Goal: Task Accomplishment & Management: Use online tool/utility

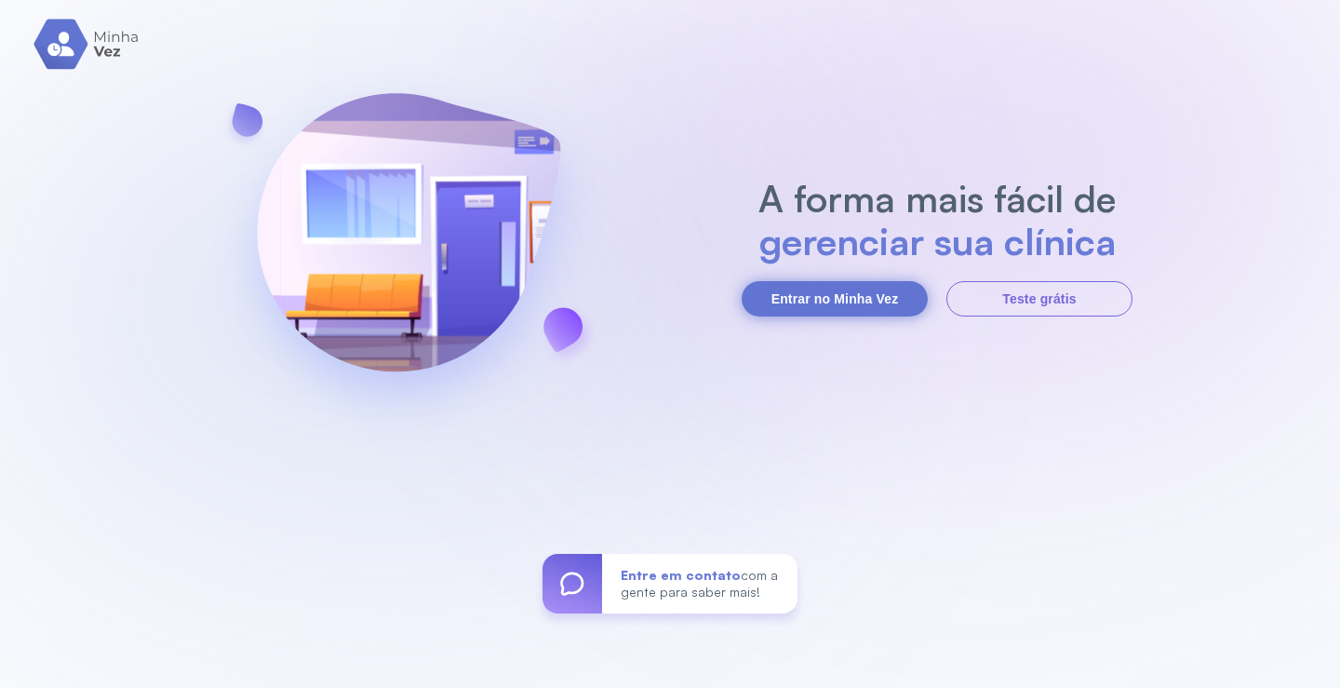
click at [855, 297] on button "Entrar no Minha Vez" at bounding box center [835, 298] width 186 height 35
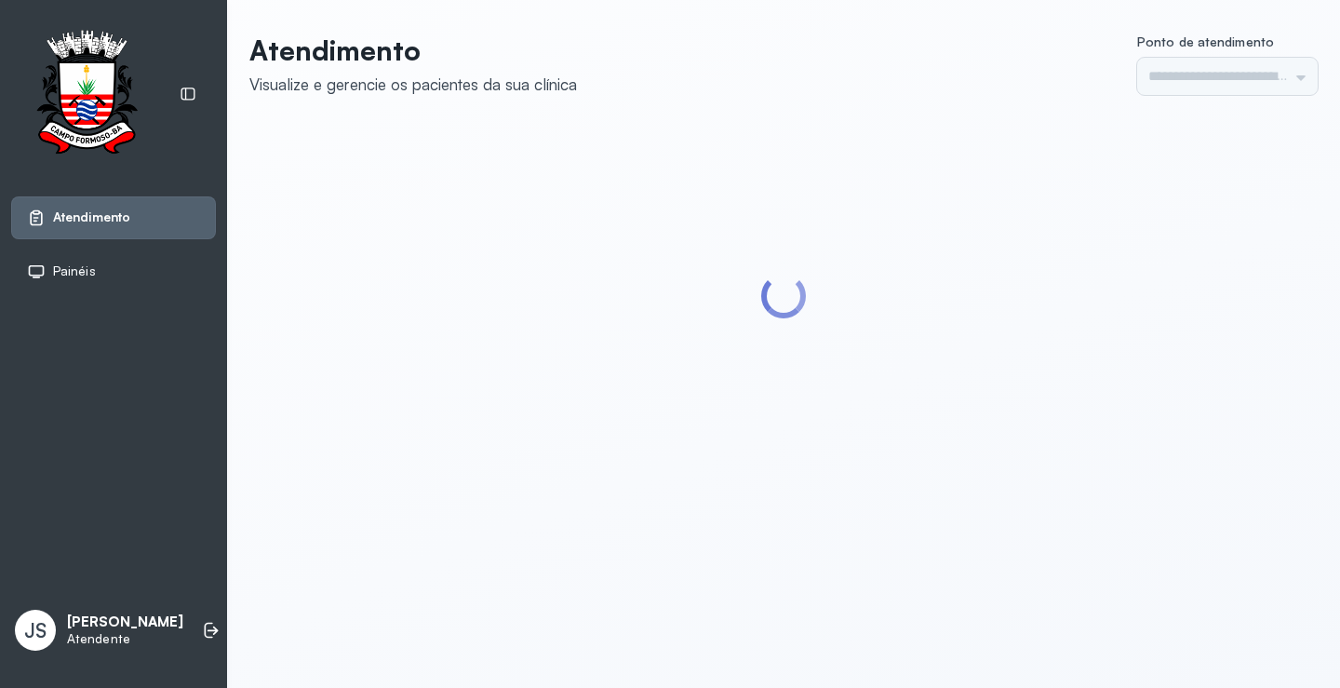
type input "*********"
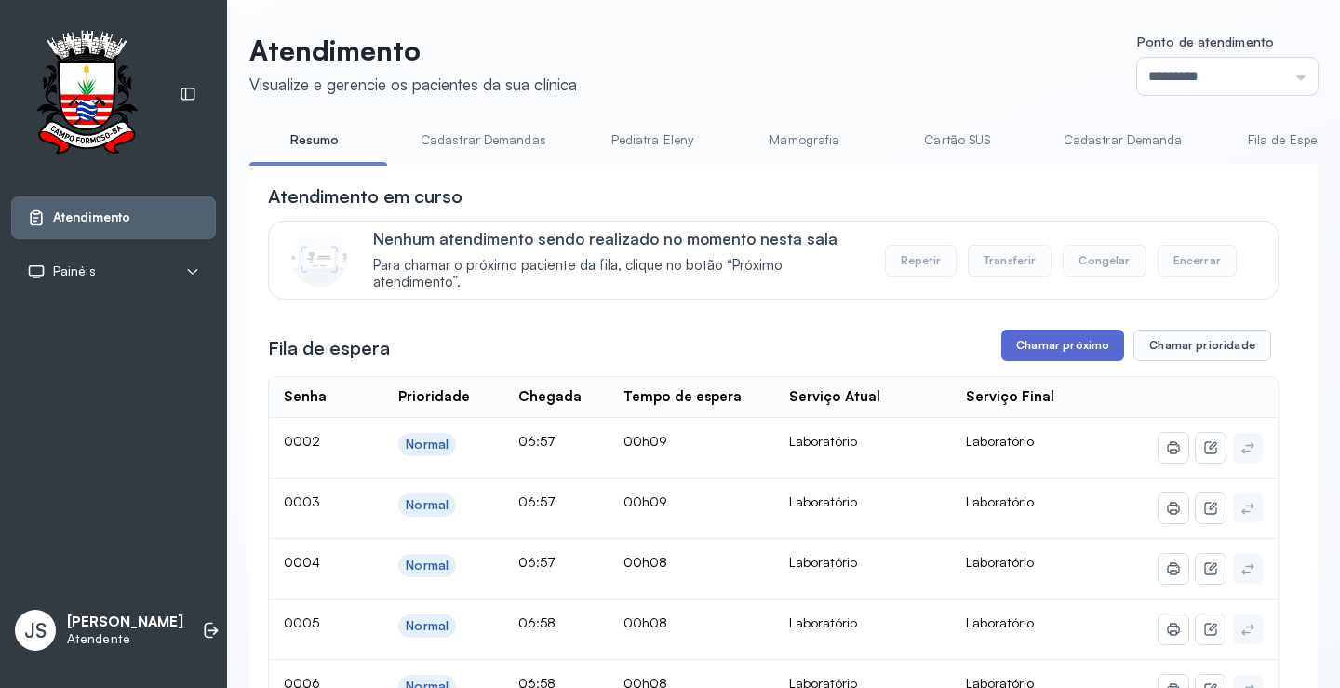
click at [1076, 352] on button "Chamar próximo" at bounding box center [1063, 346] width 123 height 32
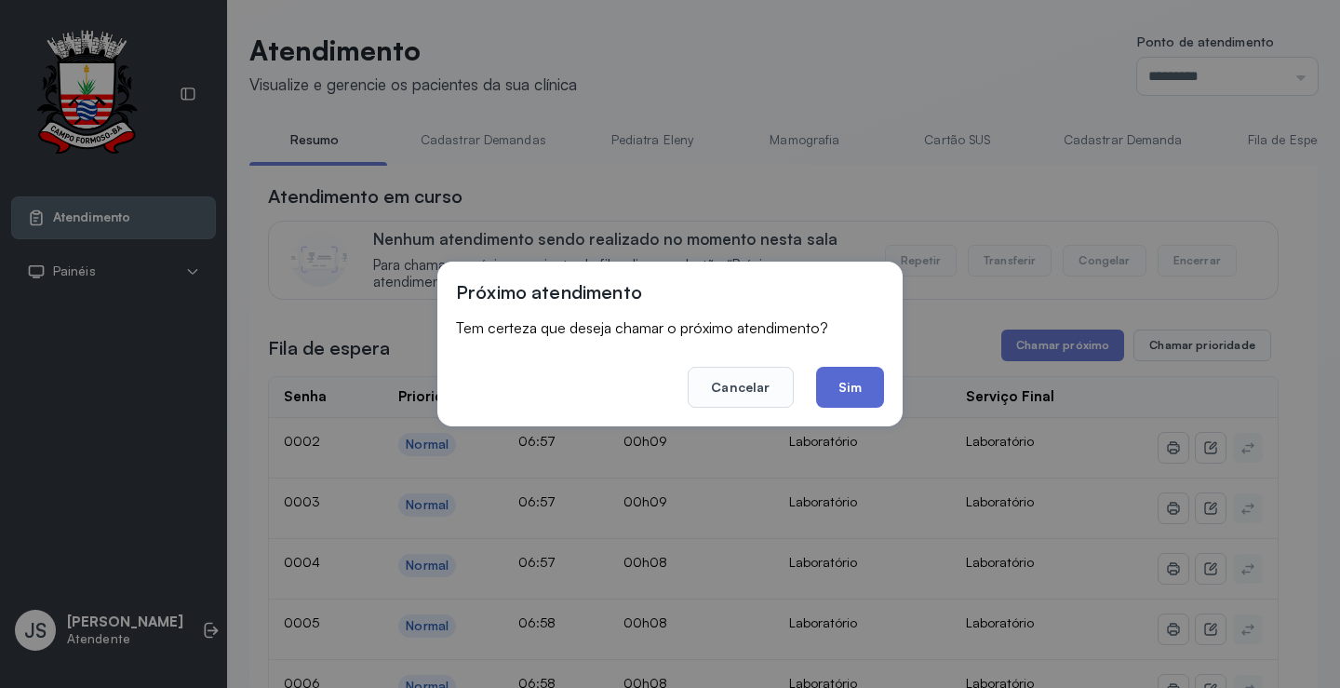
click at [863, 375] on button "Sim" at bounding box center [850, 387] width 68 height 41
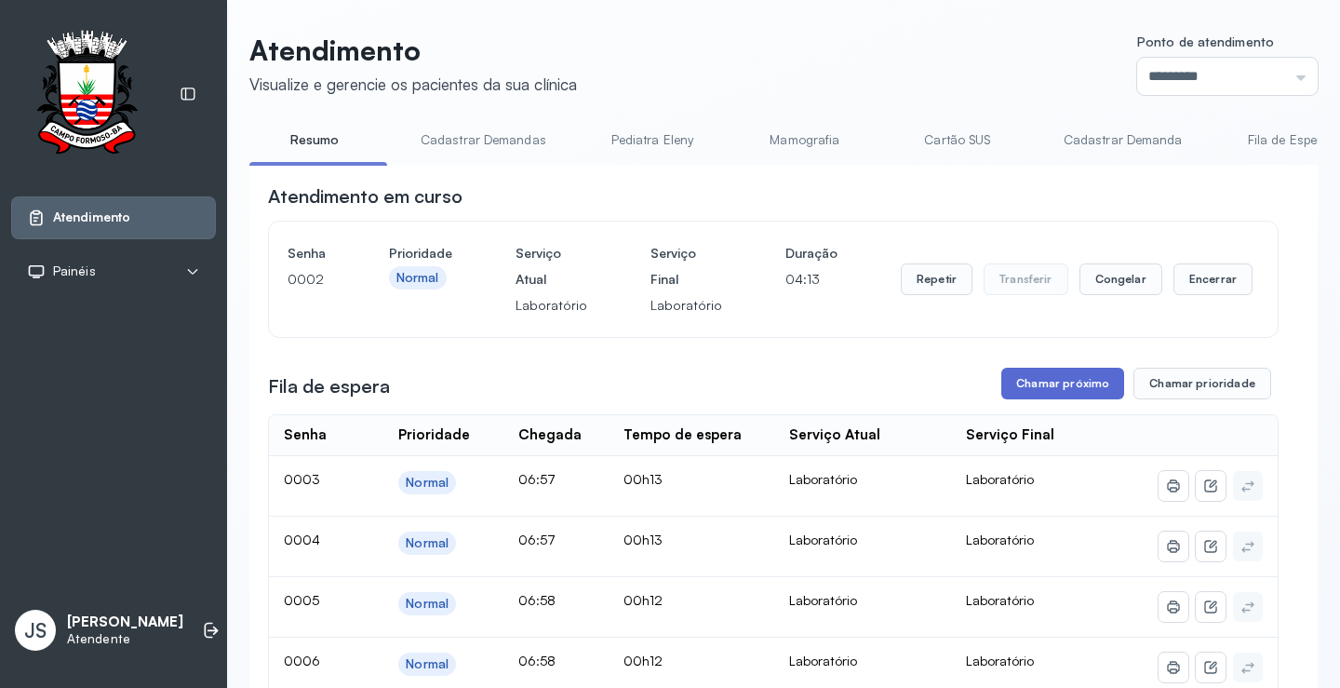
click at [1072, 392] on button "Chamar próximo" at bounding box center [1063, 384] width 123 height 32
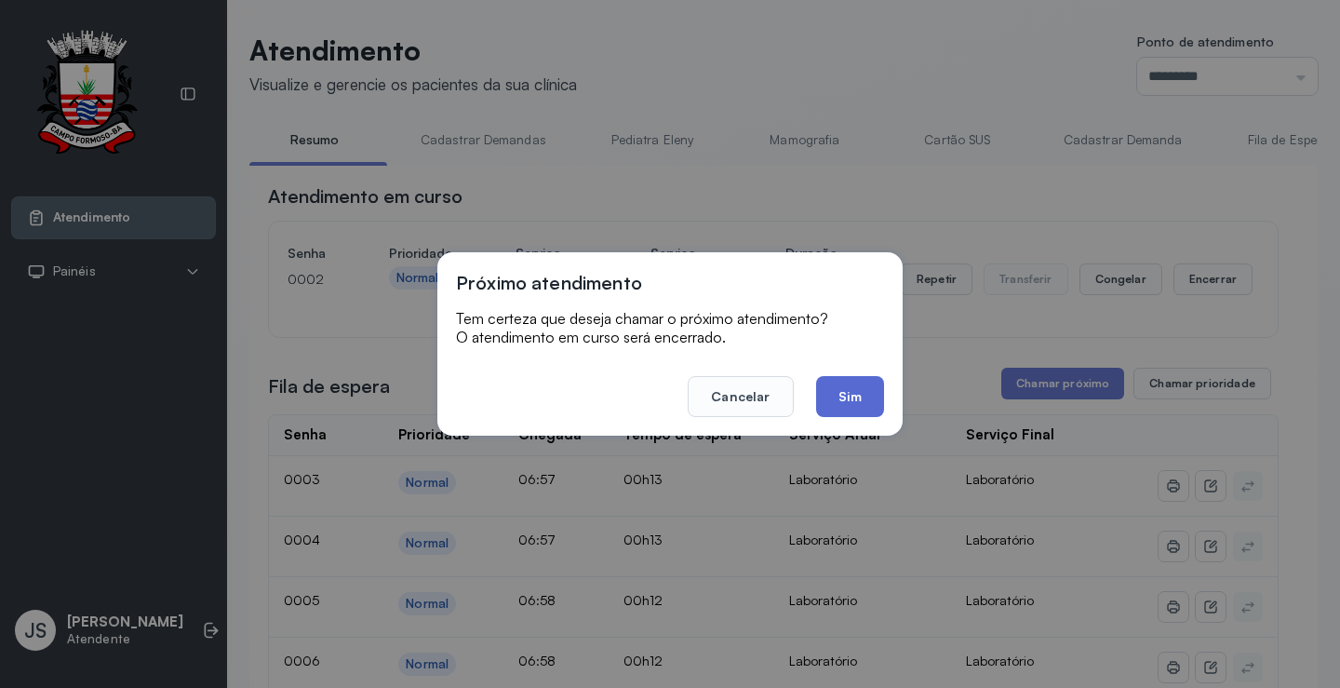
click at [852, 389] on button "Sim" at bounding box center [850, 396] width 68 height 41
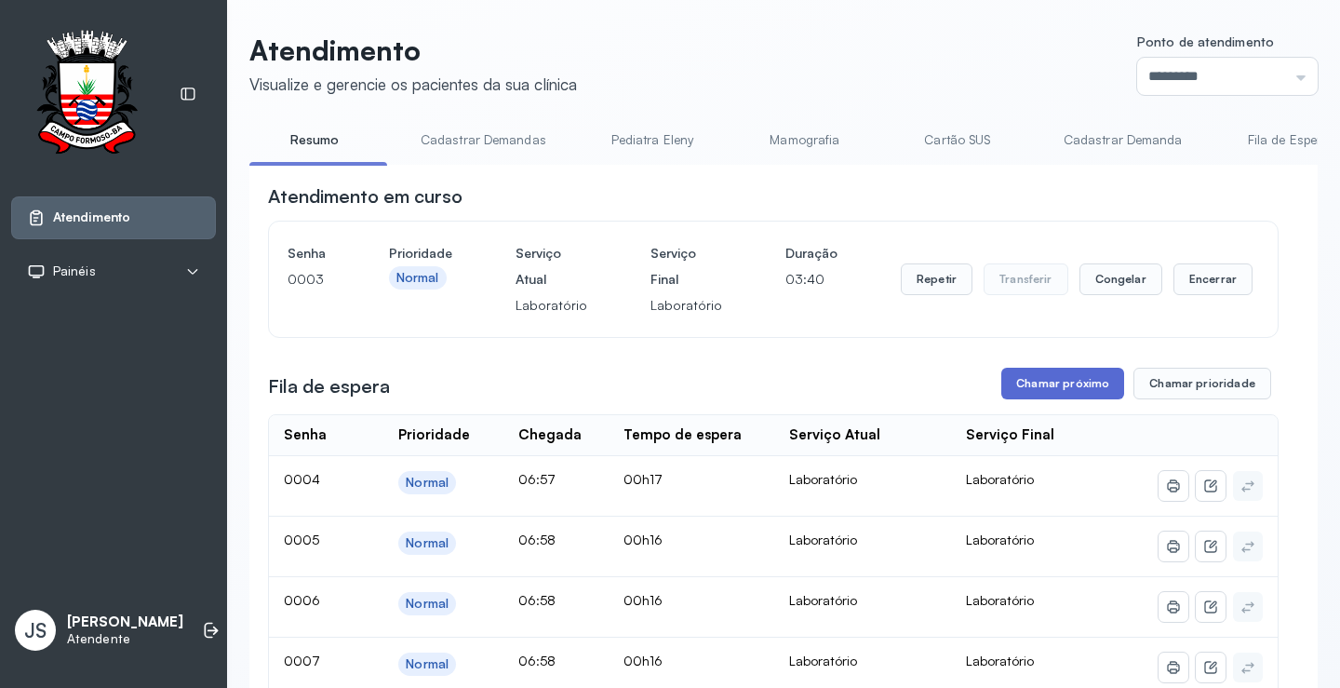
click at [1058, 394] on button "Chamar próximo" at bounding box center [1063, 384] width 123 height 32
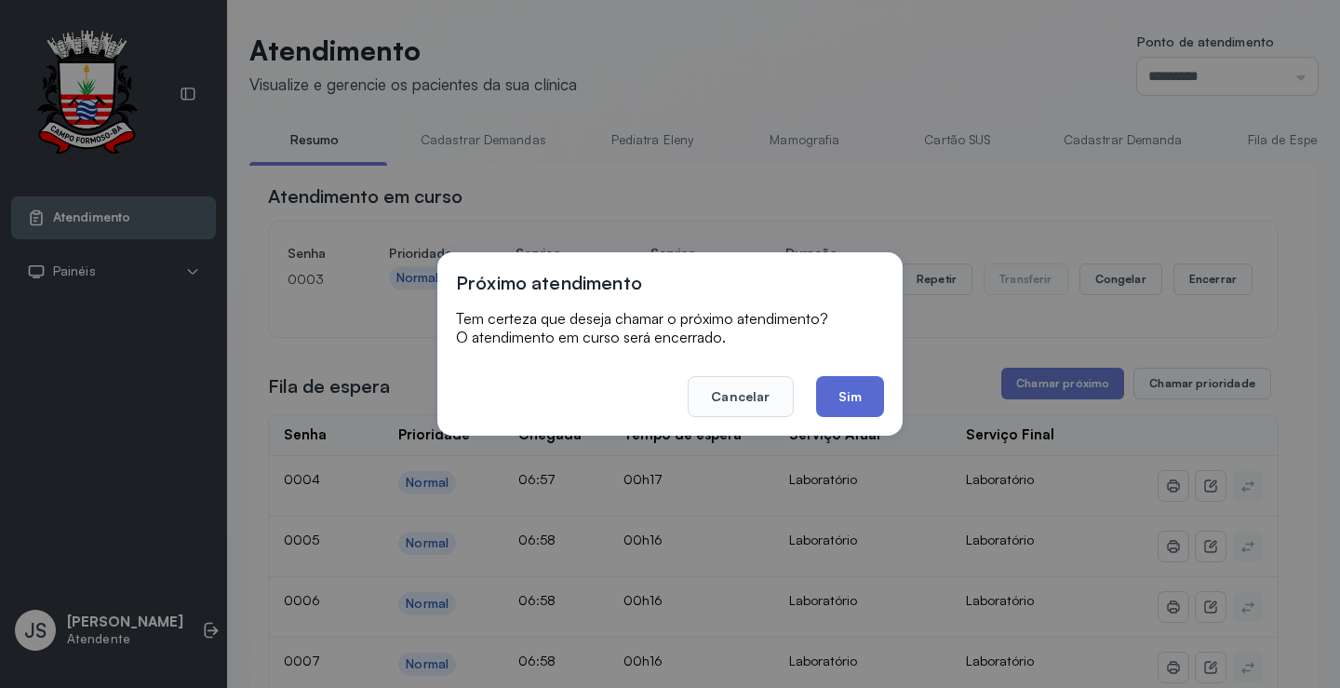
click at [857, 397] on button "Sim" at bounding box center [850, 396] width 68 height 41
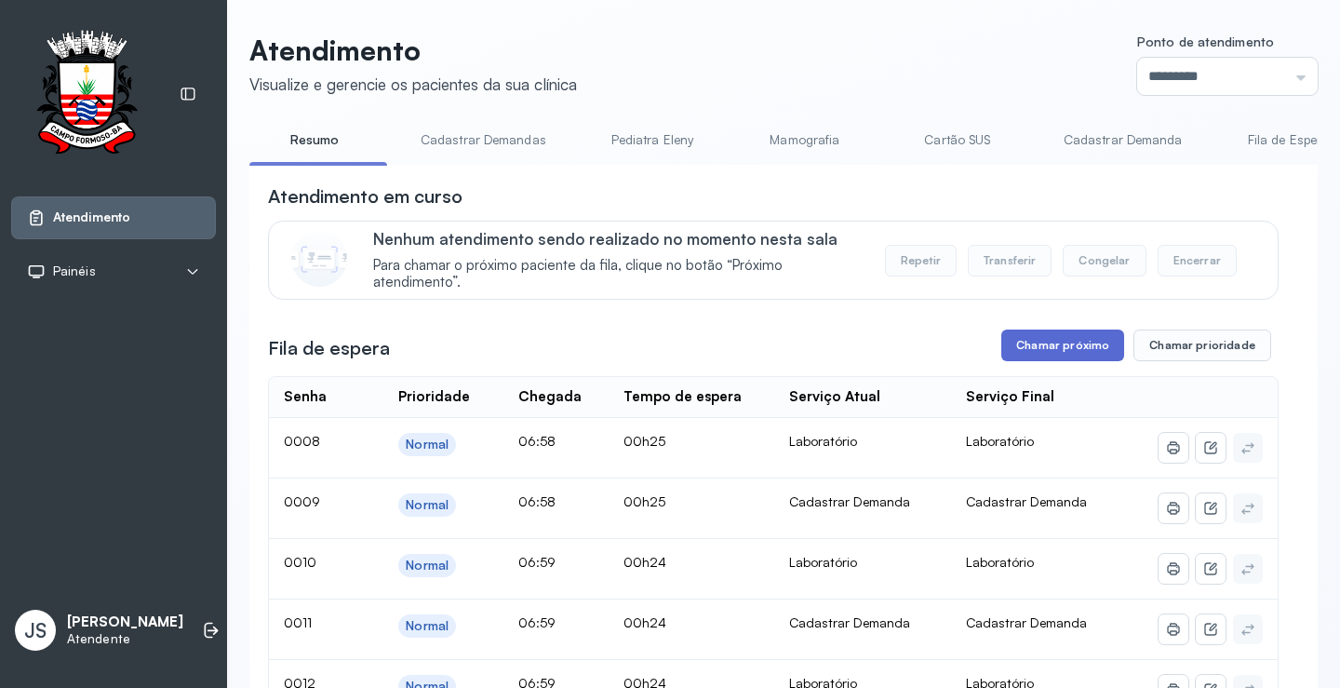
click at [1070, 345] on button "Chamar próximo" at bounding box center [1063, 346] width 123 height 32
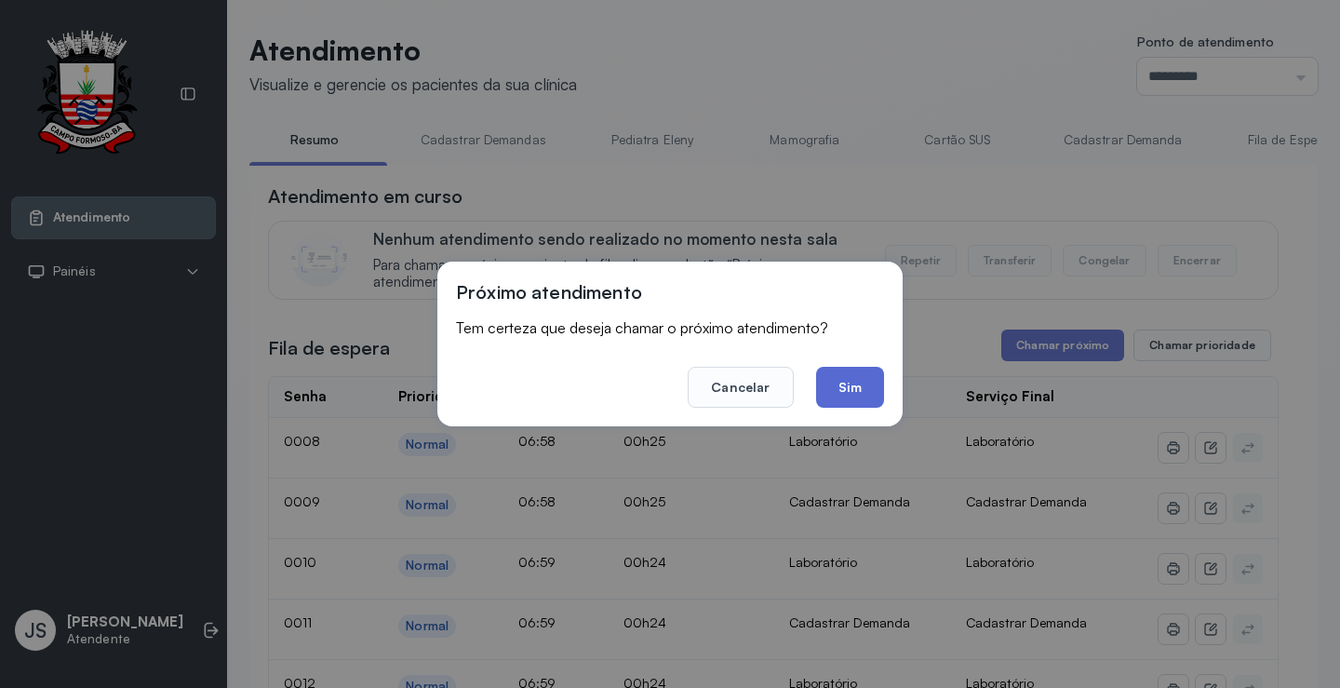
click at [839, 385] on button "Sim" at bounding box center [850, 387] width 68 height 41
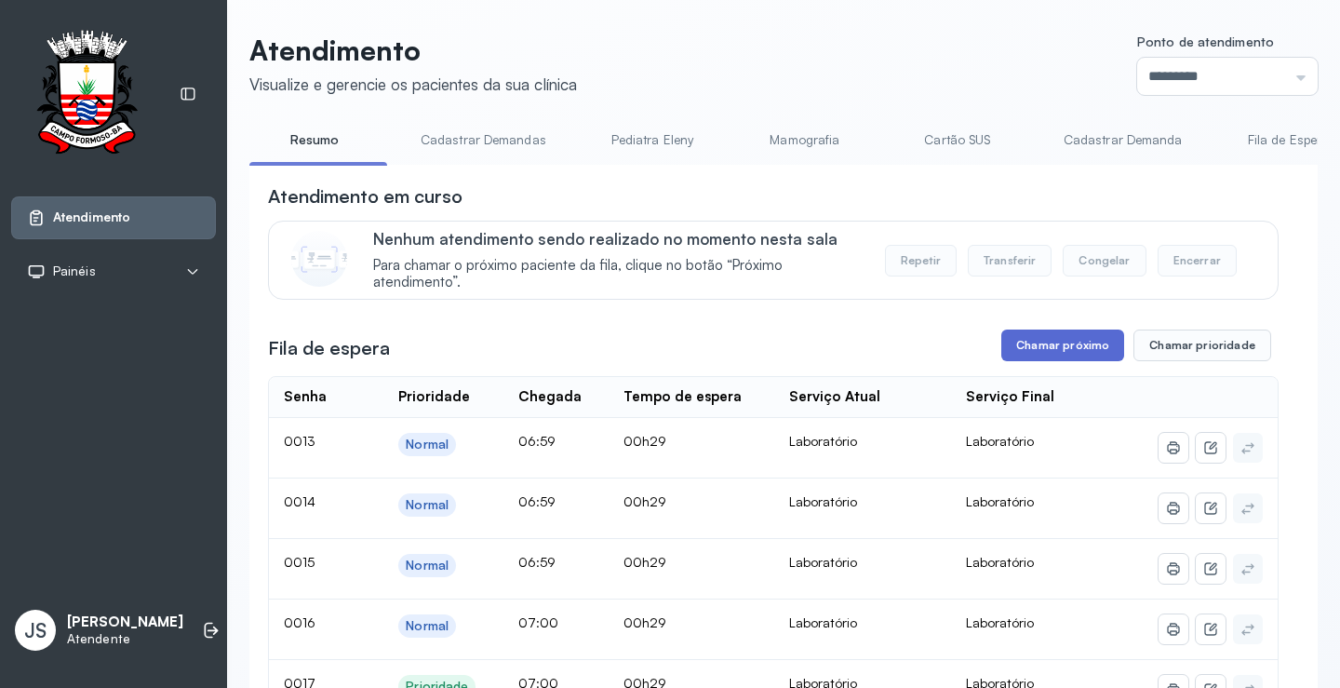
click at [1069, 356] on button "Chamar próximo" at bounding box center [1063, 346] width 123 height 32
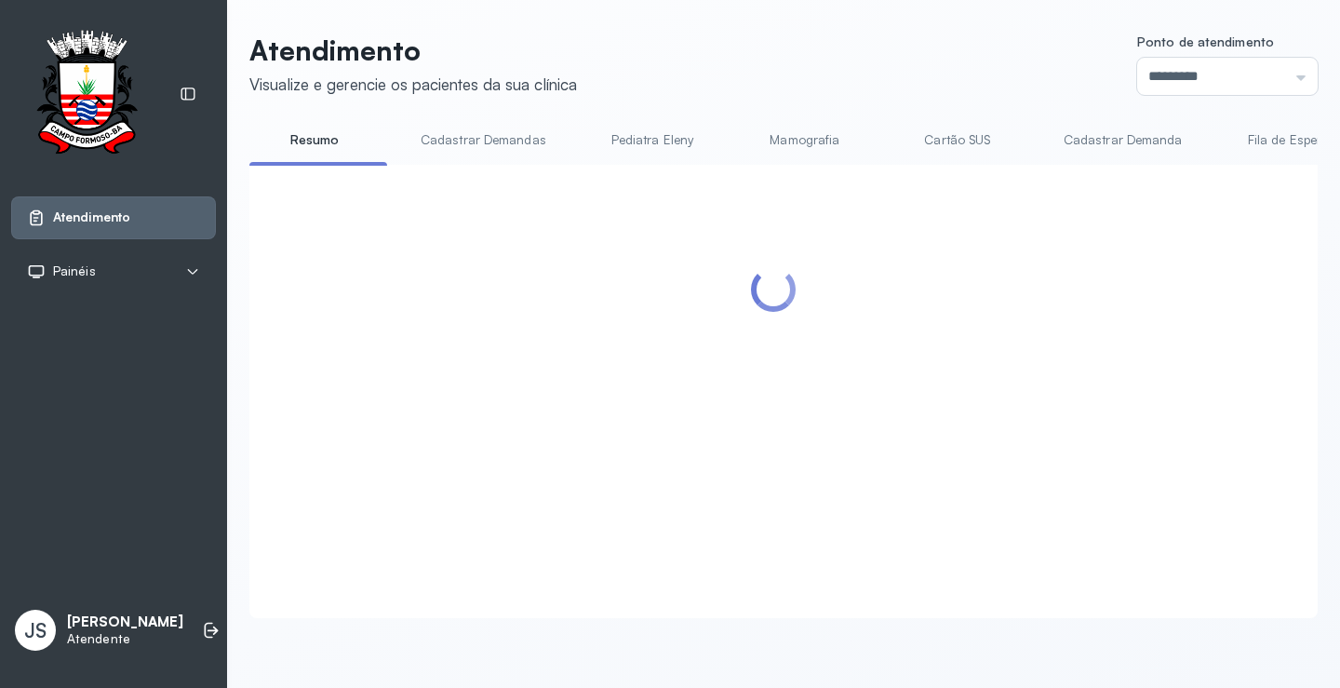
click at [854, 385] on div at bounding box center [773, 368] width 1011 height 371
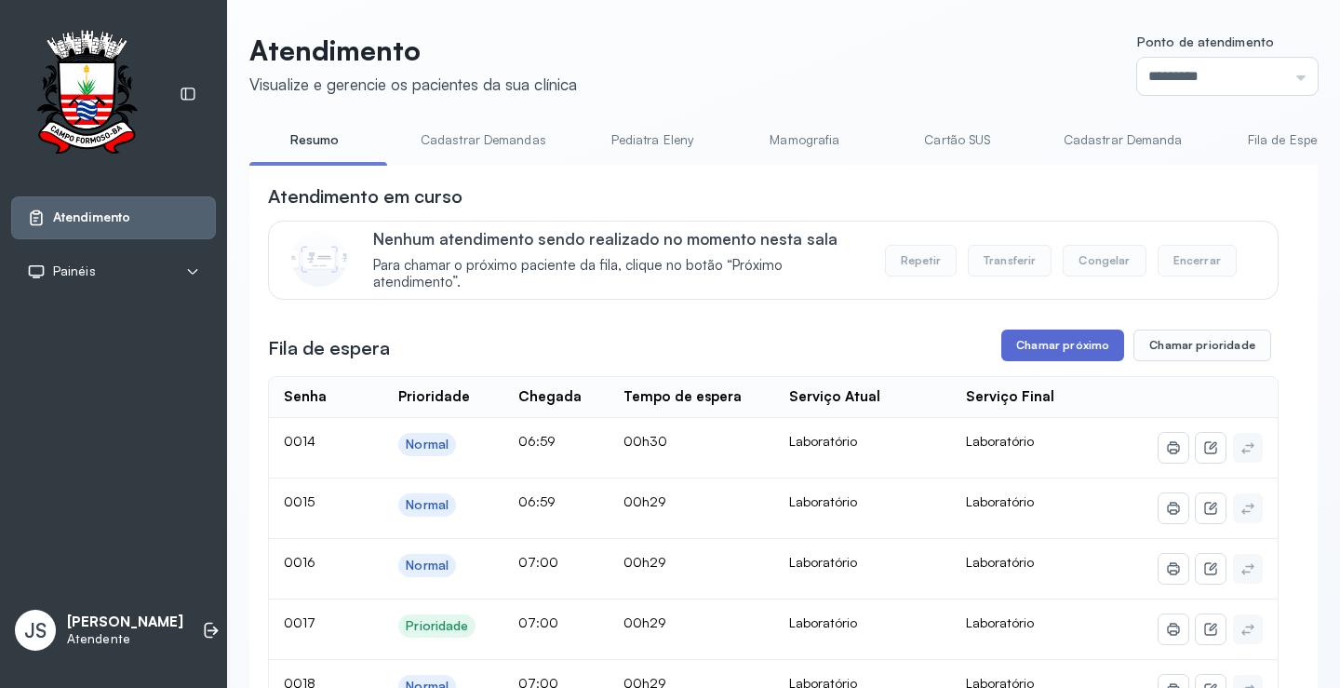
click at [1065, 350] on button "Chamar próximo" at bounding box center [1063, 346] width 123 height 32
click at [1072, 344] on button "Chamar próximo" at bounding box center [1063, 346] width 123 height 32
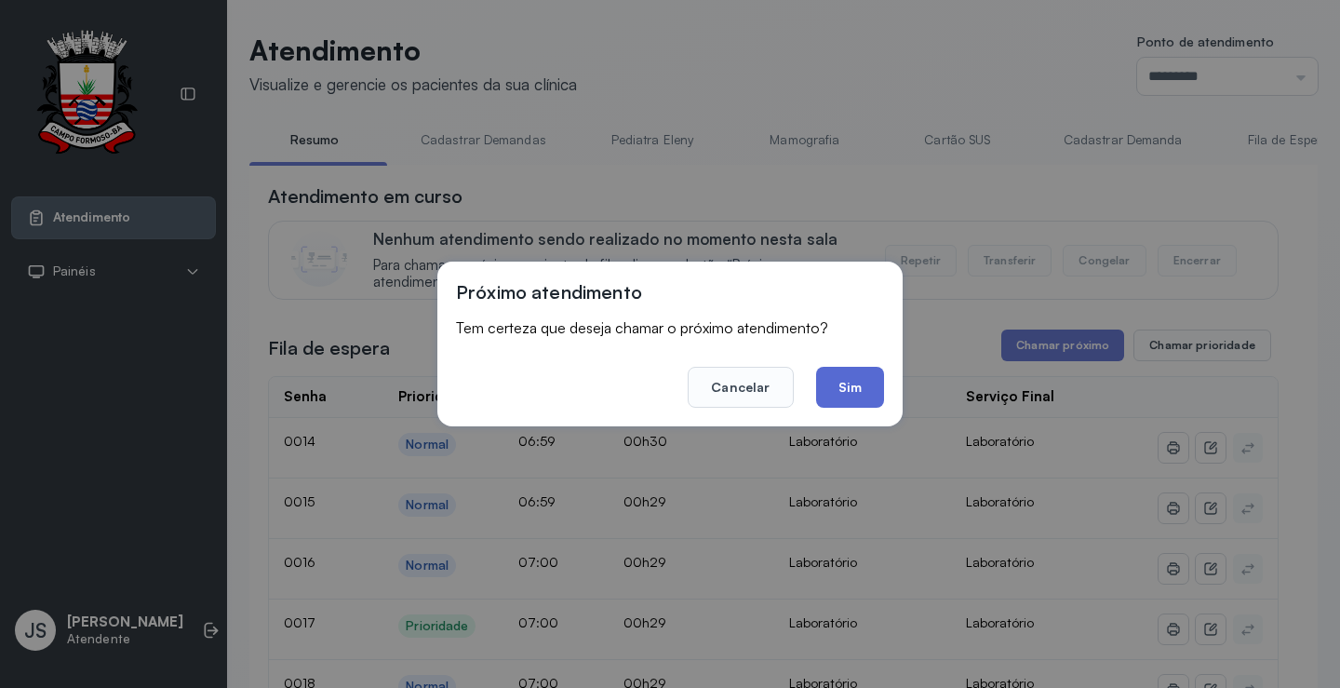
click at [864, 378] on button "Sim" at bounding box center [850, 387] width 68 height 41
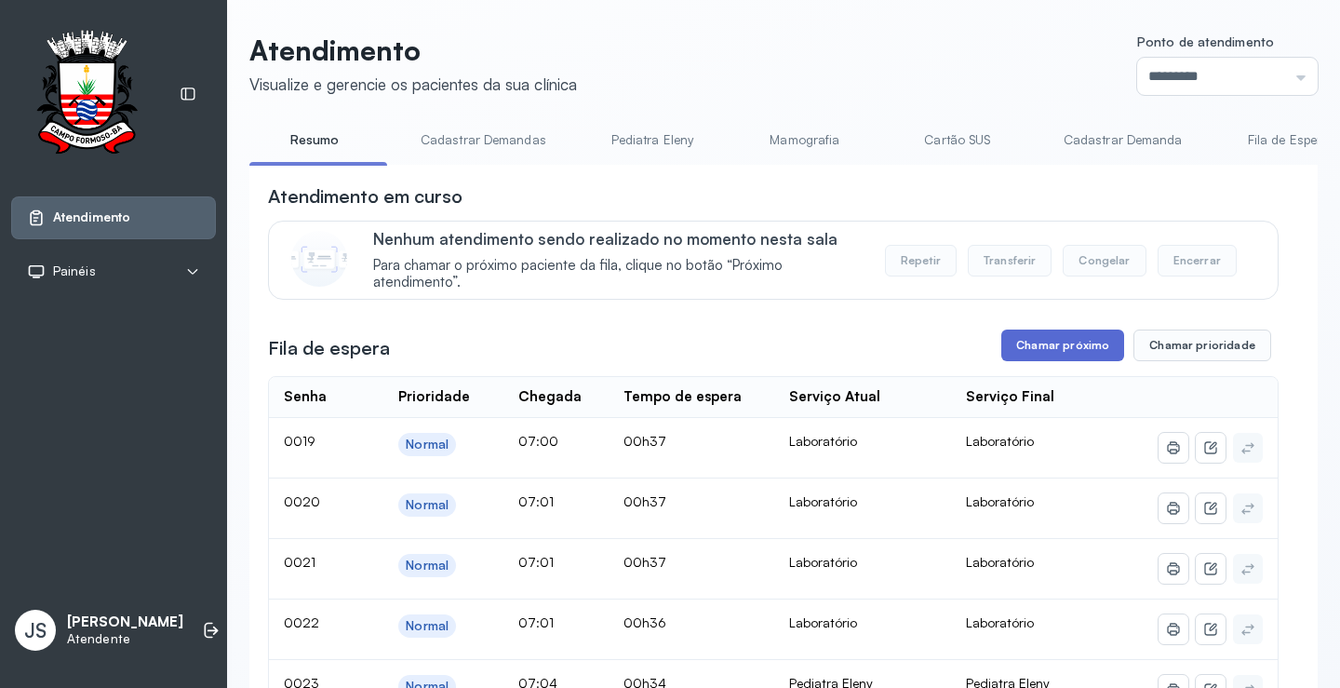
click at [1068, 350] on button "Chamar próximo" at bounding box center [1063, 346] width 123 height 32
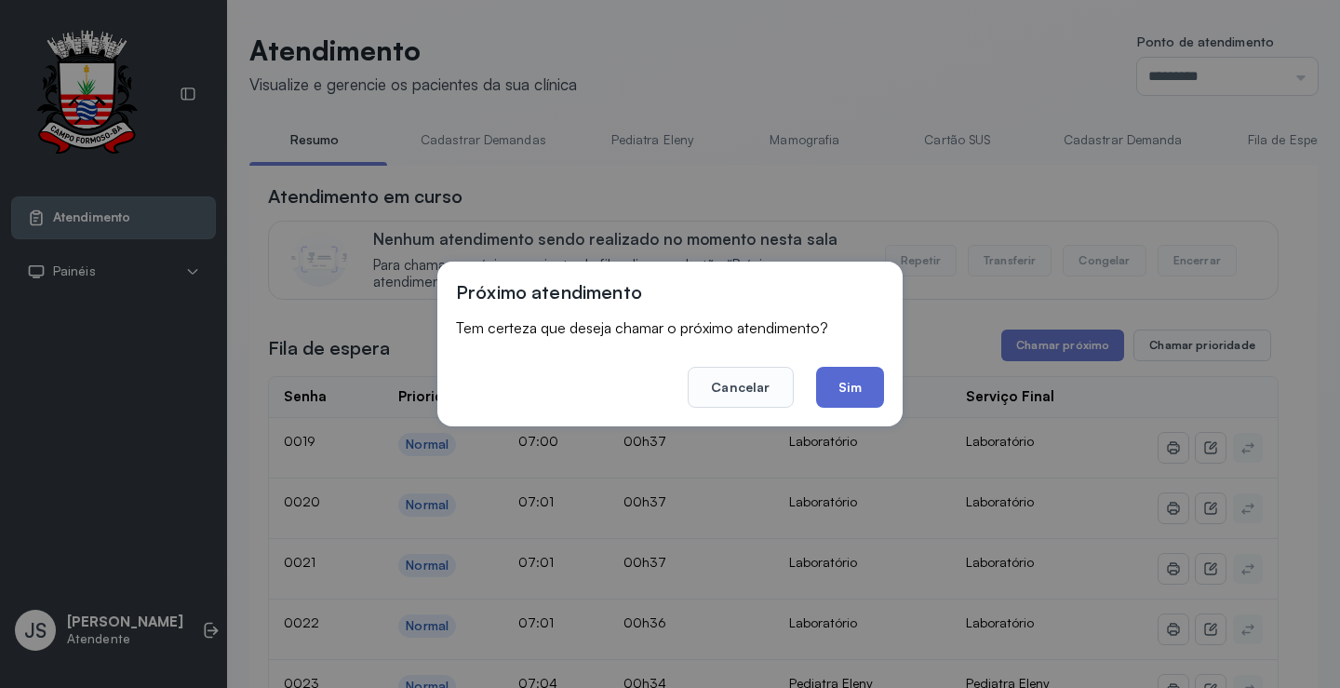
click at [846, 381] on button "Sim" at bounding box center [850, 387] width 68 height 41
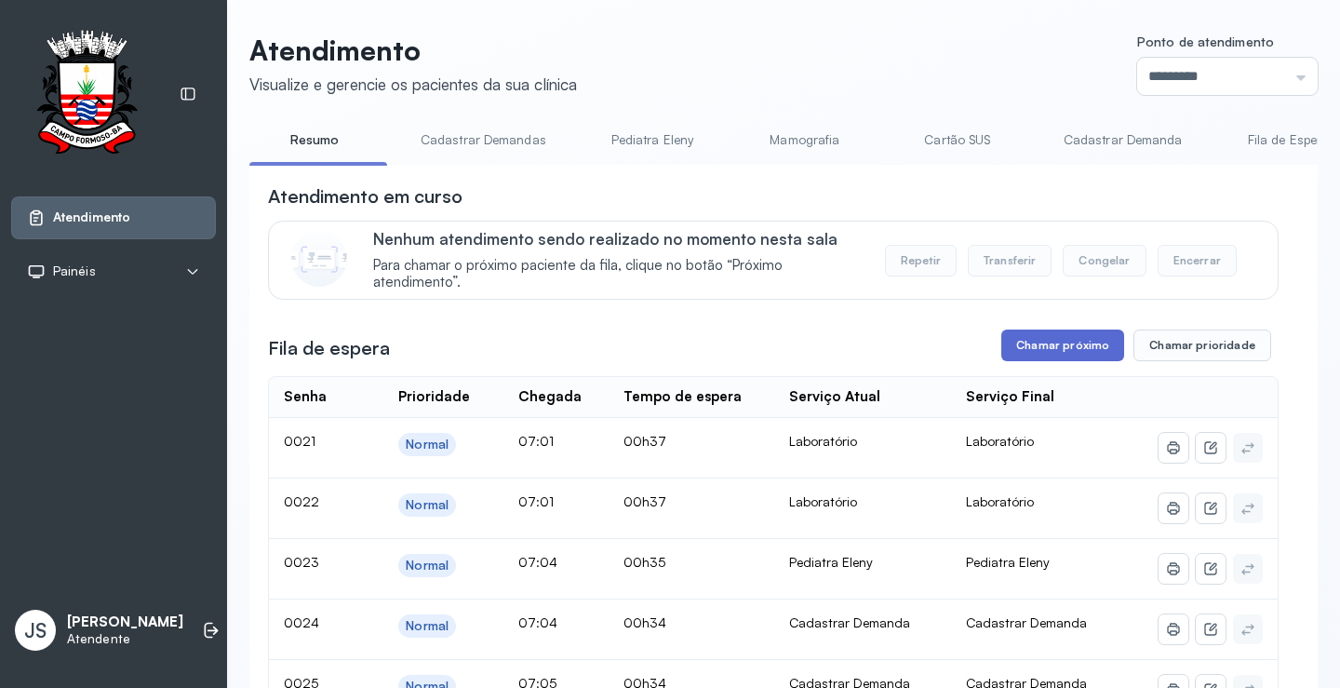
click at [1046, 346] on button "Chamar próximo" at bounding box center [1063, 346] width 123 height 32
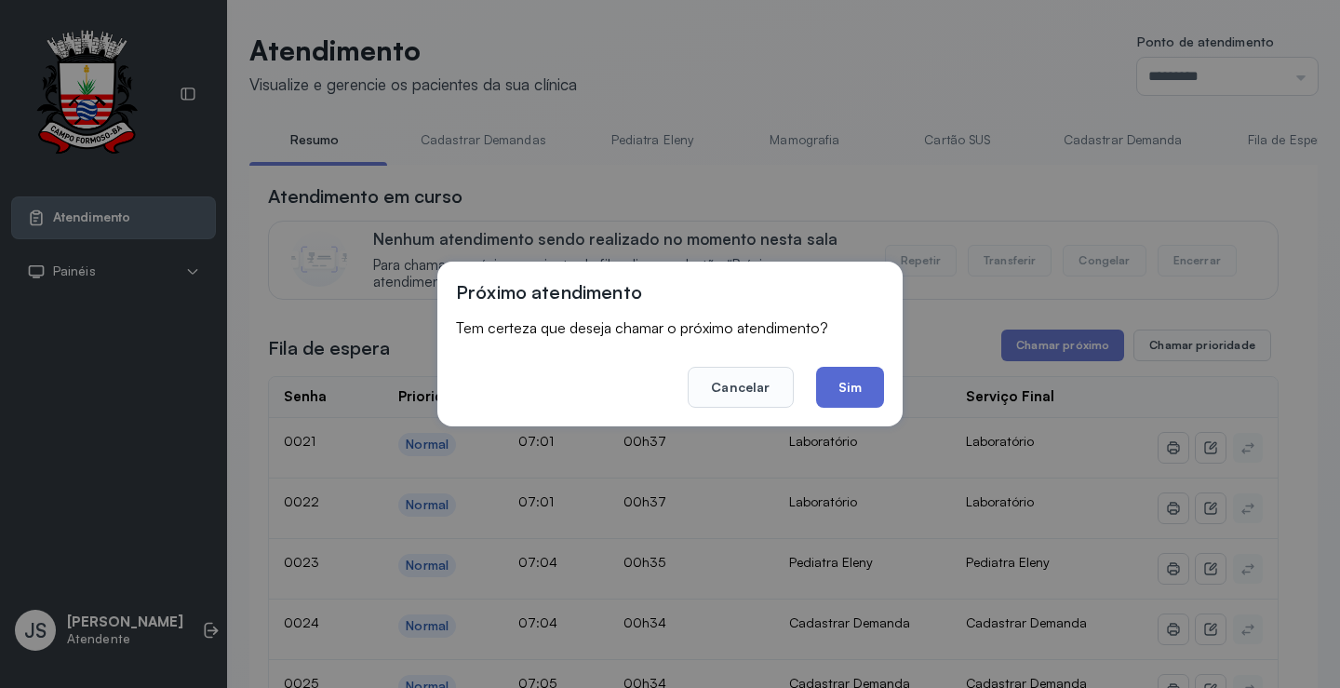
click at [848, 381] on button "Sim" at bounding box center [850, 387] width 68 height 41
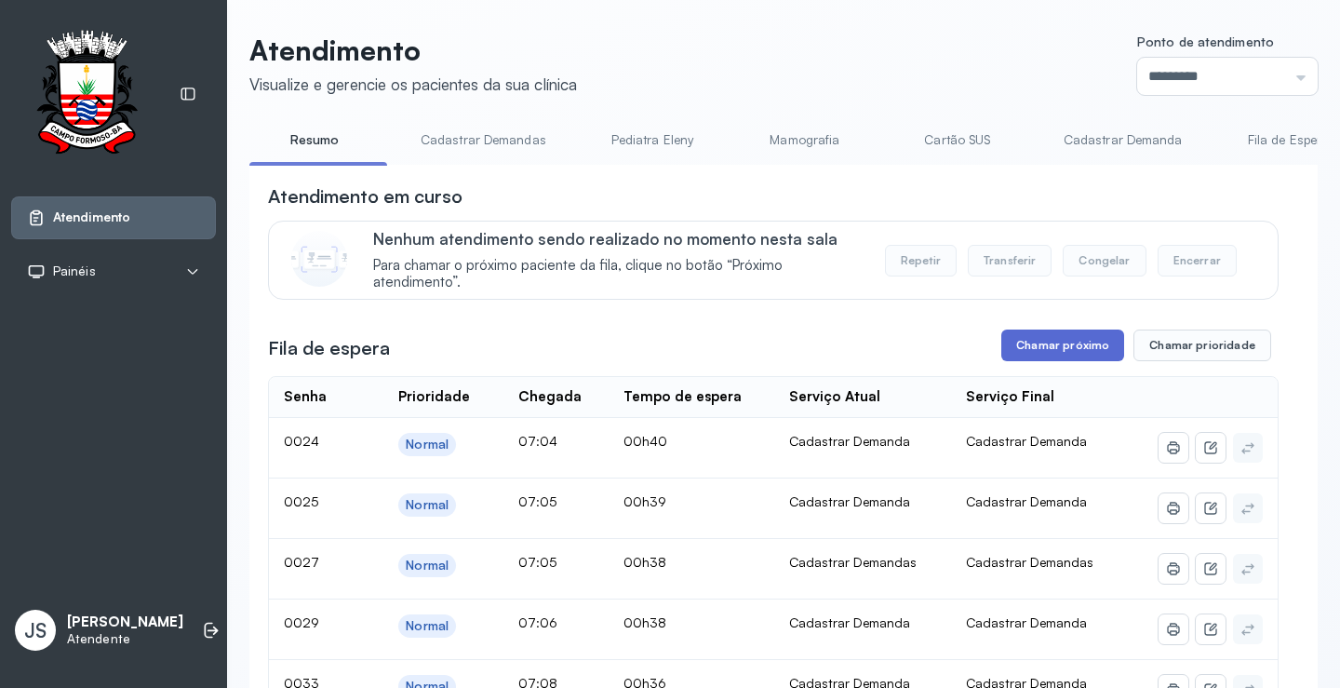
click at [1073, 354] on button "Chamar próximo" at bounding box center [1063, 346] width 123 height 32
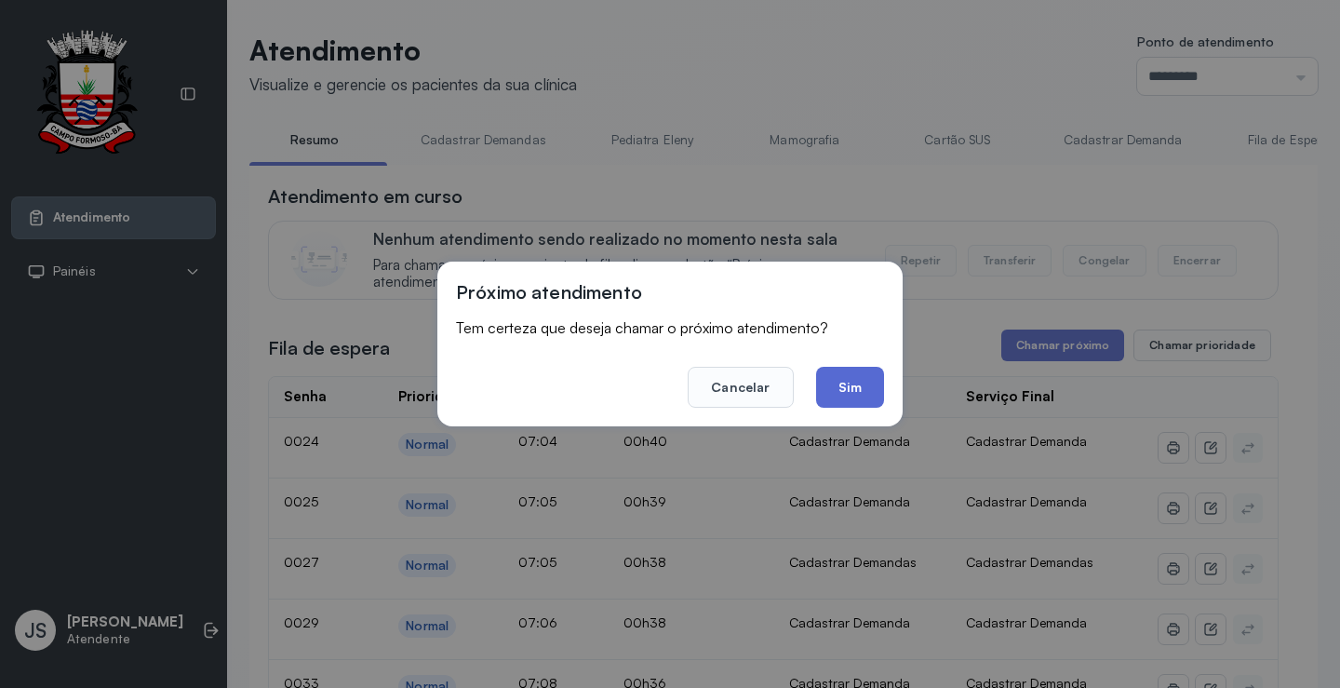
click at [840, 376] on button "Sim" at bounding box center [850, 387] width 68 height 41
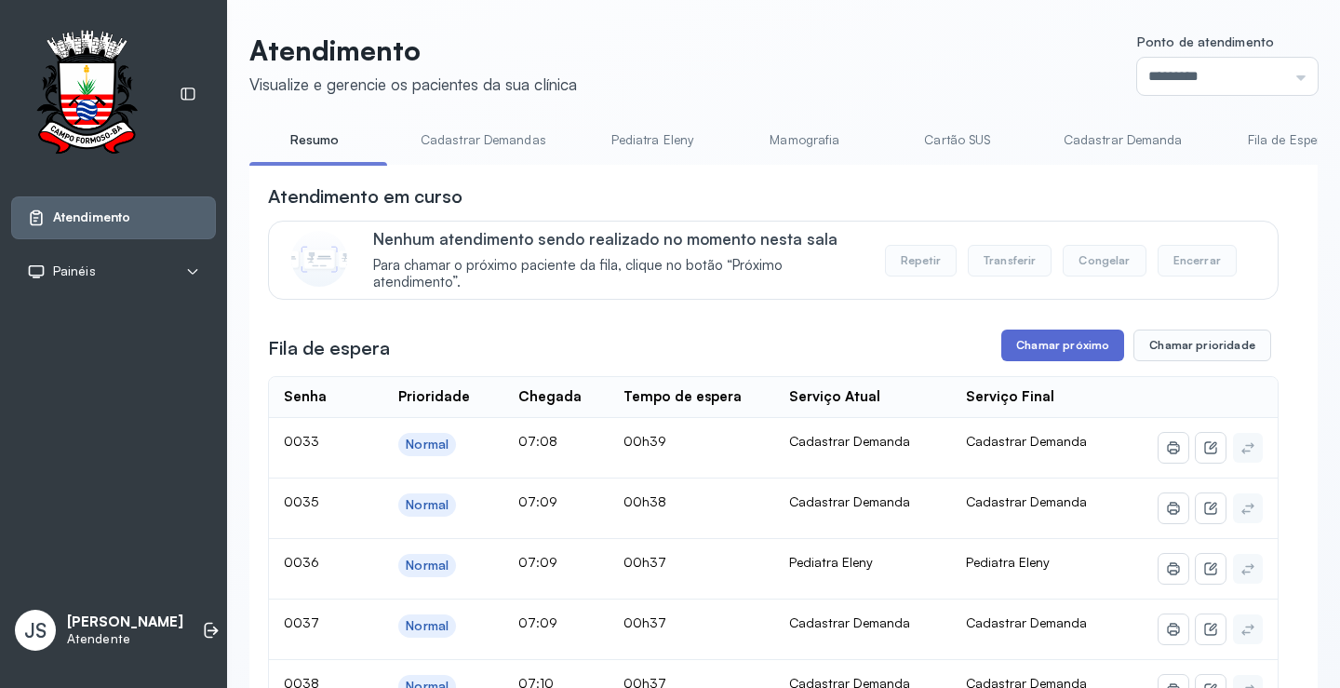
click at [1065, 358] on button "Chamar próximo" at bounding box center [1063, 346] width 123 height 32
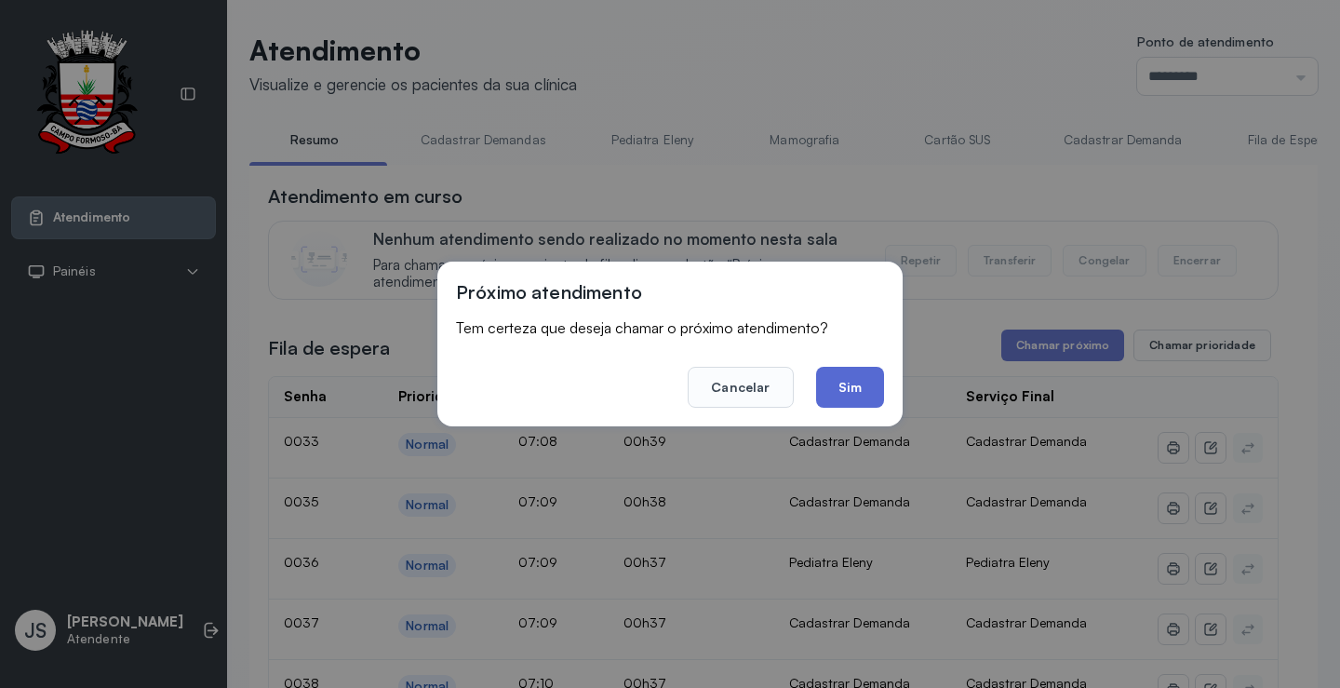
click at [868, 390] on button "Sim" at bounding box center [850, 387] width 68 height 41
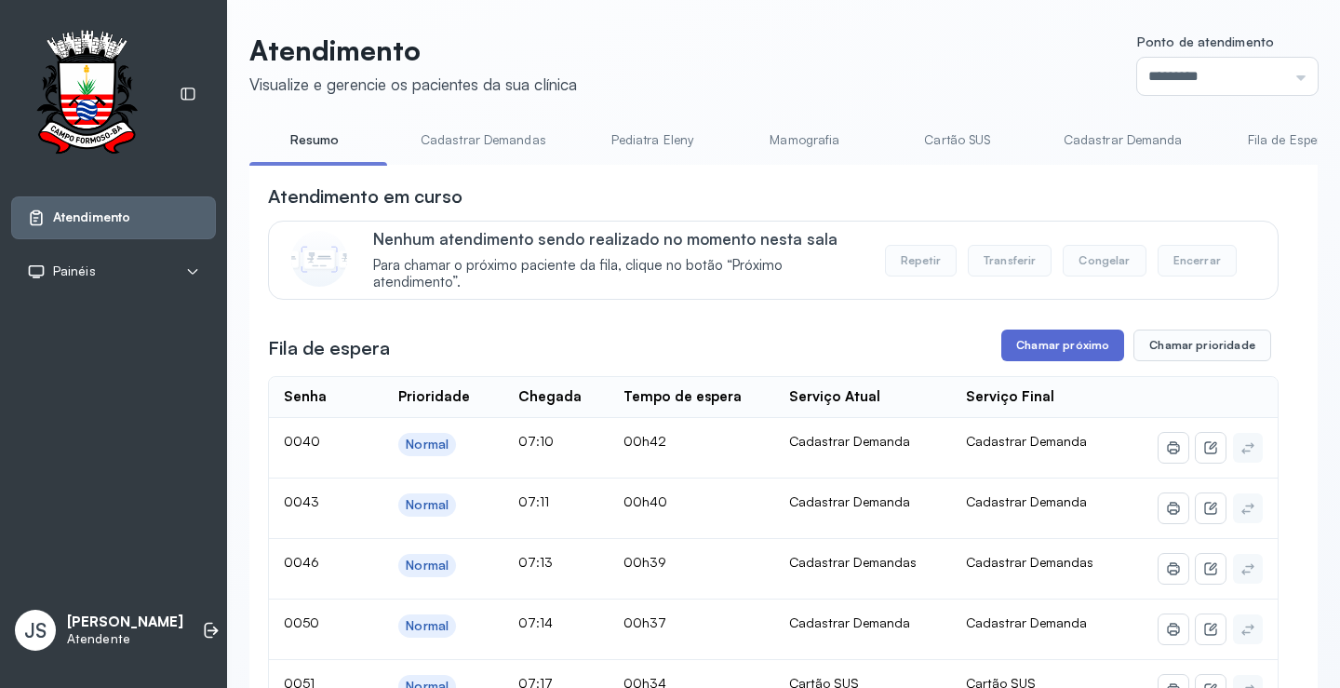
click at [1081, 361] on button "Chamar próximo" at bounding box center [1063, 346] width 123 height 32
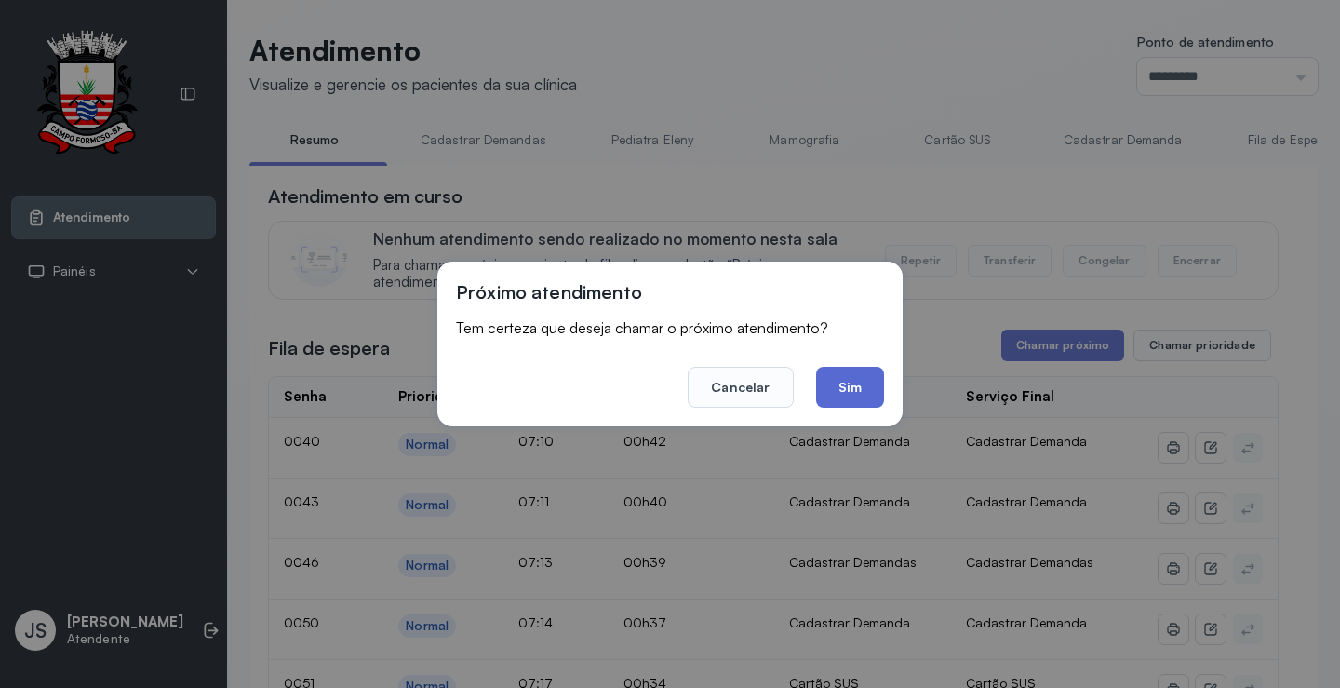
click at [853, 384] on button "Sim" at bounding box center [850, 387] width 68 height 41
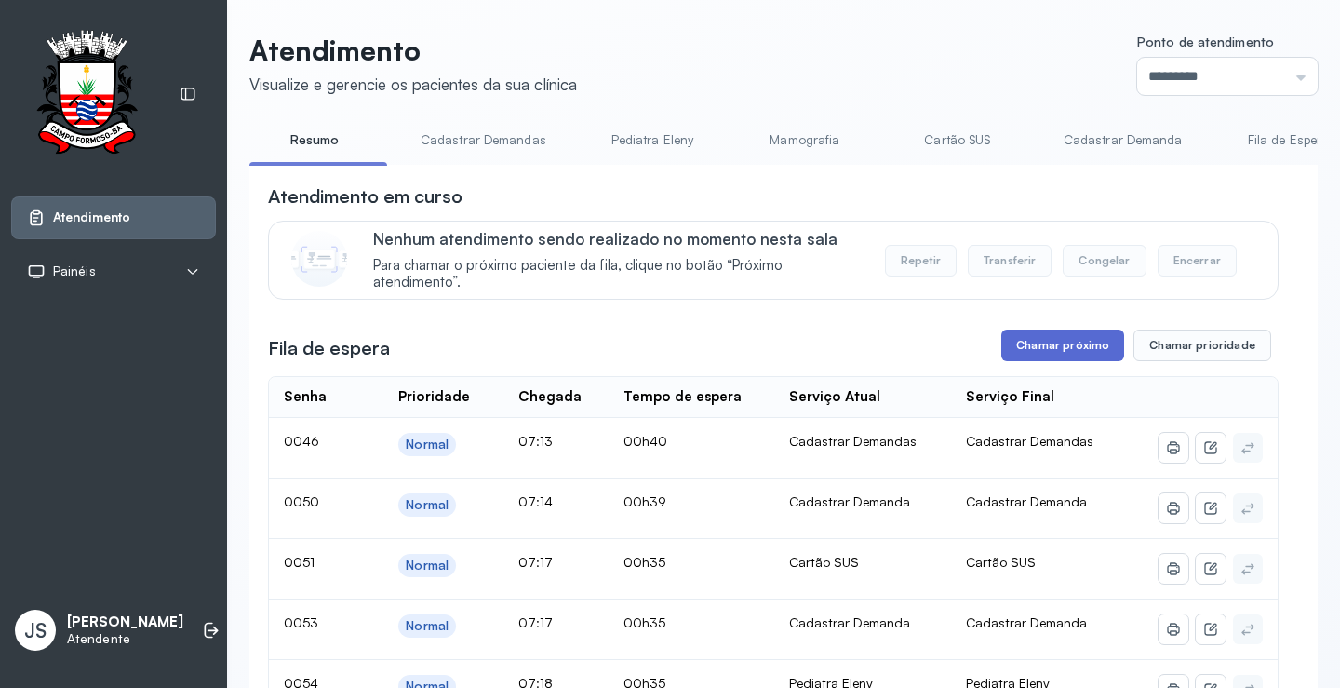
click at [1037, 354] on button "Chamar próximo" at bounding box center [1063, 346] width 123 height 32
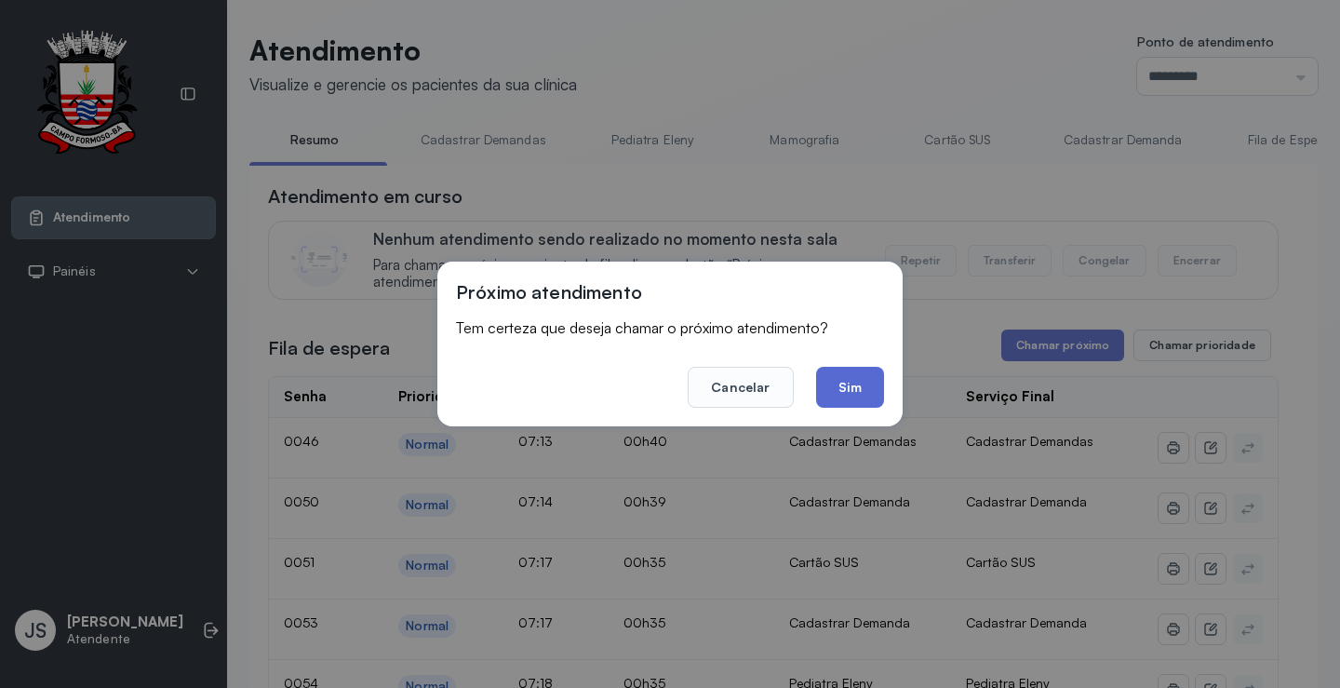
click at [849, 385] on button "Sim" at bounding box center [850, 387] width 68 height 41
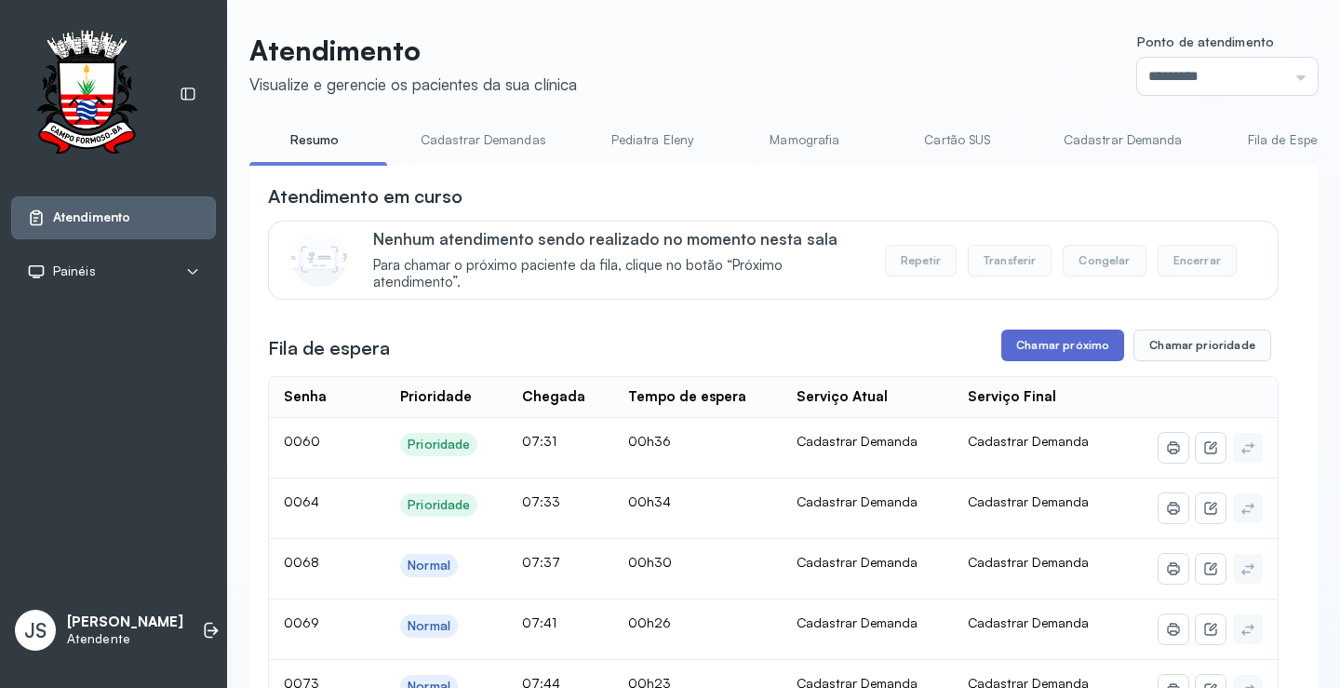
click at [1040, 348] on button "Chamar próximo" at bounding box center [1063, 346] width 123 height 32
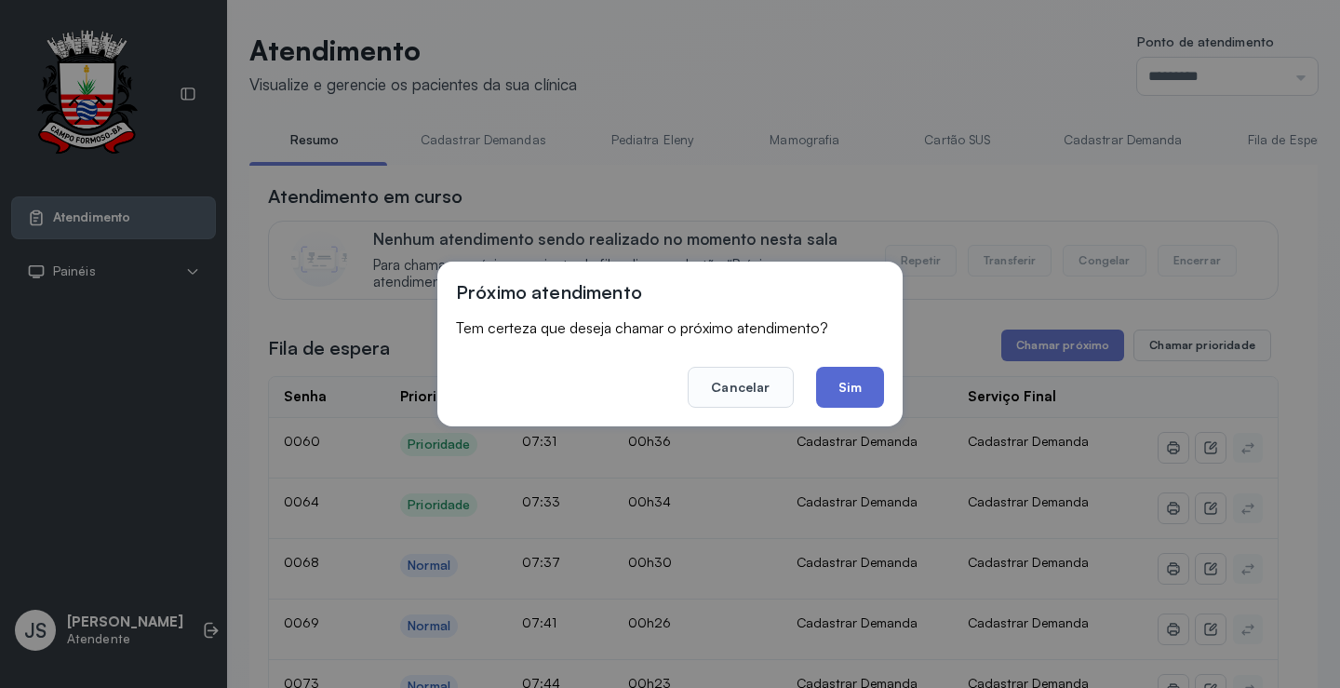
click at [850, 386] on button "Sim" at bounding box center [850, 387] width 68 height 41
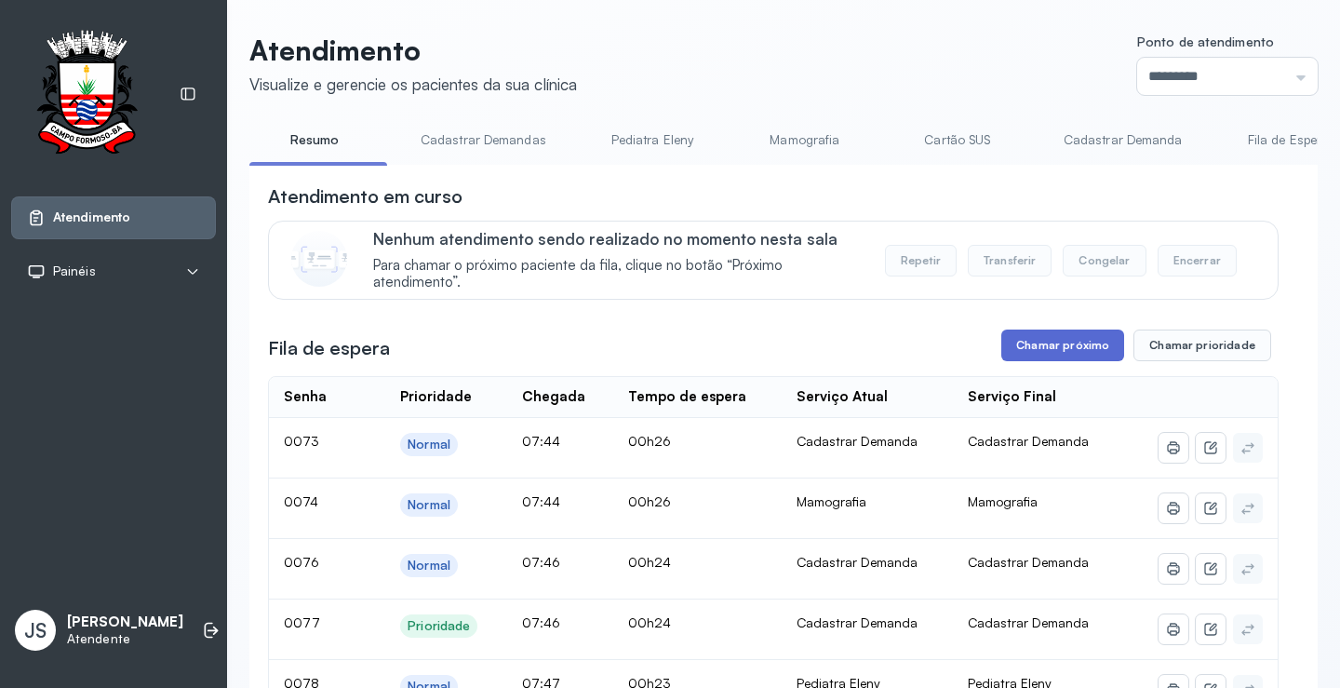
click at [1066, 340] on button "Chamar próximo" at bounding box center [1063, 346] width 123 height 32
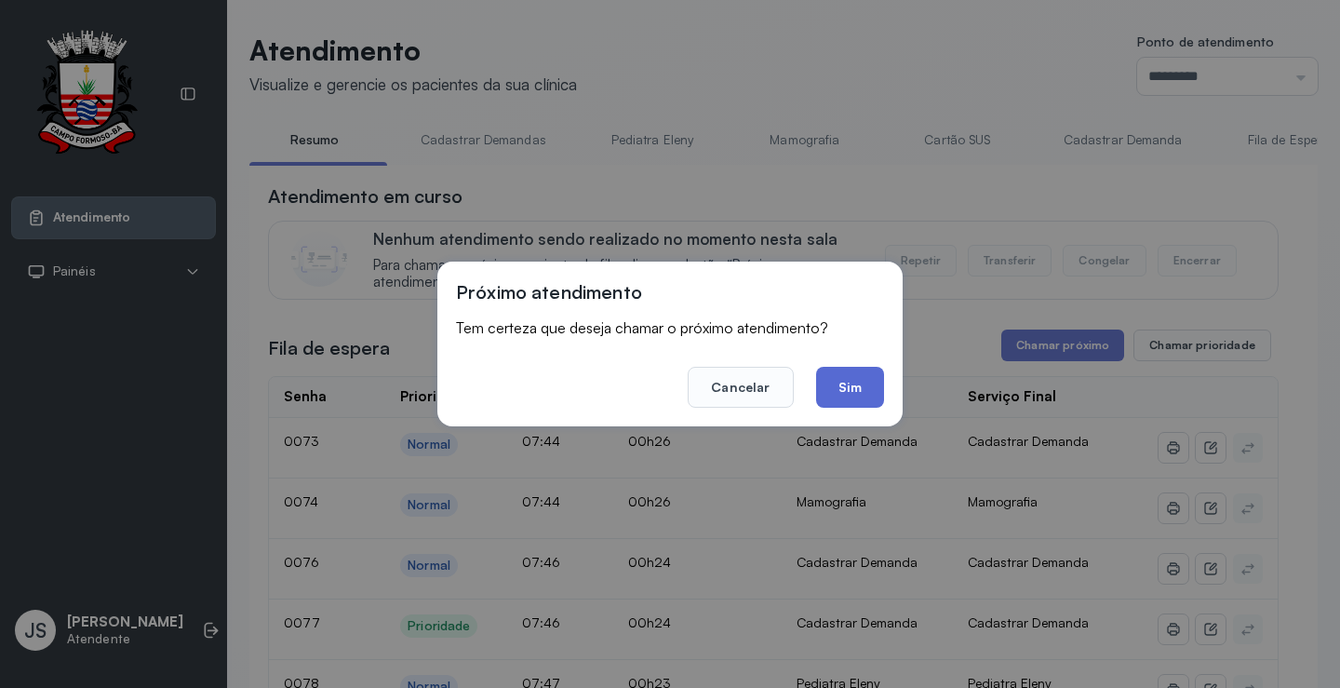
click at [849, 380] on button "Sim" at bounding box center [850, 387] width 68 height 41
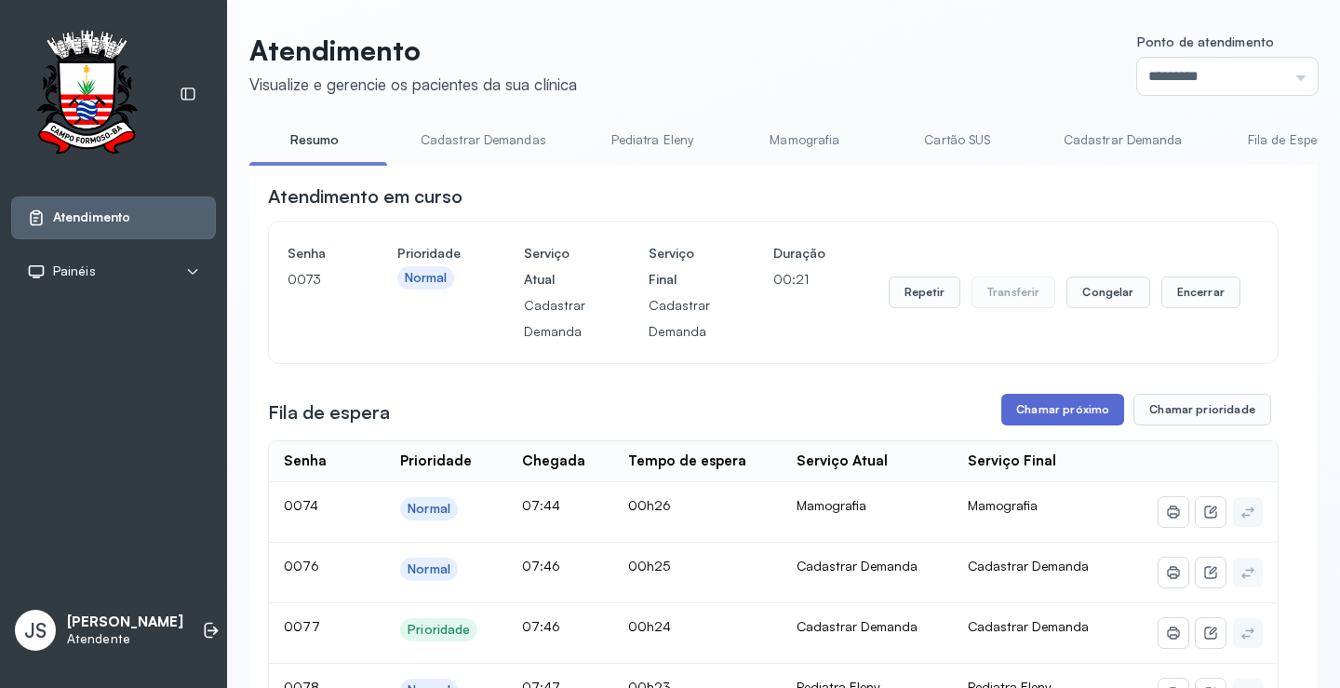
click at [1025, 413] on button "Chamar próximo" at bounding box center [1063, 410] width 123 height 32
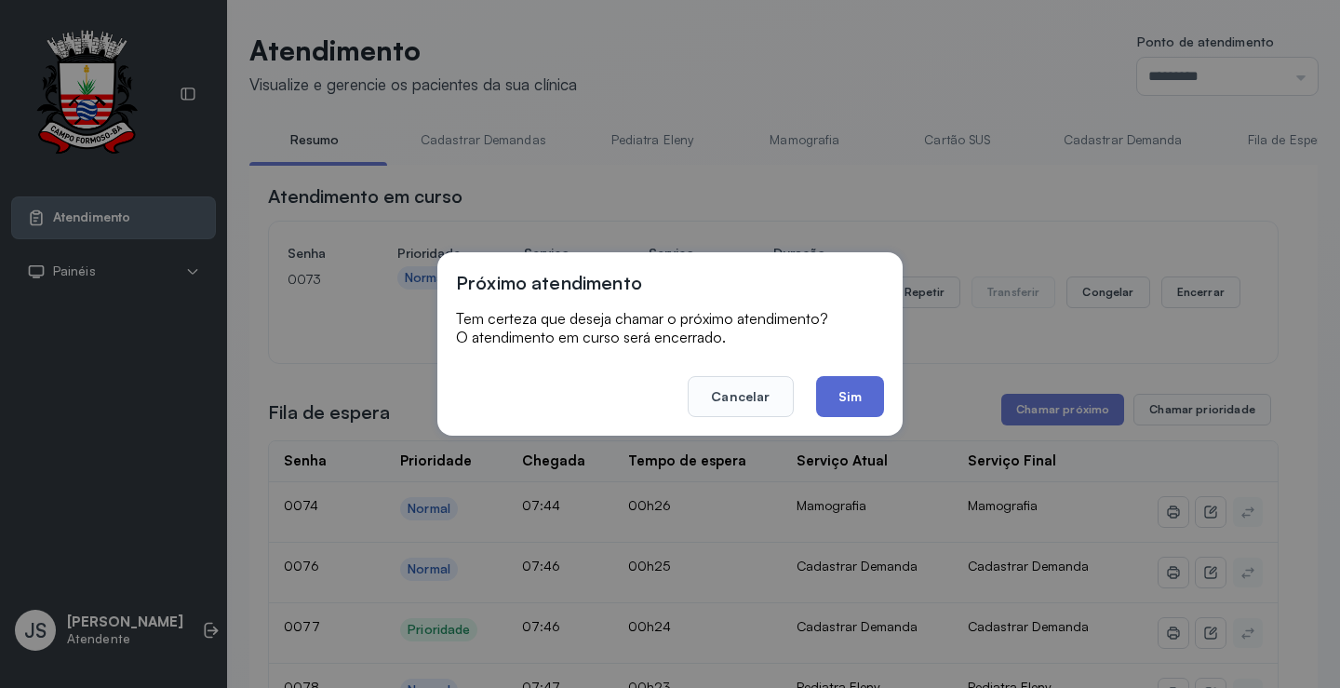
click at [881, 410] on button "Sim" at bounding box center [850, 396] width 68 height 41
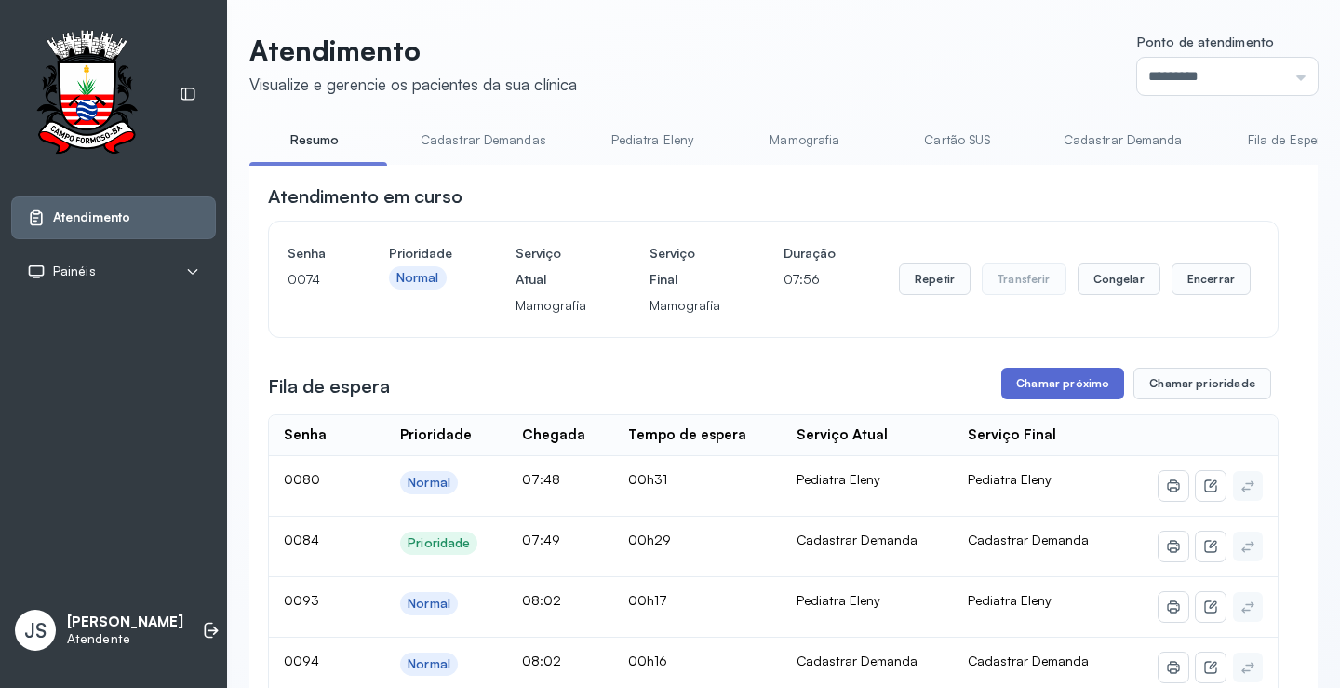
click at [1047, 393] on button "Chamar próximo" at bounding box center [1063, 384] width 123 height 32
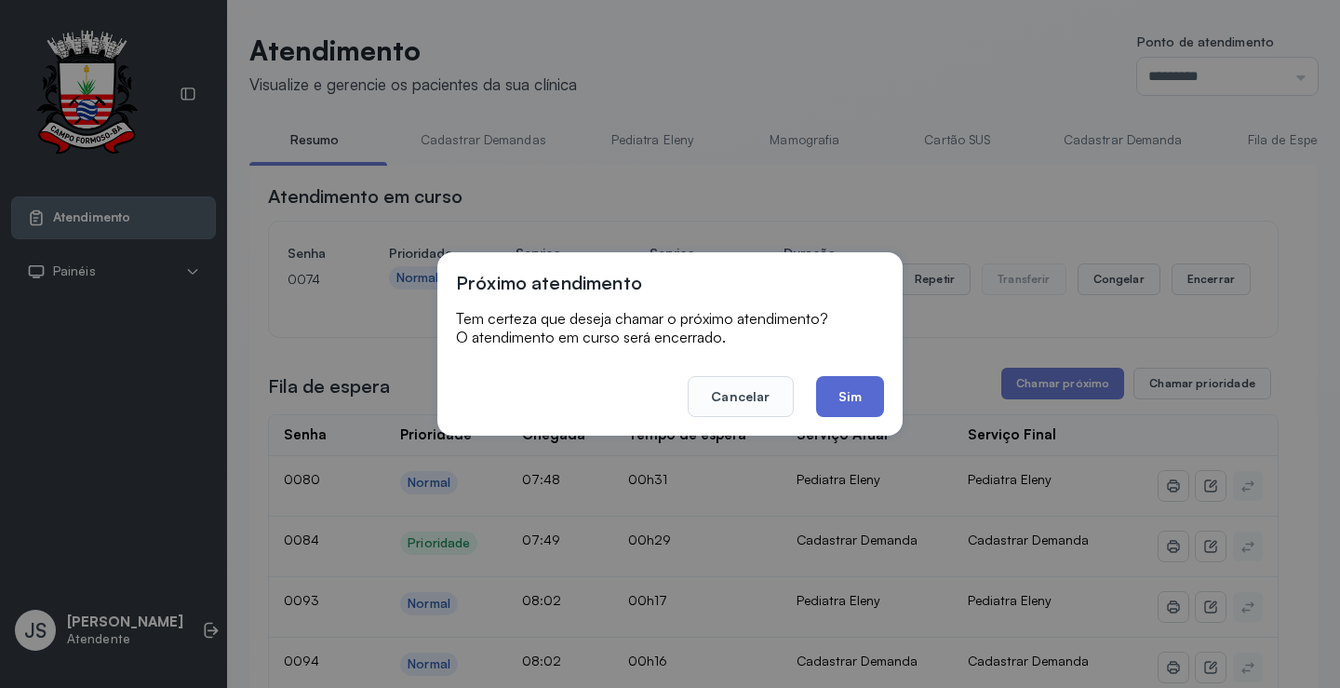
click at [882, 390] on button "Sim" at bounding box center [850, 396] width 68 height 41
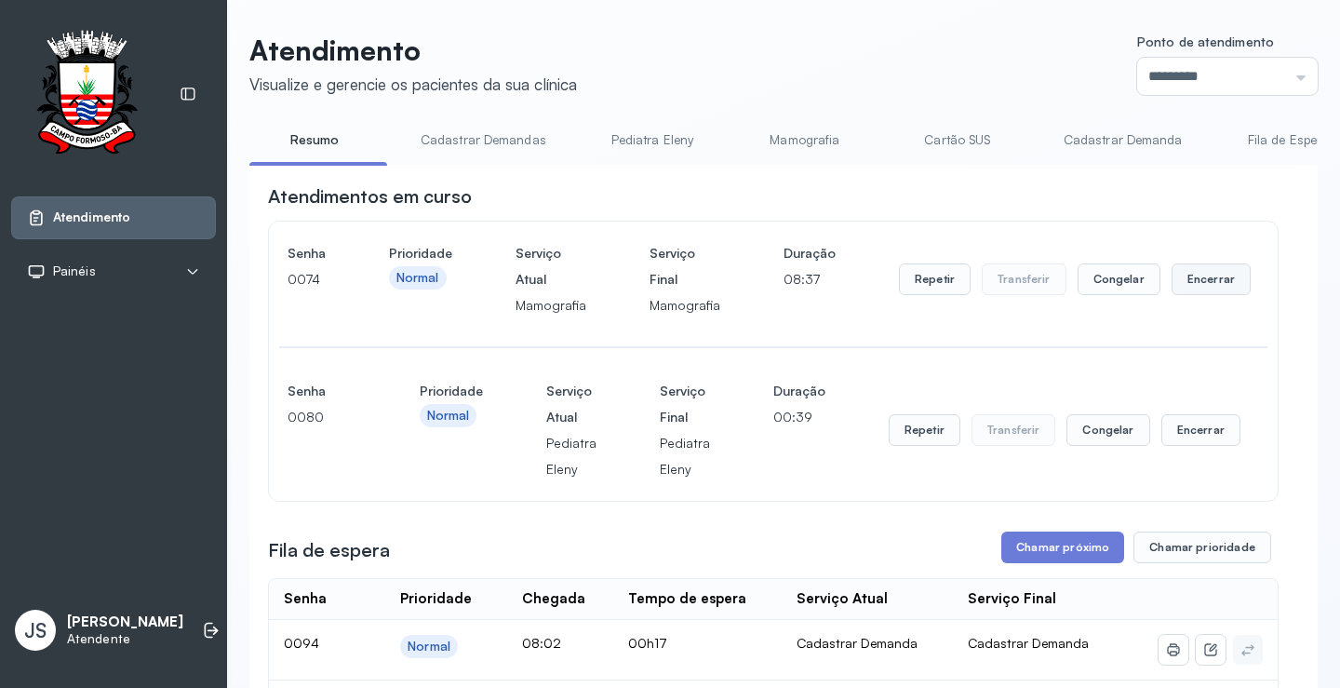
click at [1185, 283] on button "Encerrar" at bounding box center [1211, 279] width 79 height 32
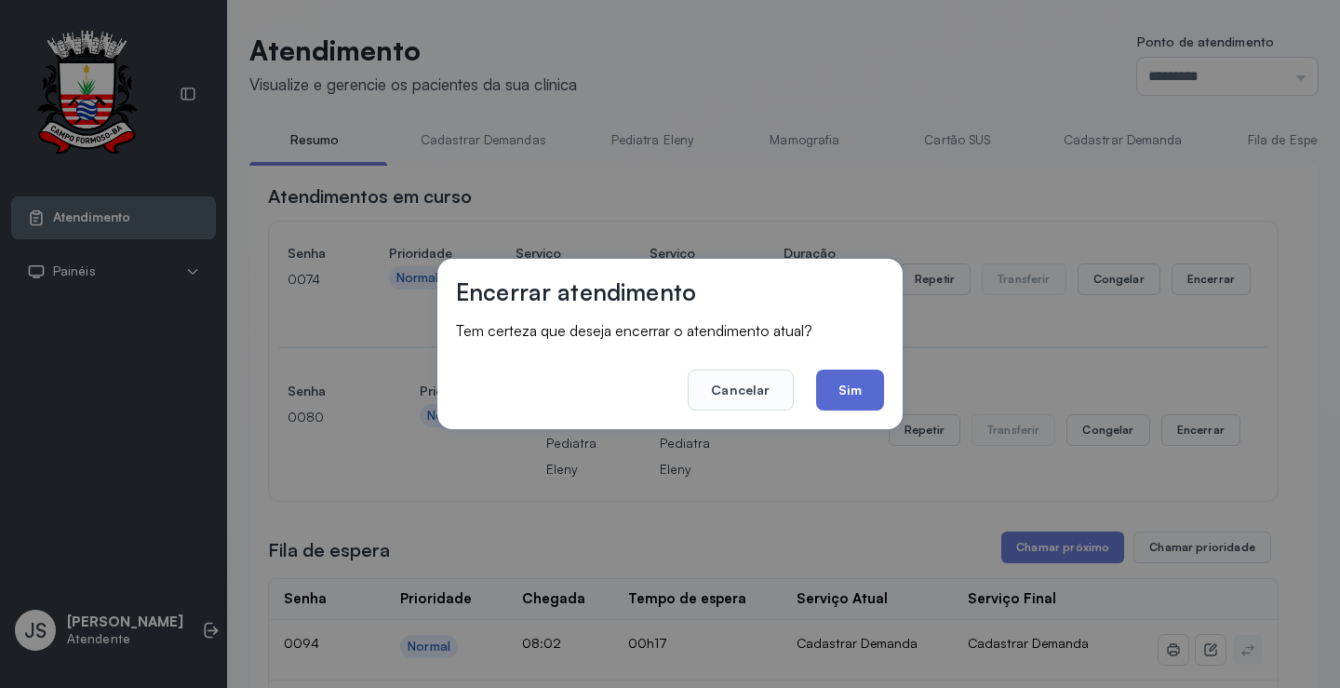
click at [842, 378] on button "Sim" at bounding box center [850, 390] width 68 height 41
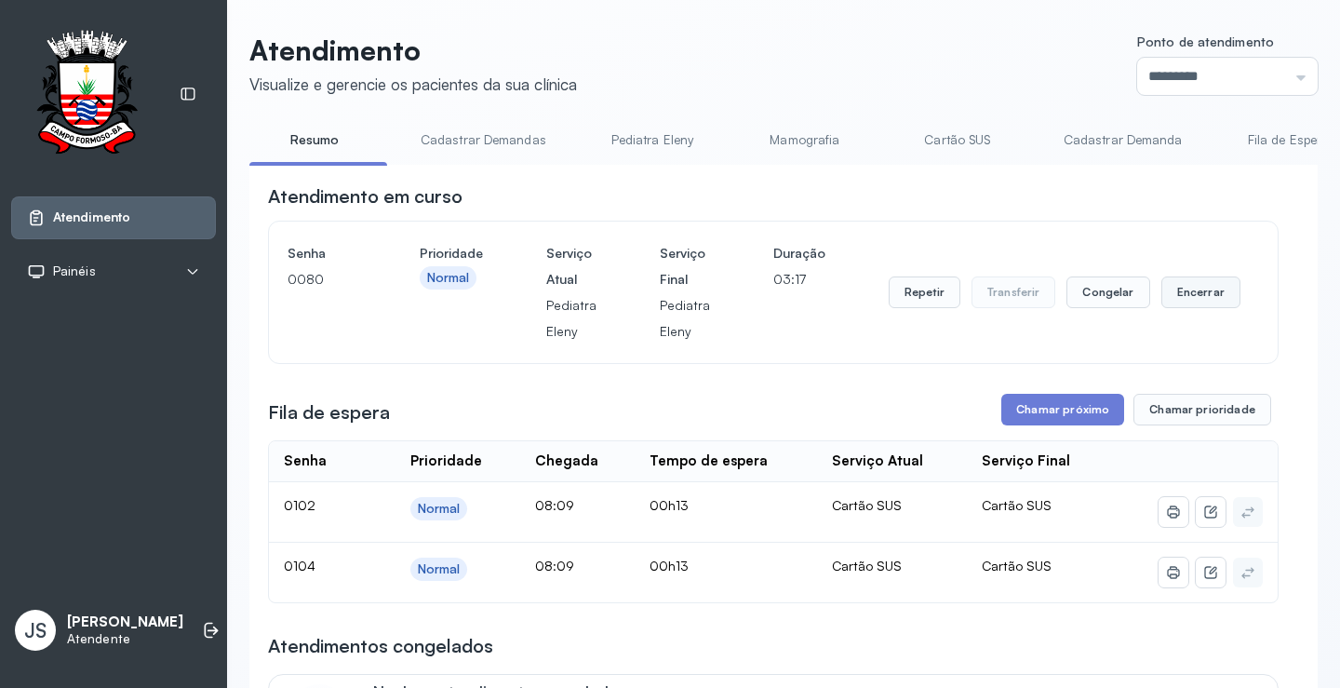
click at [1193, 292] on button "Encerrar" at bounding box center [1201, 292] width 79 height 32
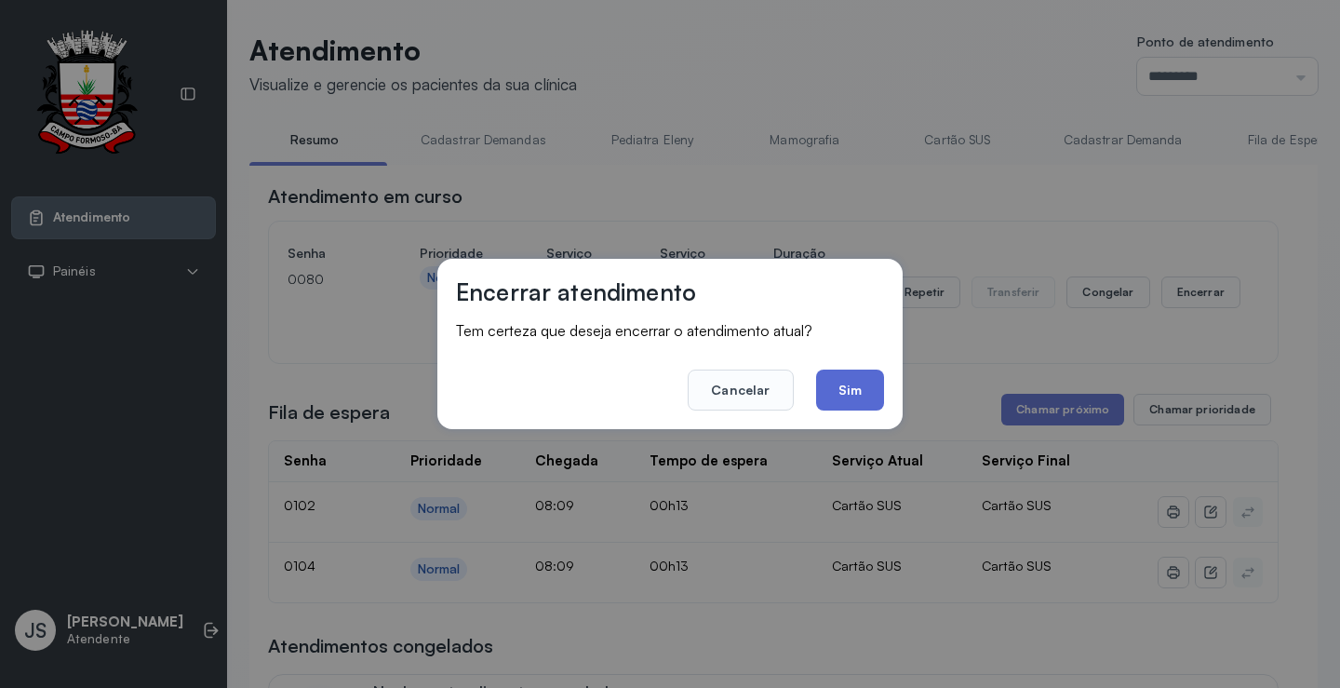
click at [852, 383] on button "Sim" at bounding box center [850, 390] width 68 height 41
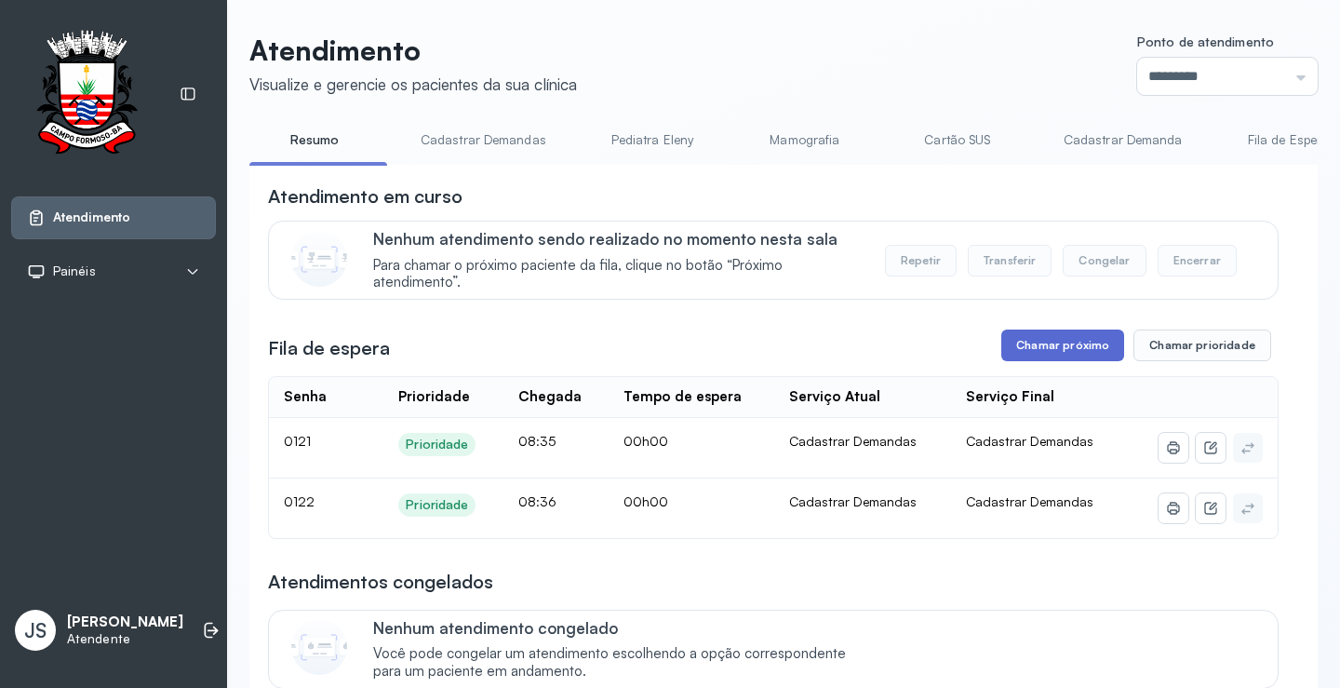
click at [1043, 341] on button "Chamar próximo" at bounding box center [1063, 346] width 123 height 32
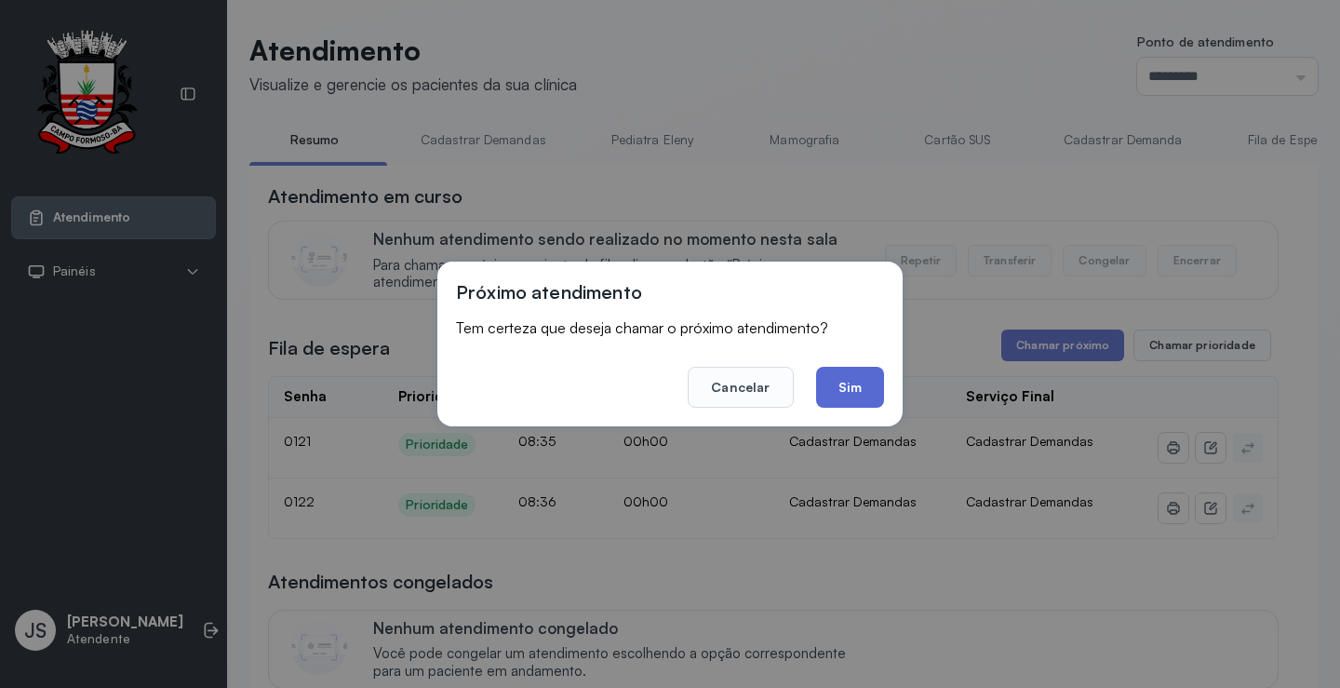
click at [852, 385] on button "Sim" at bounding box center [850, 387] width 68 height 41
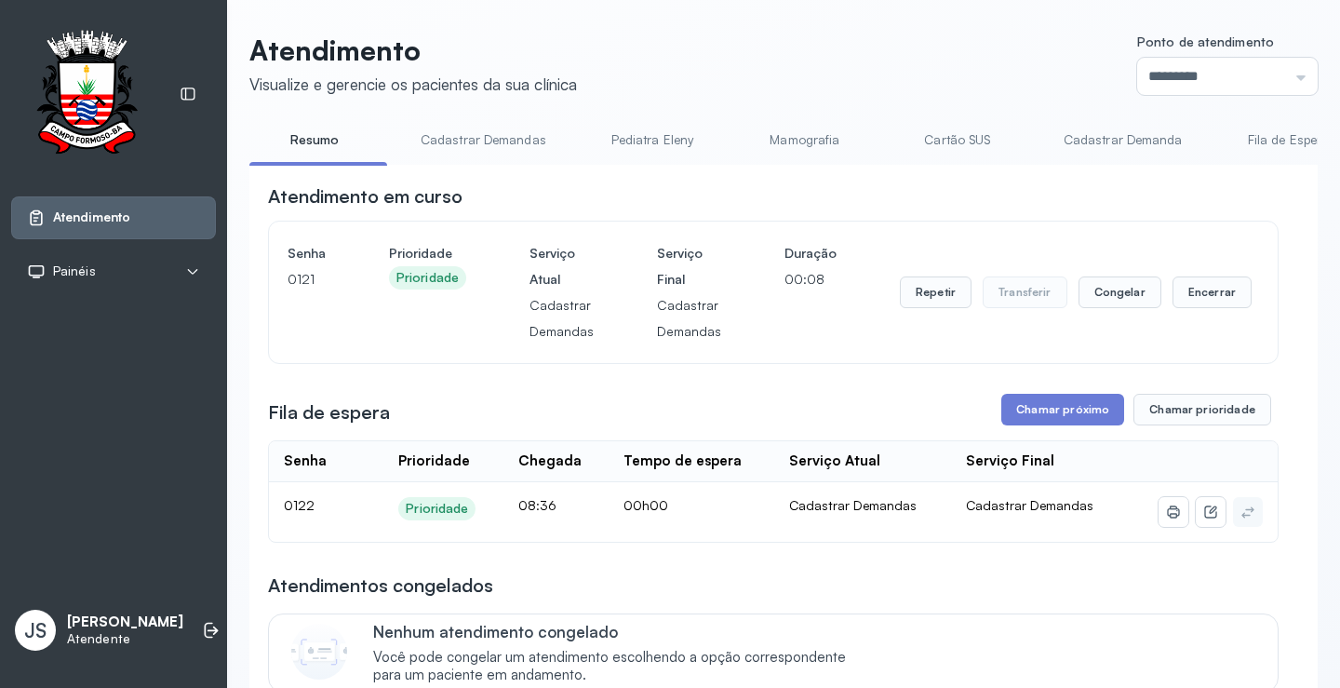
click at [937, 54] on header "Atendimento Visualize e gerencie os pacientes da sua clínica Ponto de atendimen…" at bounding box center [783, 64] width 1069 height 61
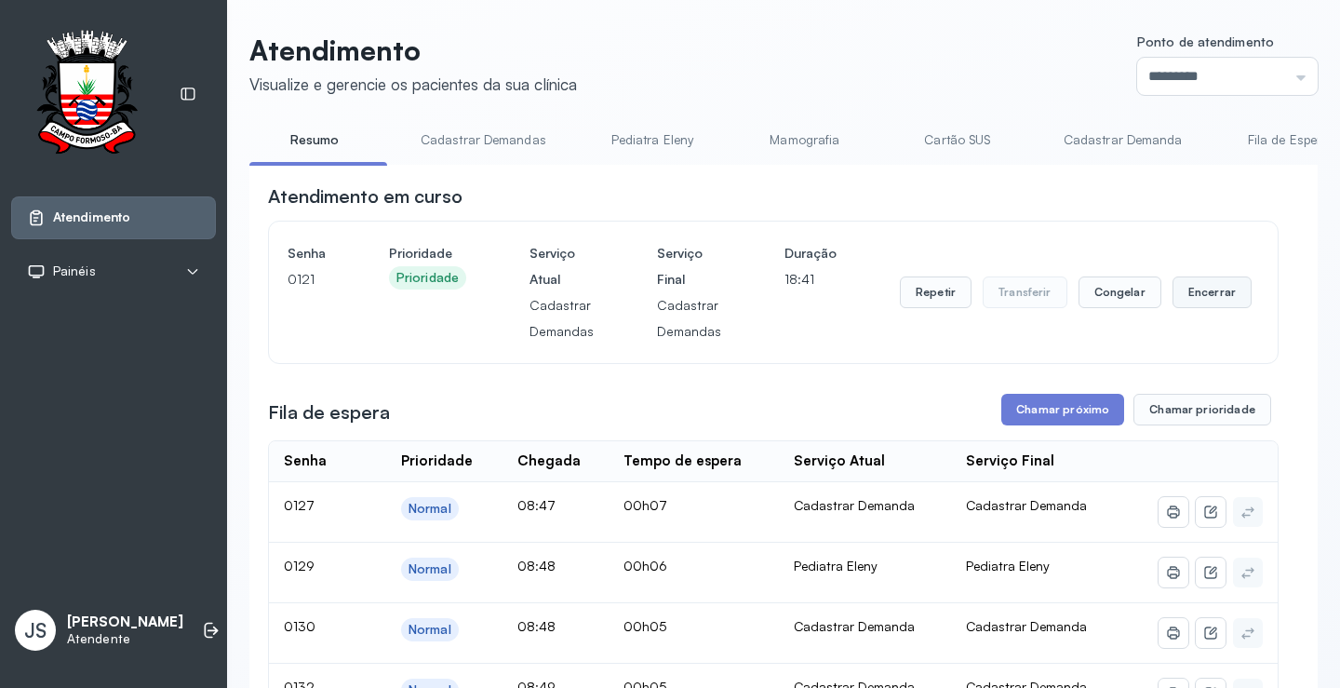
click at [1192, 299] on button "Encerrar" at bounding box center [1212, 292] width 79 height 32
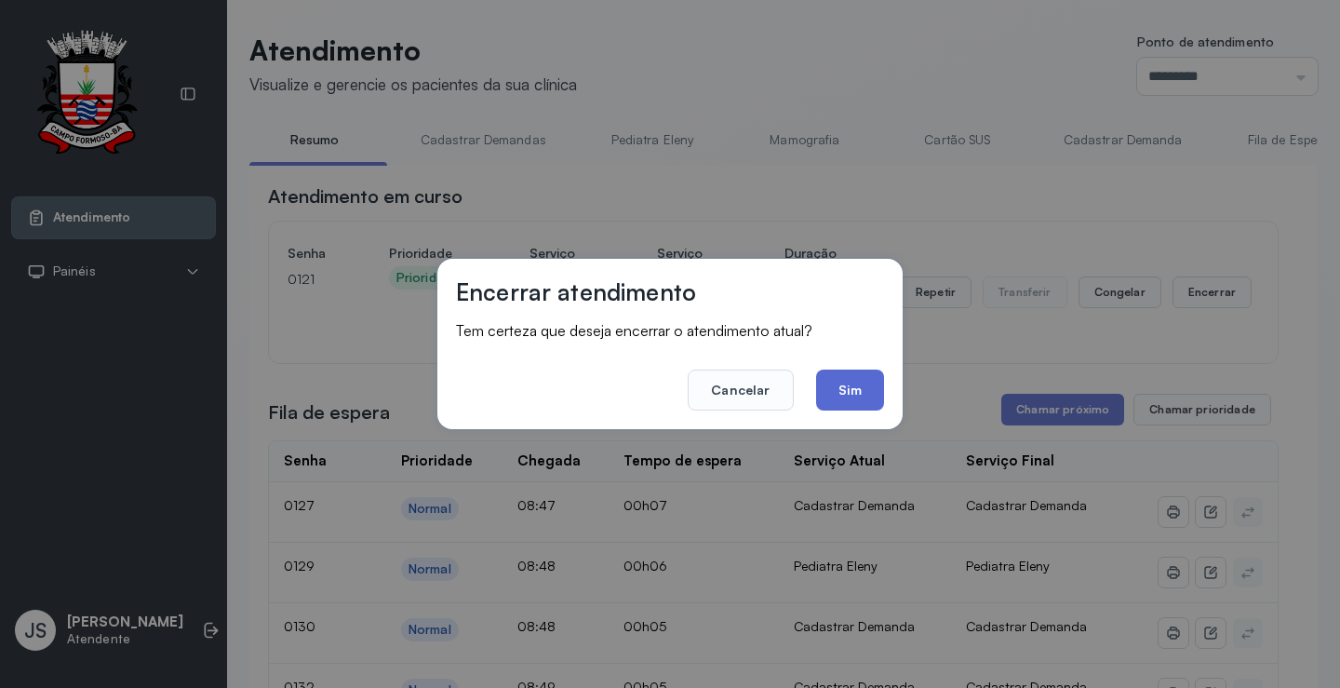
click at [868, 379] on button "Sim" at bounding box center [850, 390] width 68 height 41
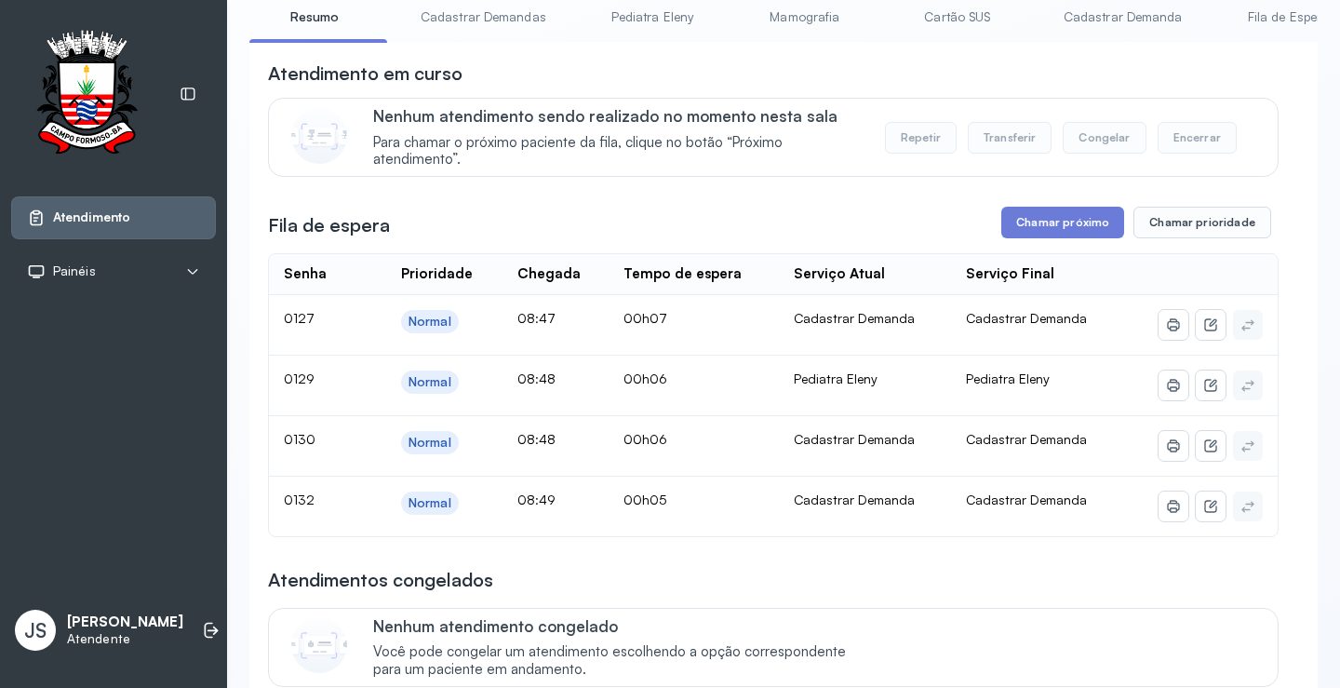
scroll to position [279, 0]
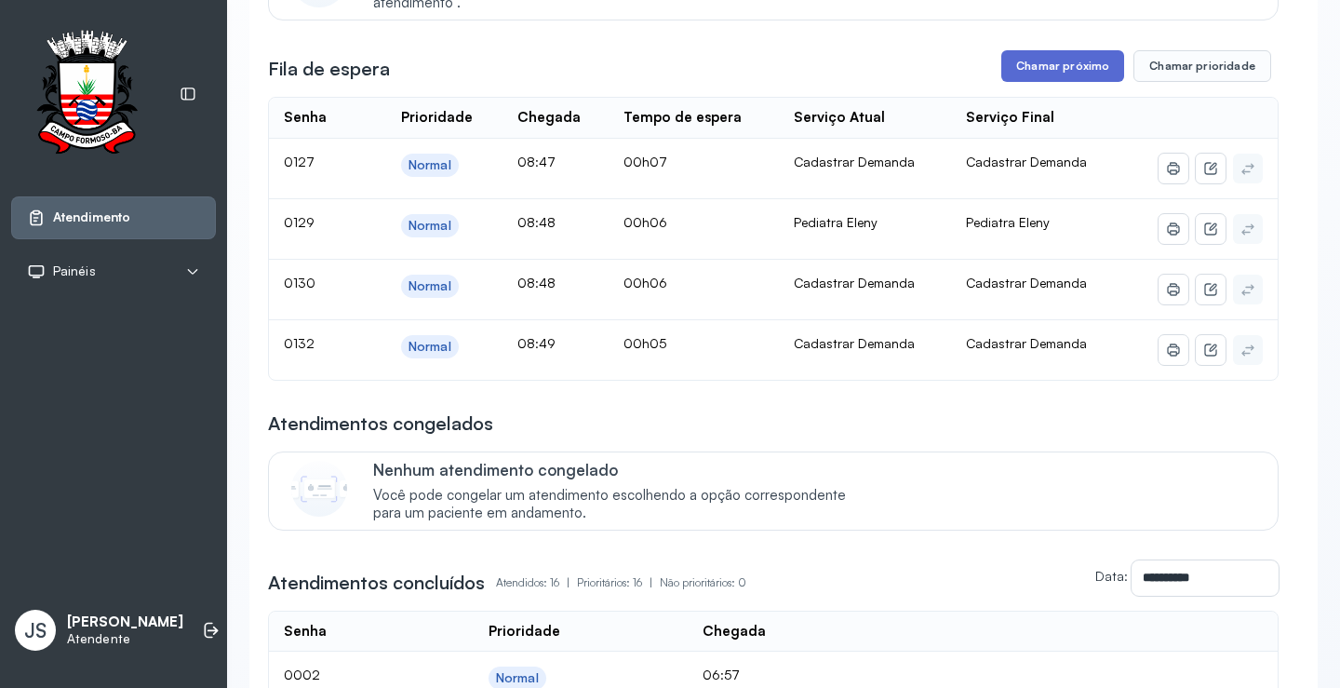
click at [1075, 74] on button "Chamar próximo" at bounding box center [1063, 66] width 123 height 32
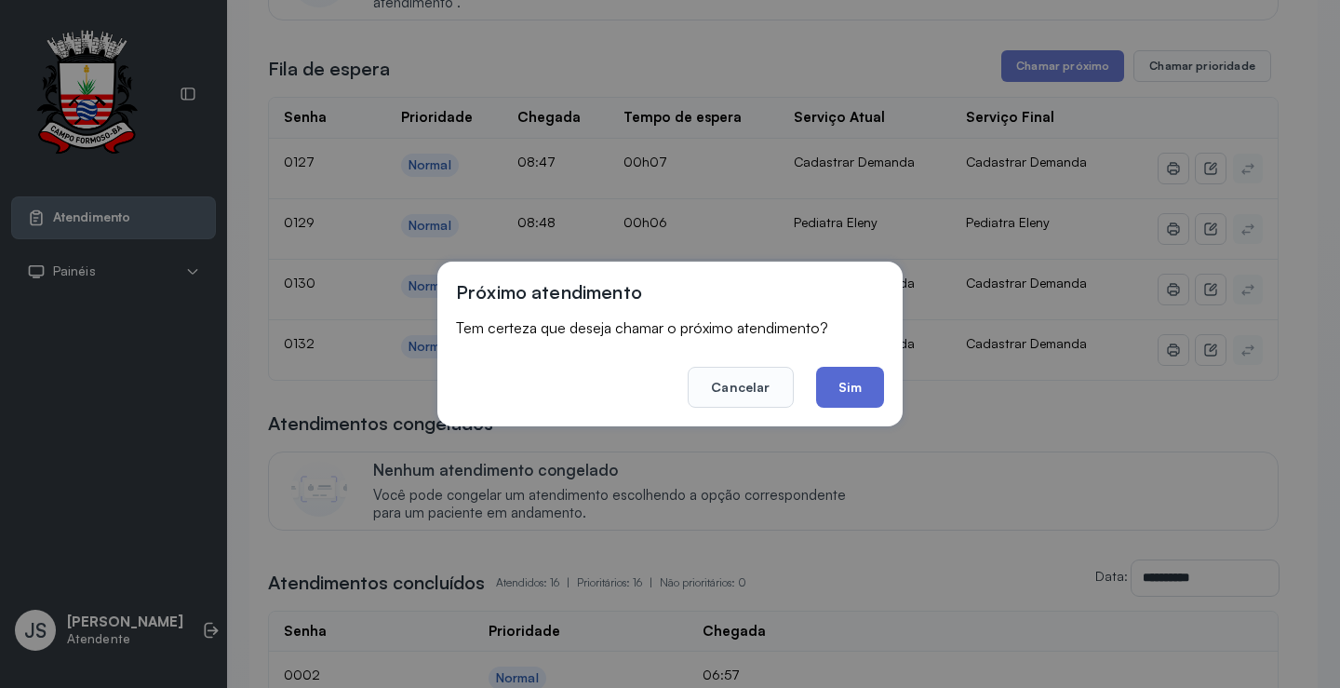
click at [862, 392] on button "Sim" at bounding box center [850, 387] width 68 height 41
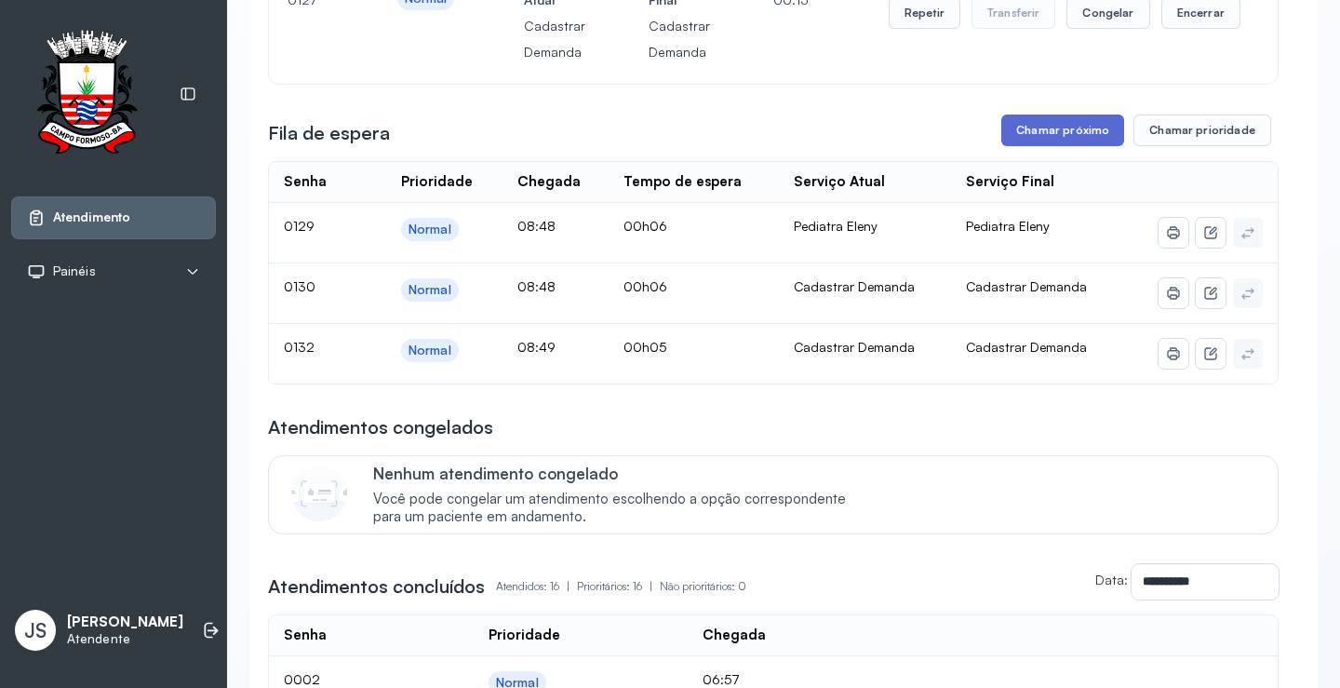
click at [1039, 141] on button "Chamar próximo" at bounding box center [1063, 130] width 123 height 32
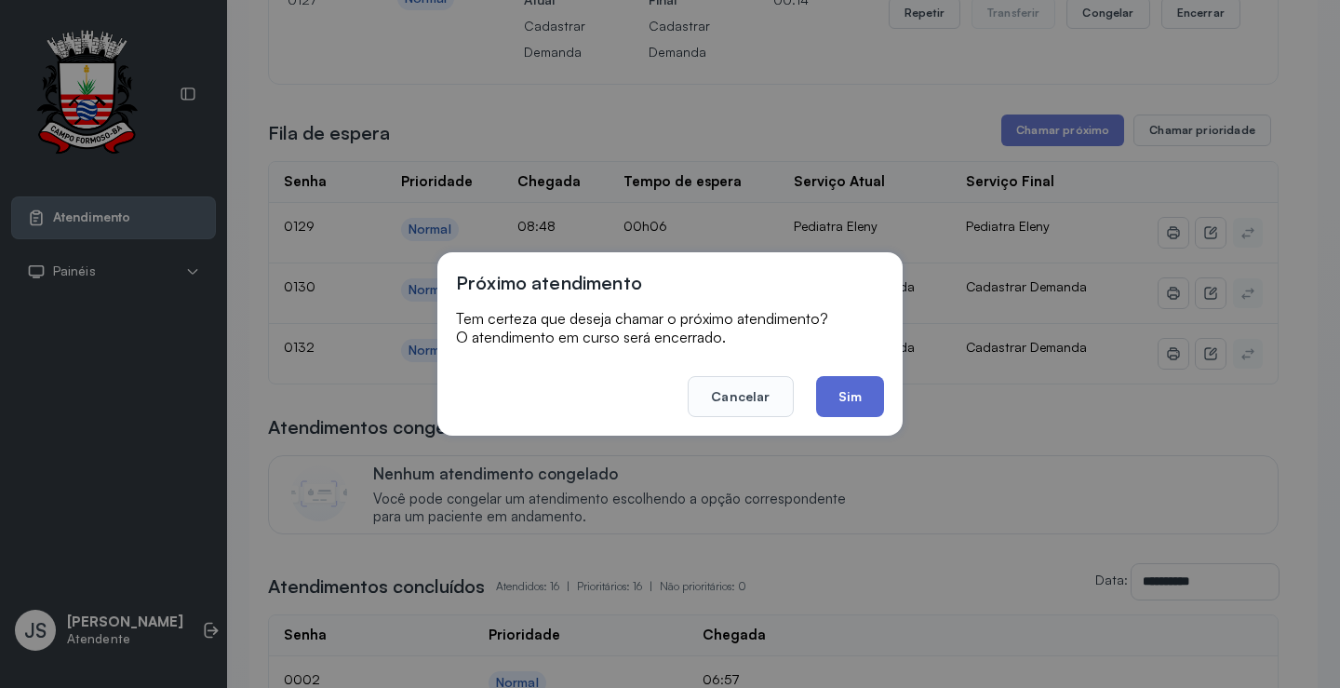
click at [843, 400] on button "Sim" at bounding box center [850, 396] width 68 height 41
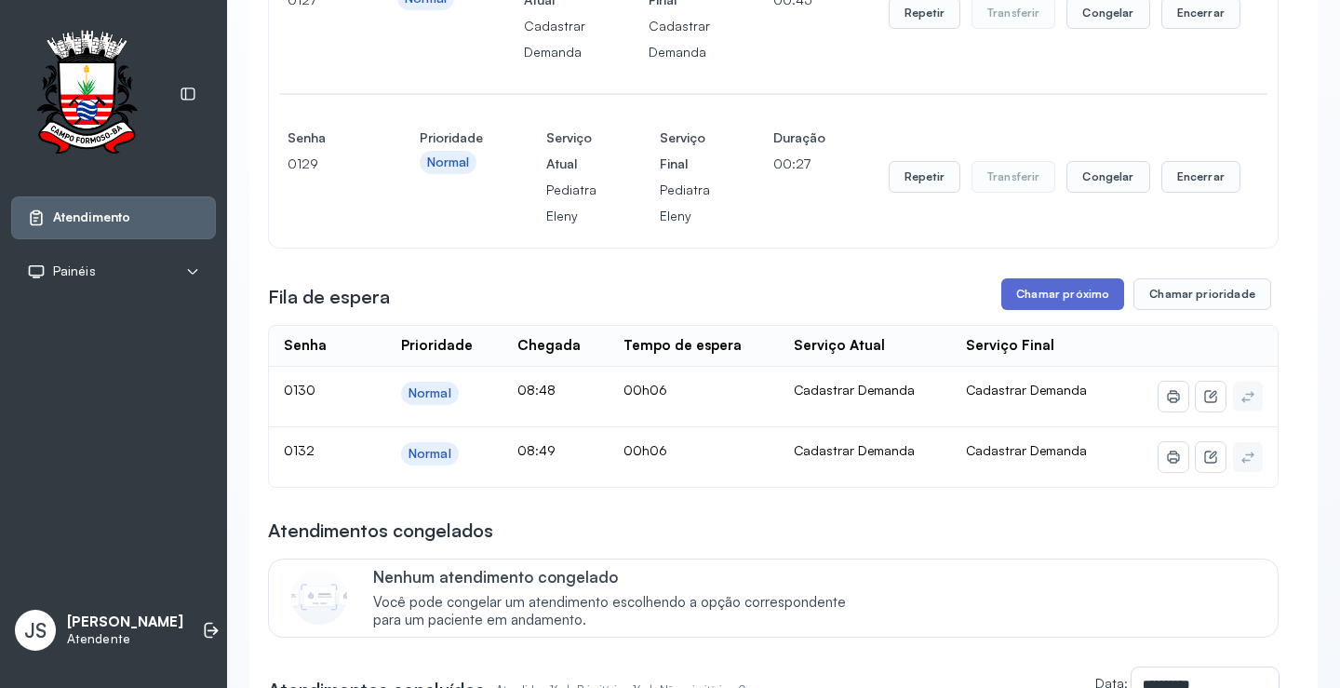
click at [1076, 302] on button "Chamar próximo" at bounding box center [1063, 294] width 123 height 32
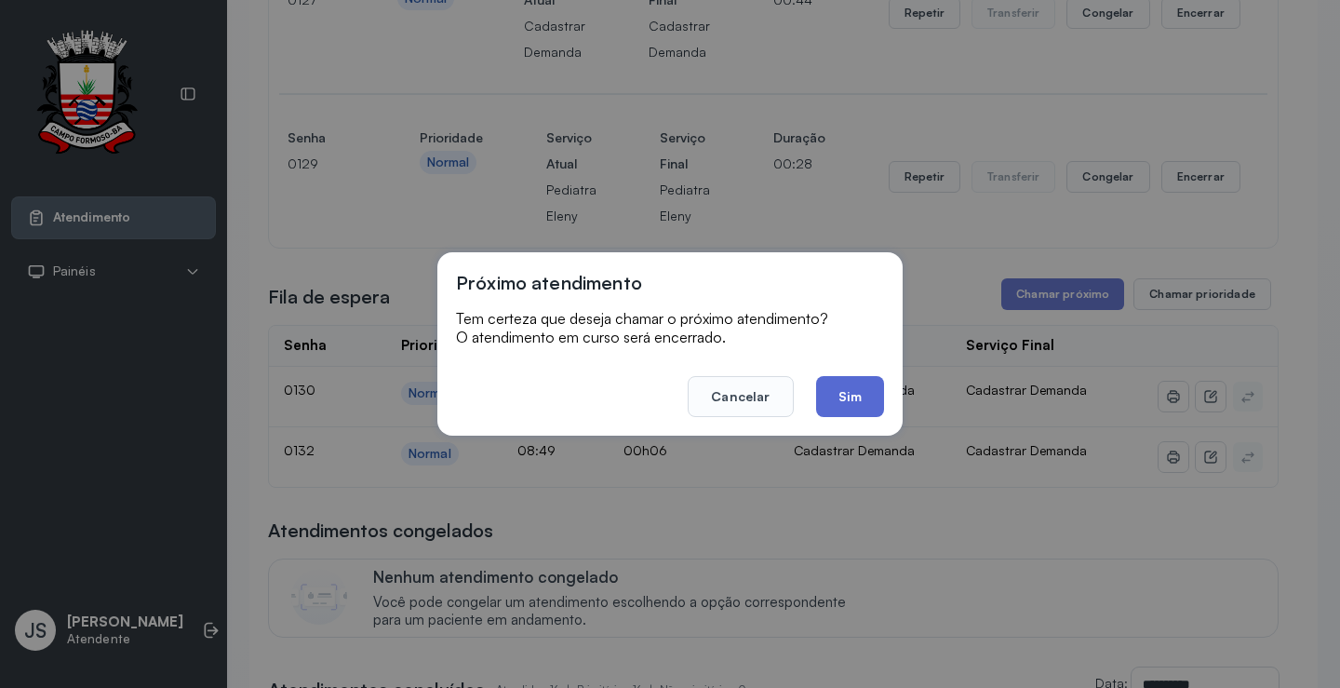
click at [841, 390] on button "Sim" at bounding box center [850, 396] width 68 height 41
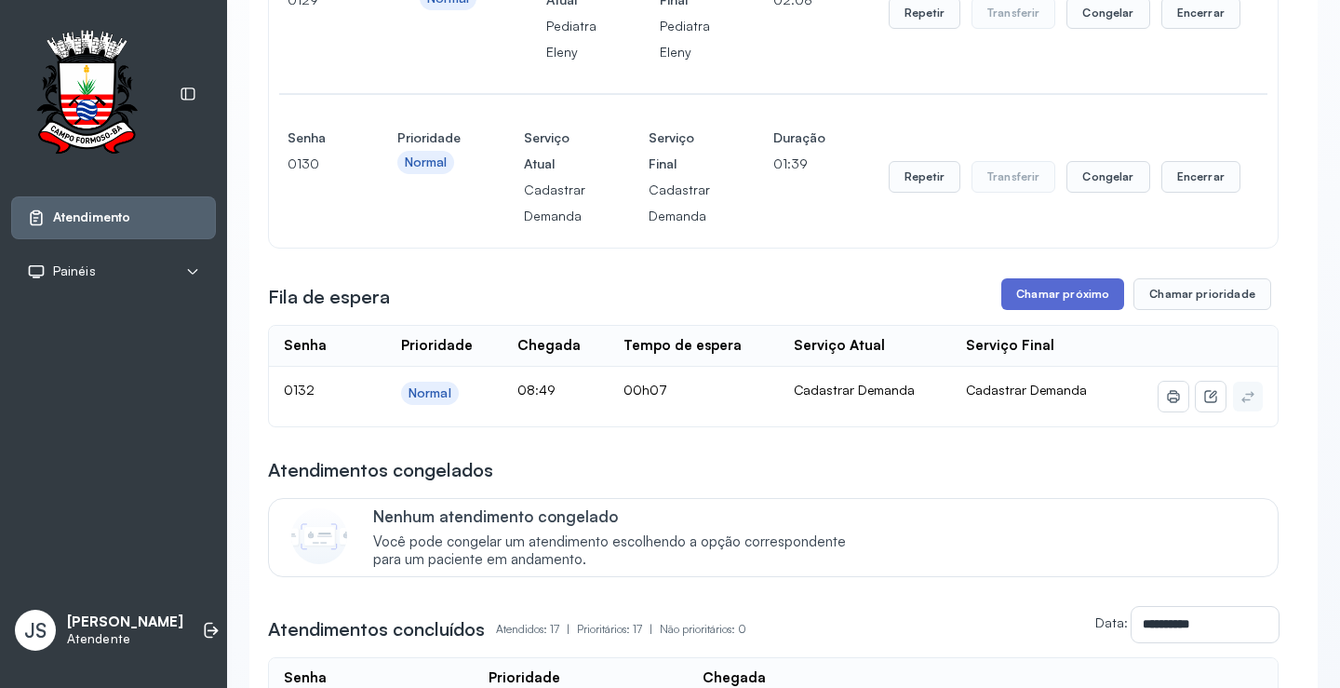
click at [1048, 297] on button "Chamar próximo" at bounding box center [1063, 294] width 123 height 32
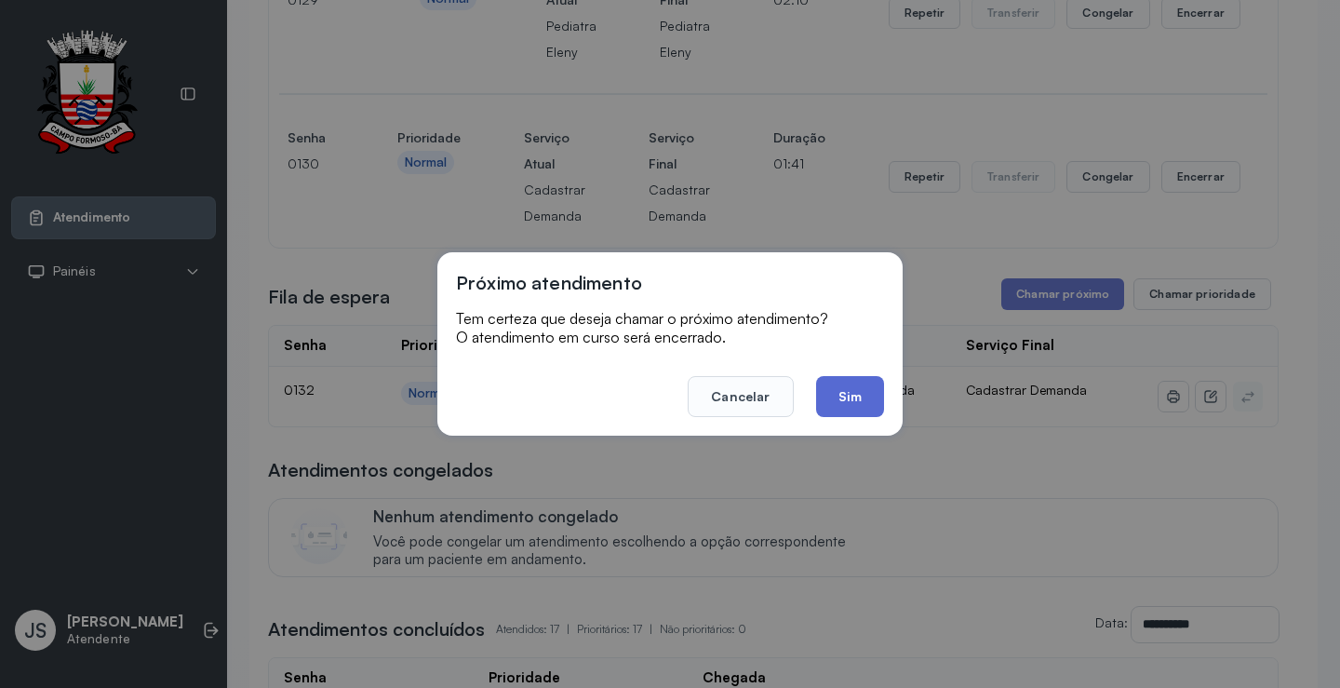
click at [851, 401] on button "Sim" at bounding box center [850, 396] width 68 height 41
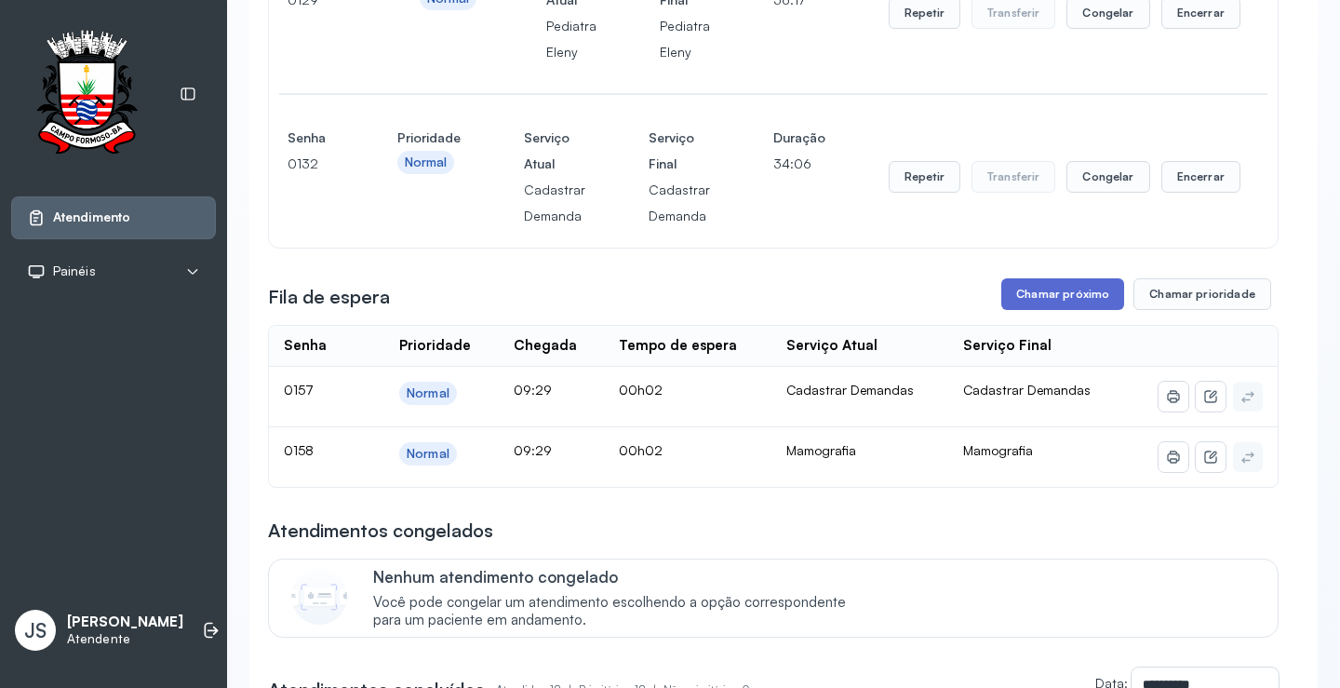
click at [1051, 308] on button "Chamar próximo" at bounding box center [1063, 294] width 123 height 32
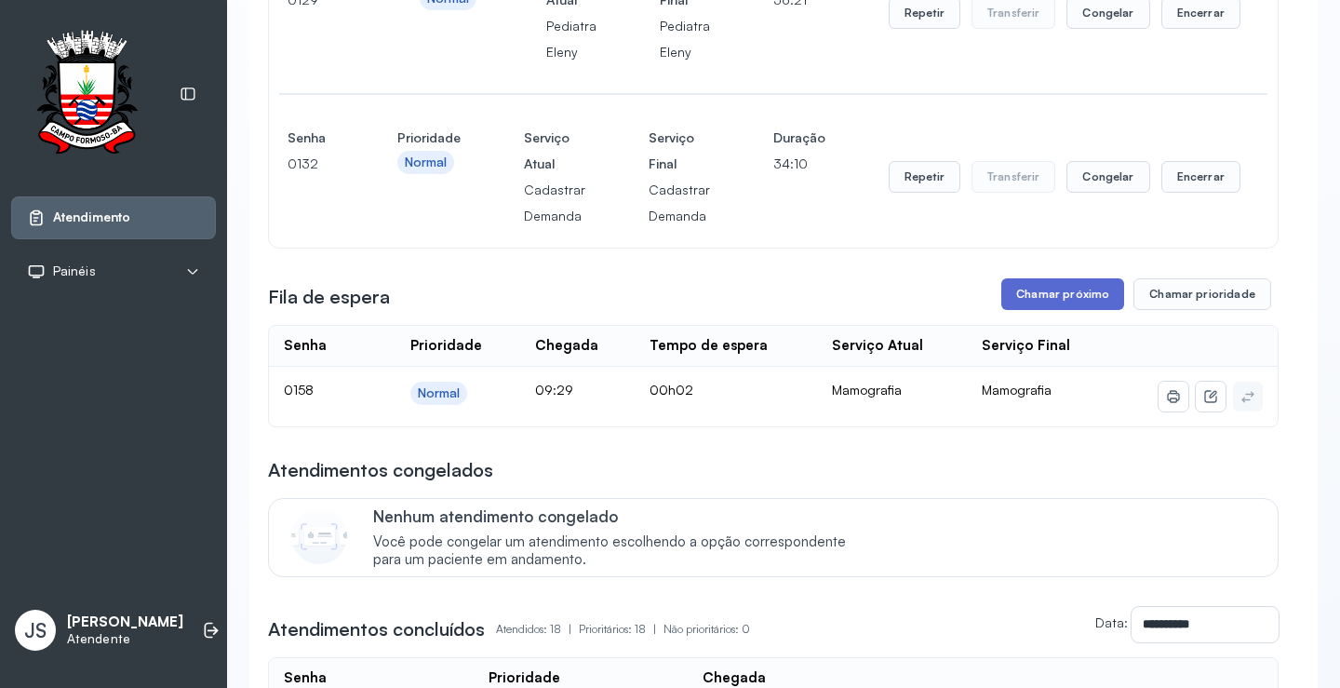
click at [1071, 293] on button "Chamar próximo" at bounding box center [1063, 294] width 123 height 32
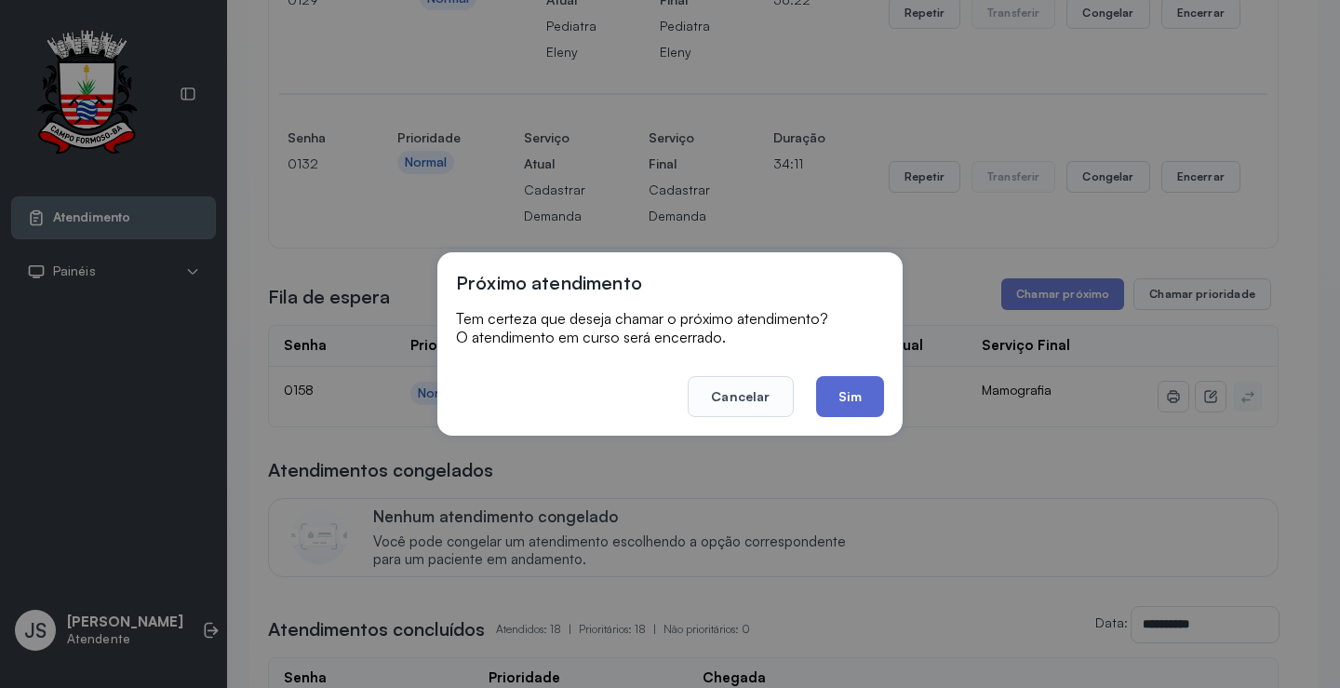
click at [844, 382] on button "Sim" at bounding box center [850, 396] width 68 height 41
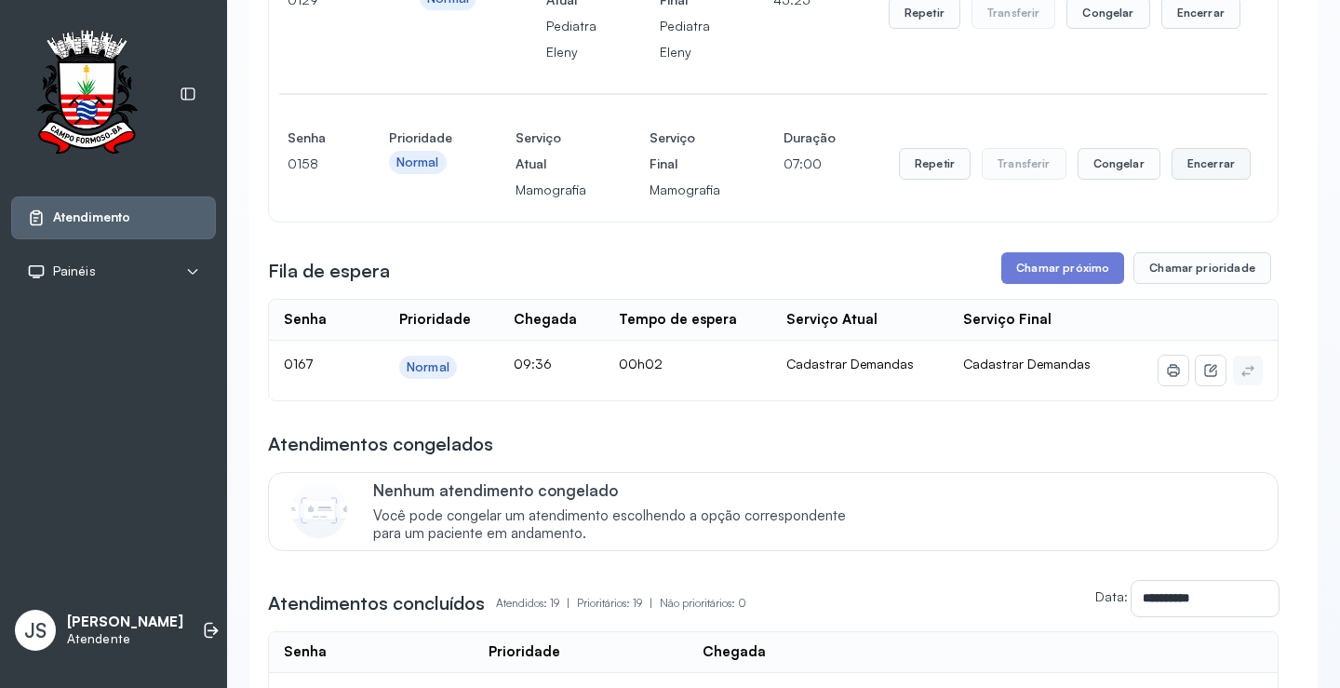
click at [1205, 171] on button "Encerrar" at bounding box center [1211, 164] width 79 height 32
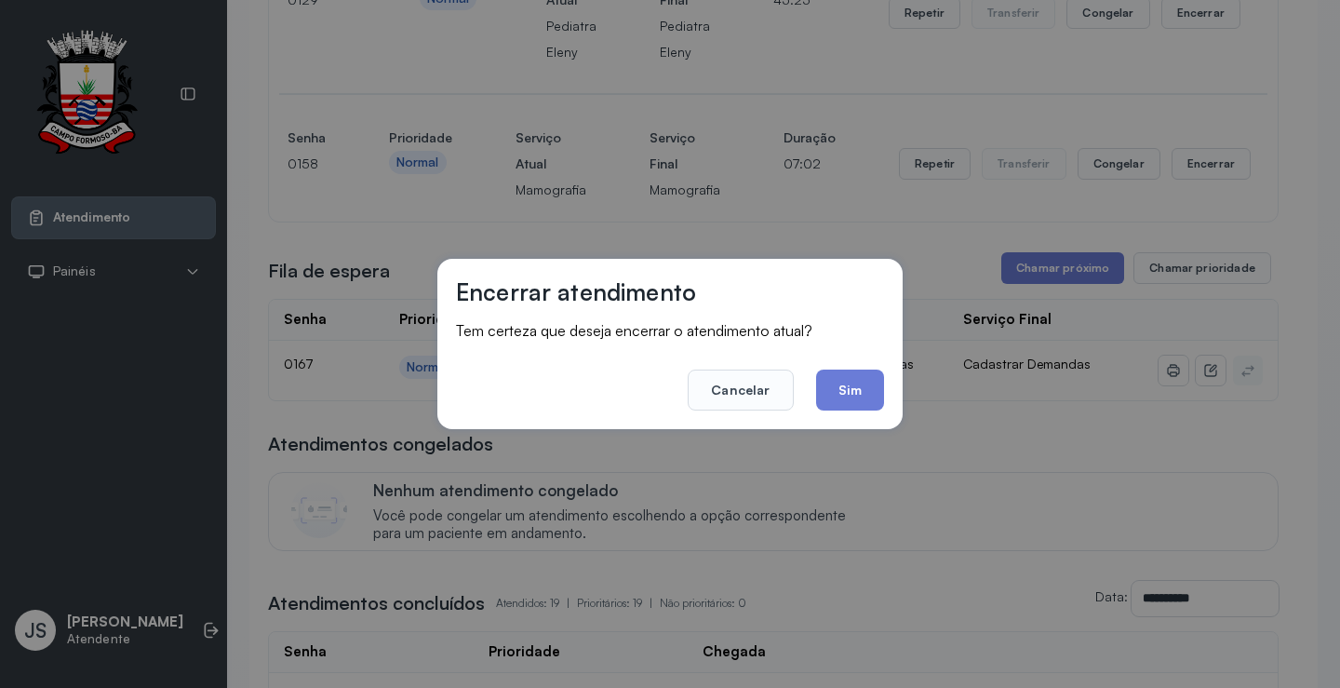
click at [882, 370] on footer "Cancelar Sim" at bounding box center [670, 376] width 428 height 67
click at [868, 374] on button "Sim" at bounding box center [850, 390] width 68 height 41
click at [868, 372] on div "Cadastrar Demandas" at bounding box center [861, 364] width 148 height 17
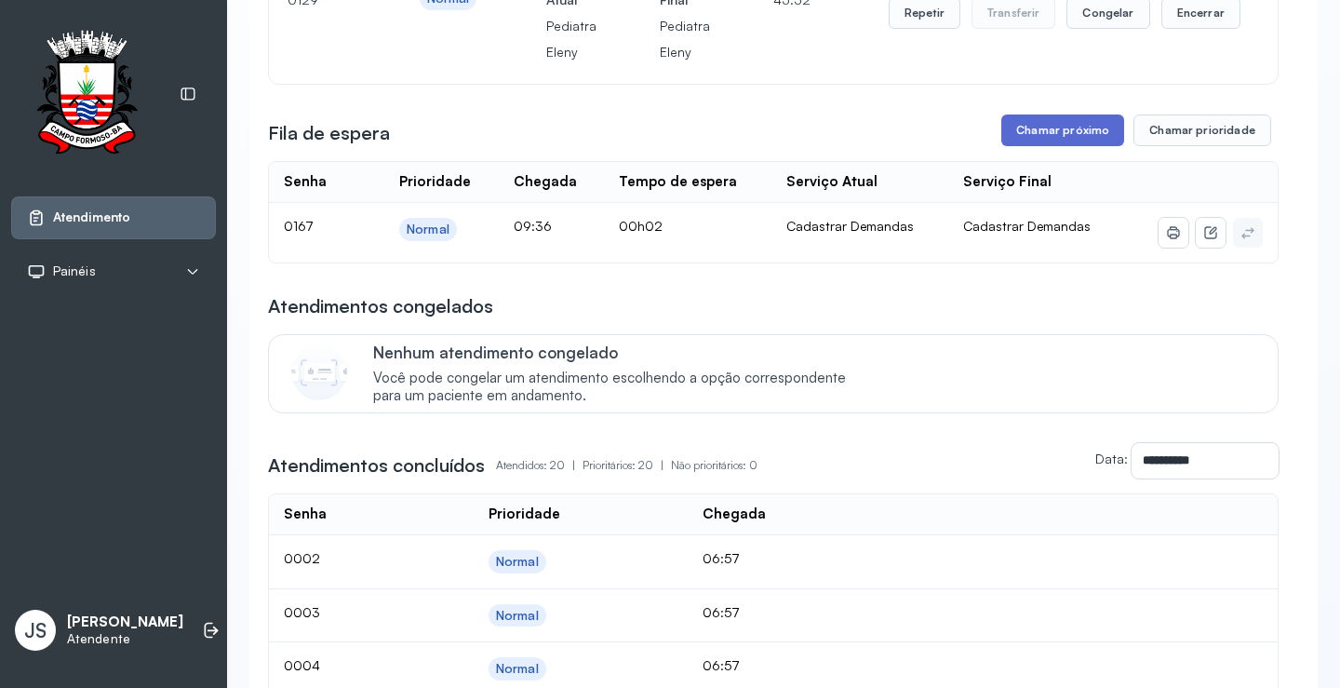
click at [1063, 133] on button "Chamar próximo" at bounding box center [1063, 130] width 123 height 32
click at [1049, 135] on button "Chamar próximo" at bounding box center [1063, 130] width 123 height 32
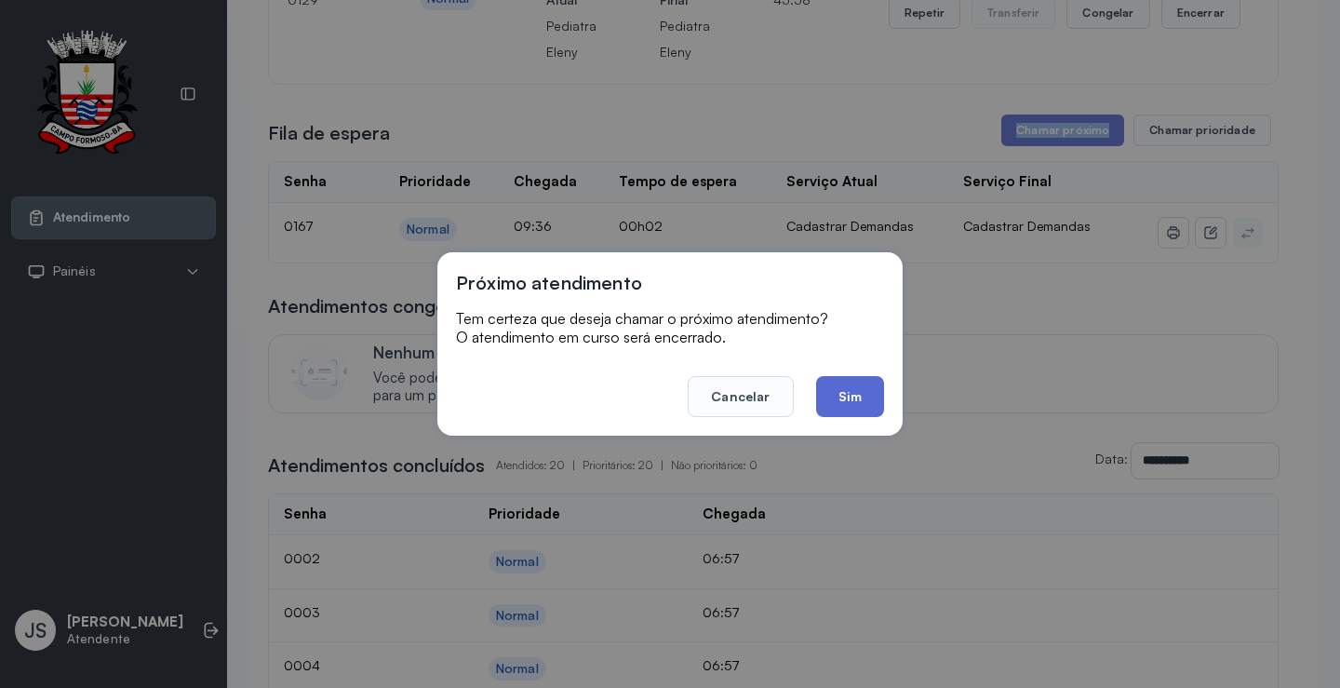
click at [847, 399] on button "Sim" at bounding box center [850, 396] width 68 height 41
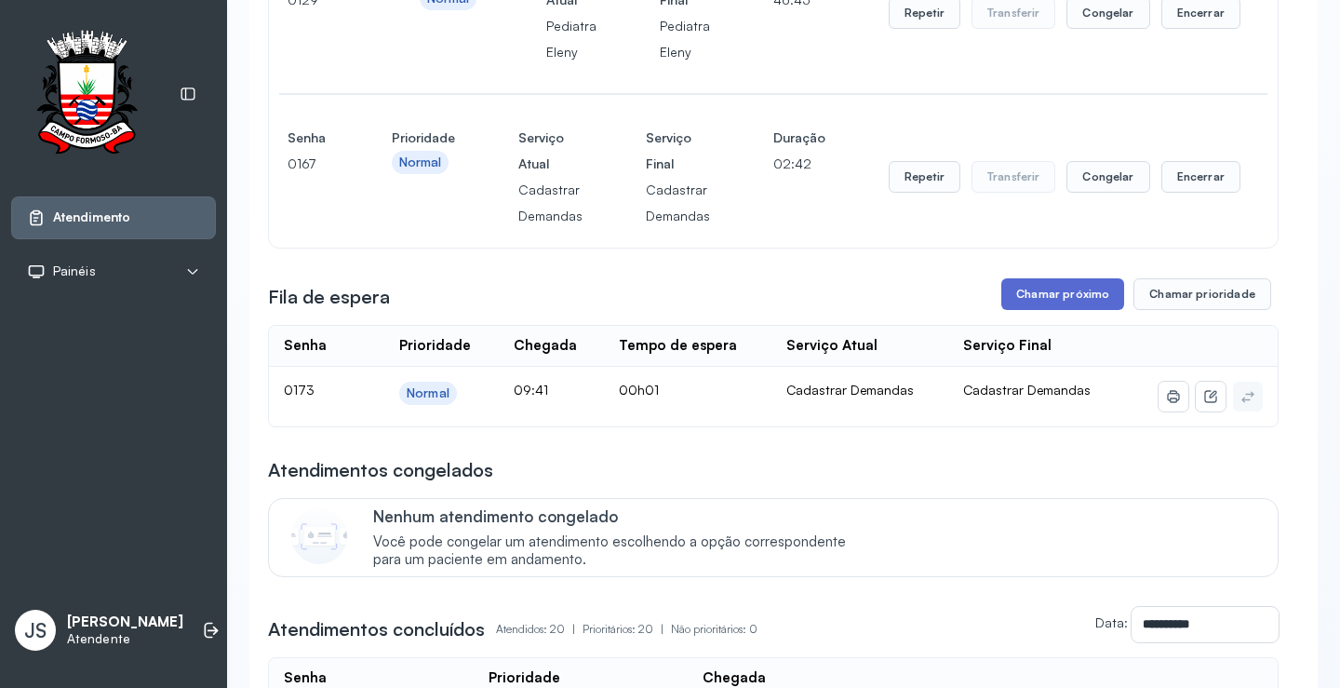
click at [1065, 294] on button "Chamar próximo" at bounding box center [1063, 294] width 123 height 32
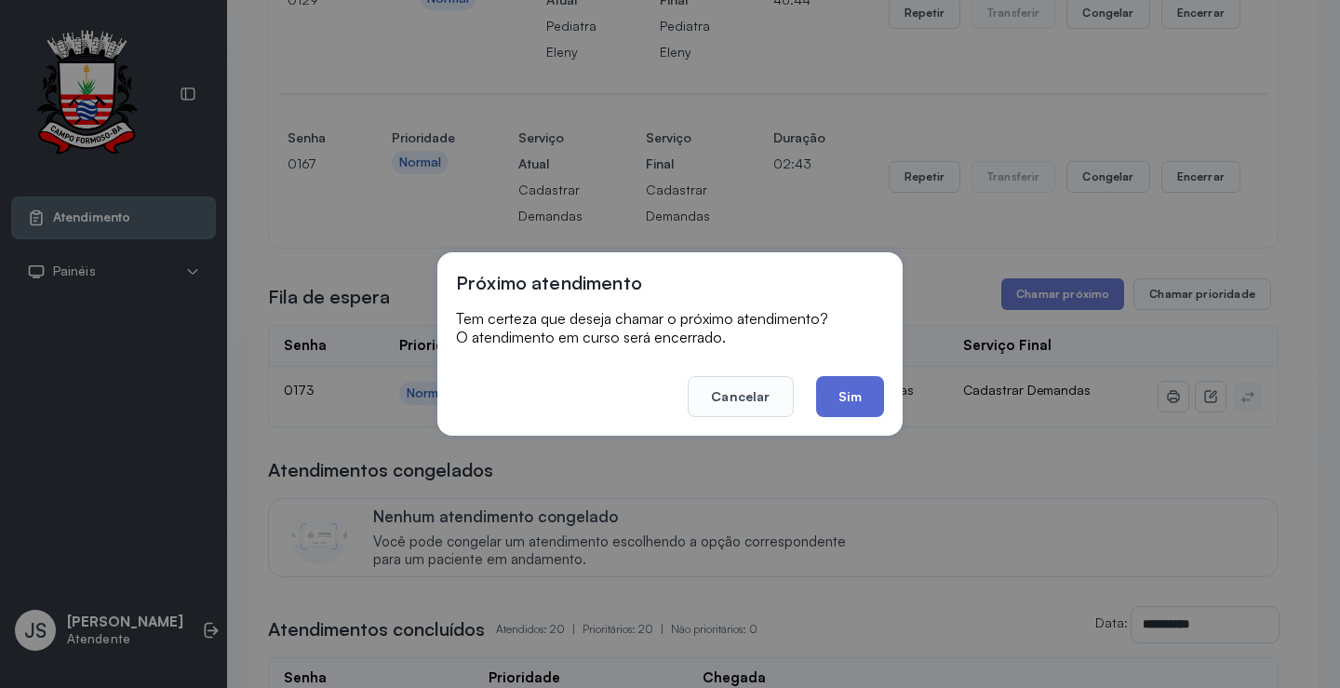
click at [863, 384] on button "Sim" at bounding box center [850, 396] width 68 height 41
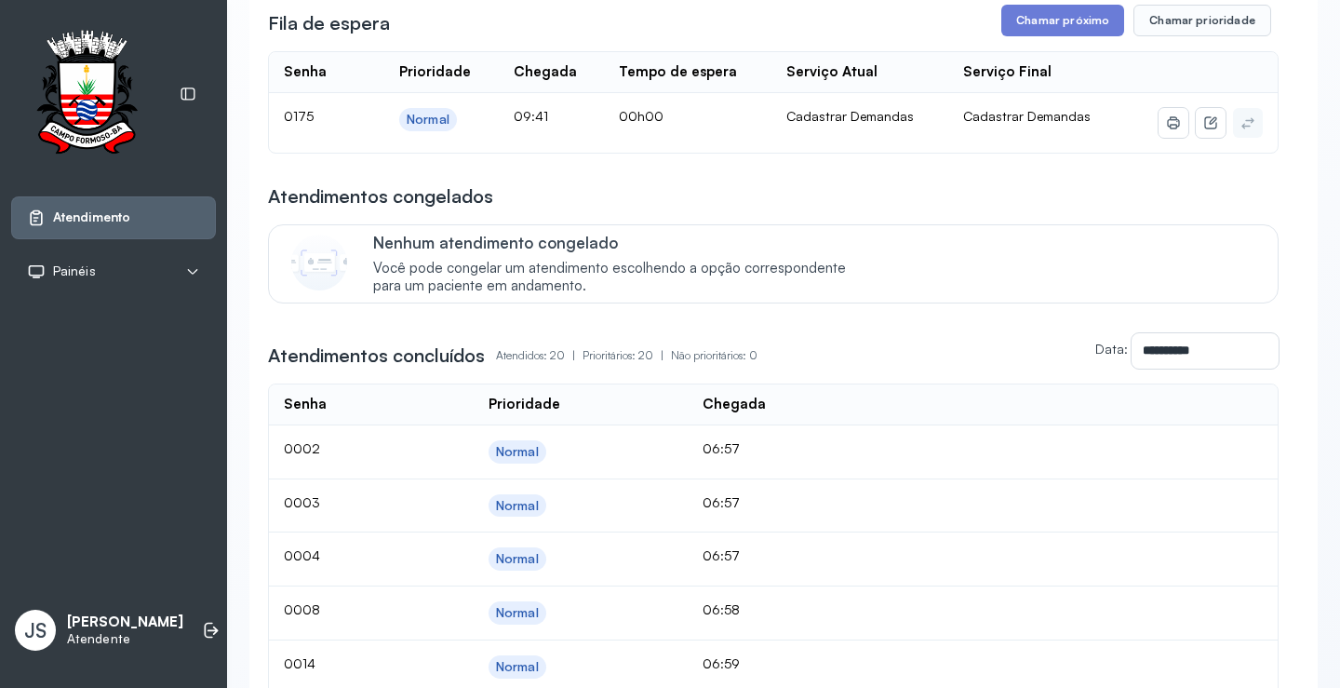
scroll to position [512, 0]
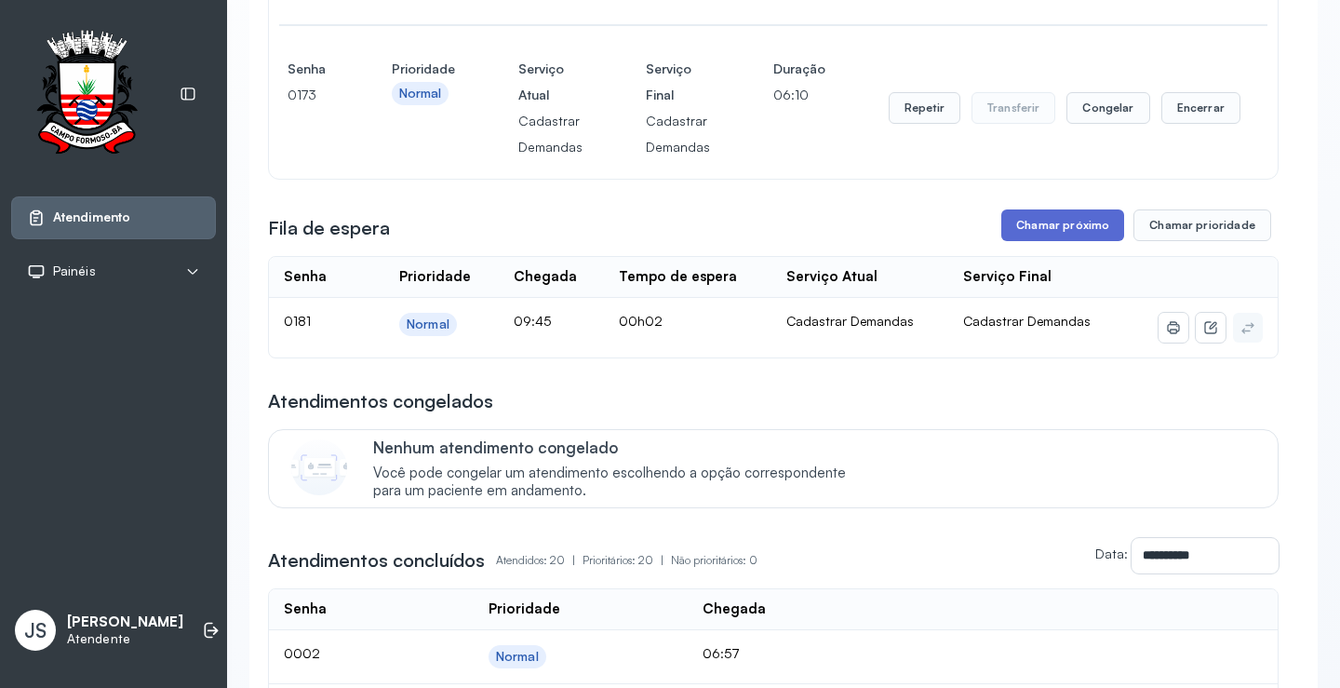
click at [1026, 226] on button "Chamar próximo" at bounding box center [1063, 225] width 123 height 32
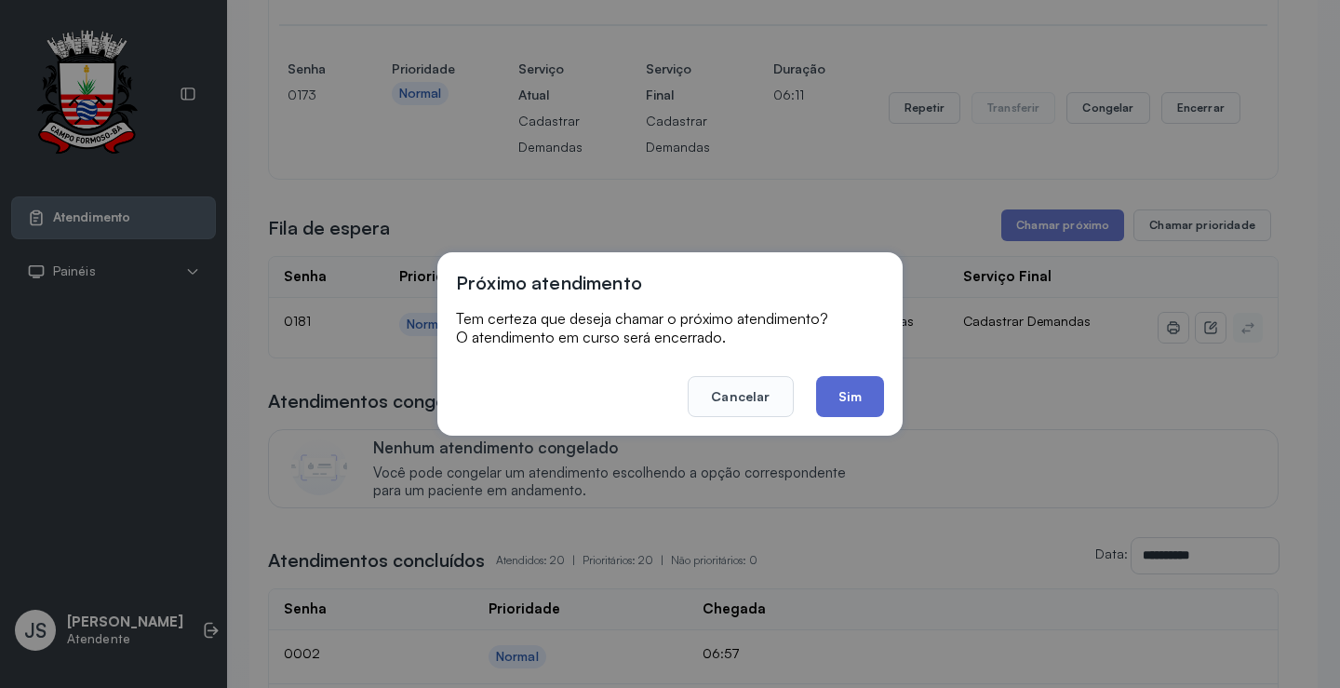
click at [840, 382] on button "Sim" at bounding box center [850, 396] width 68 height 41
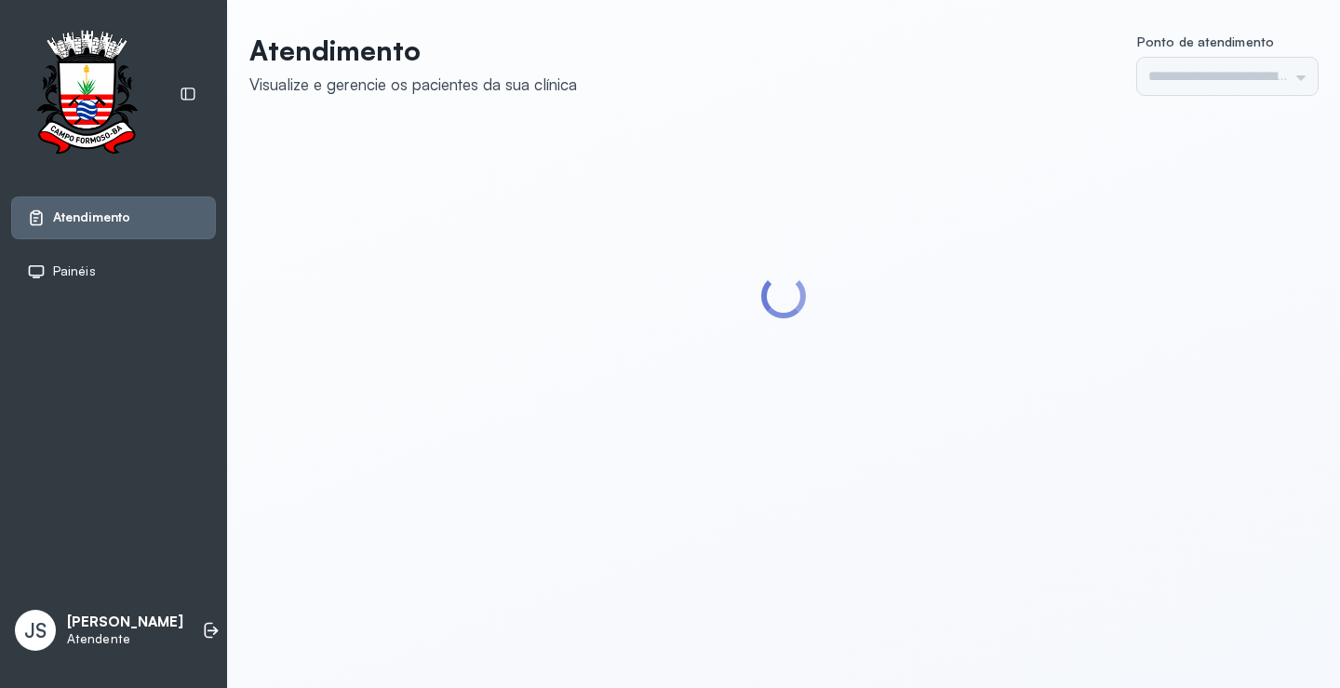
type input "*********"
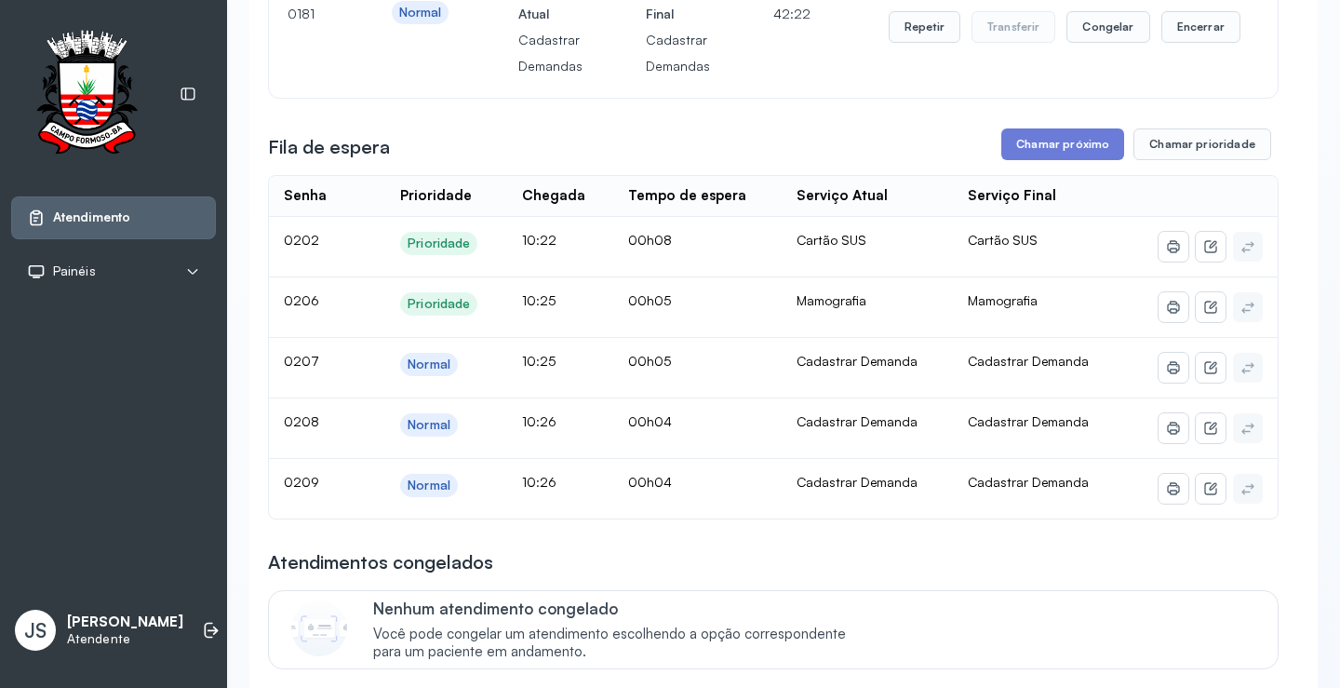
scroll to position [652, 0]
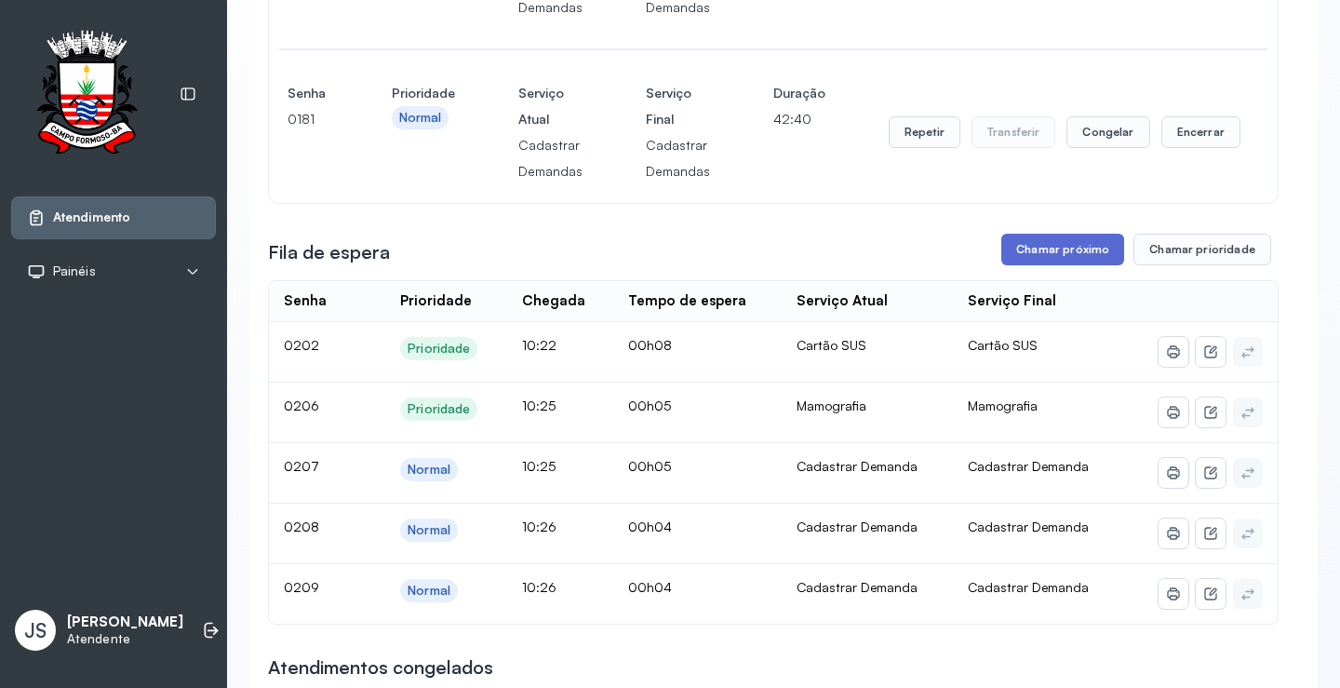
click at [1059, 254] on button "Chamar próximo" at bounding box center [1063, 250] width 123 height 32
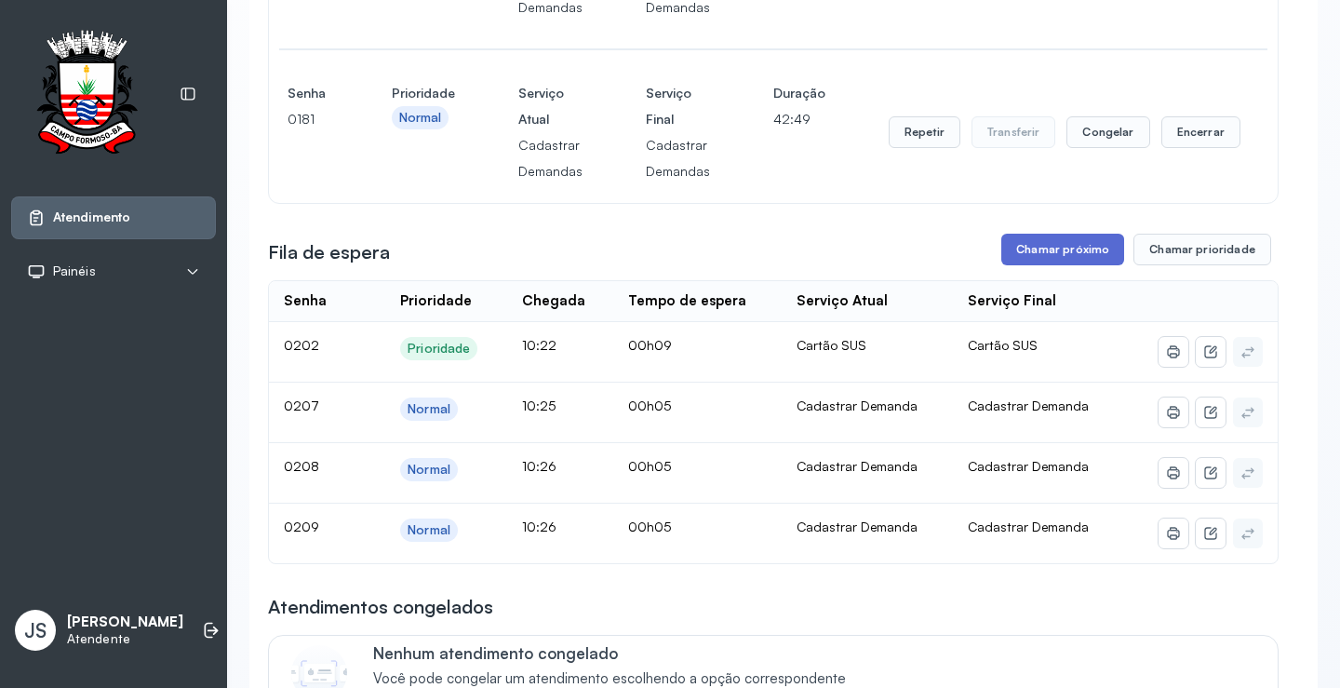
click at [1092, 255] on button "Chamar próximo" at bounding box center [1063, 250] width 123 height 32
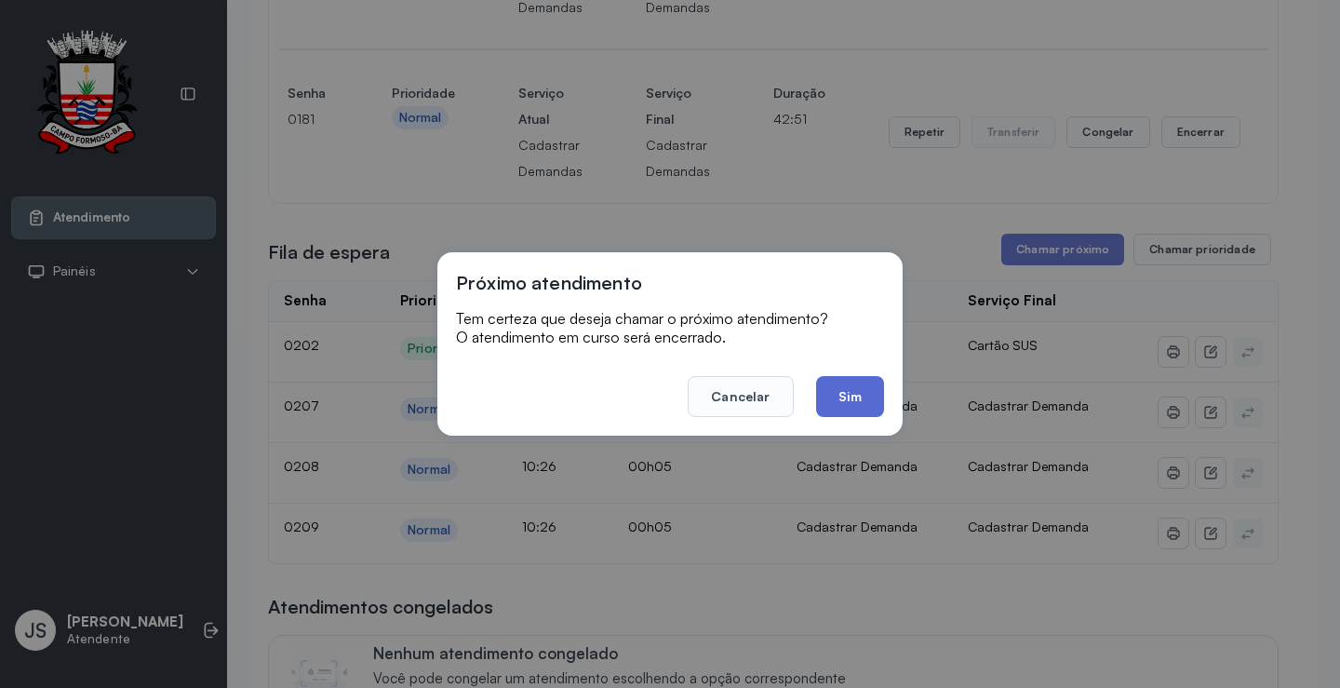
click at [845, 382] on button "Sim" at bounding box center [850, 396] width 68 height 41
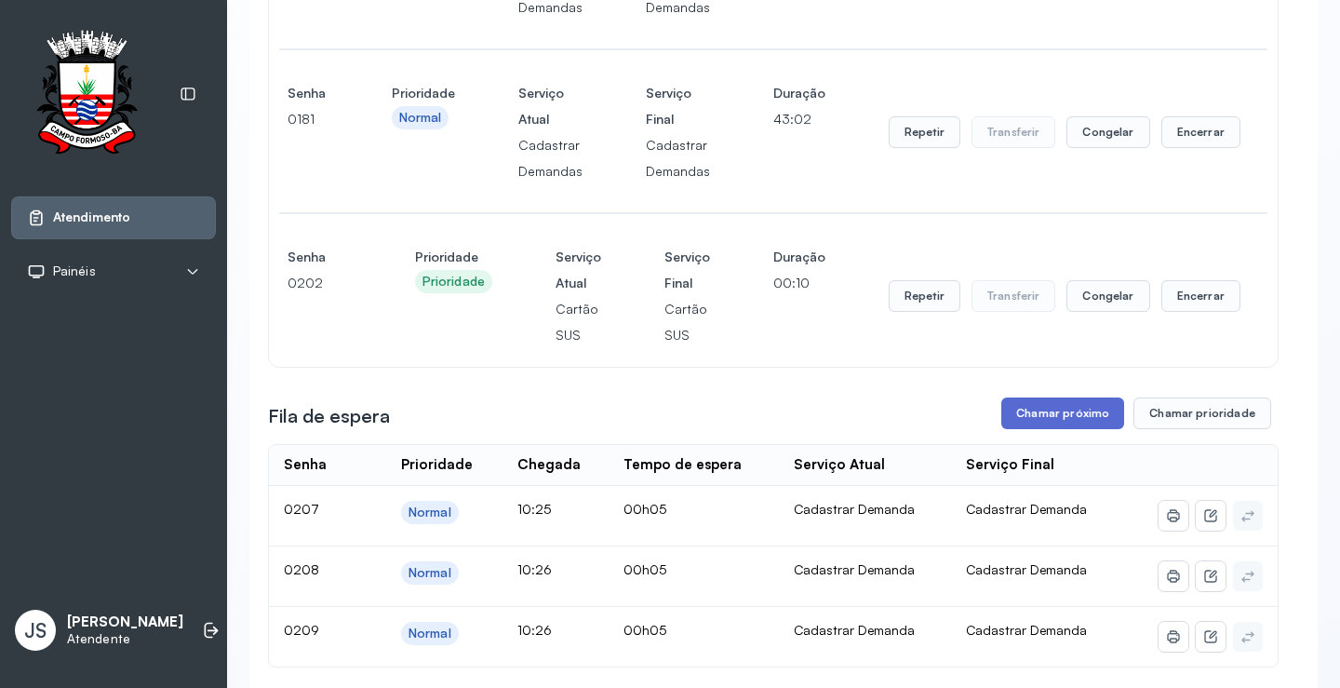
click at [1062, 421] on button "Chamar próximo" at bounding box center [1063, 413] width 123 height 32
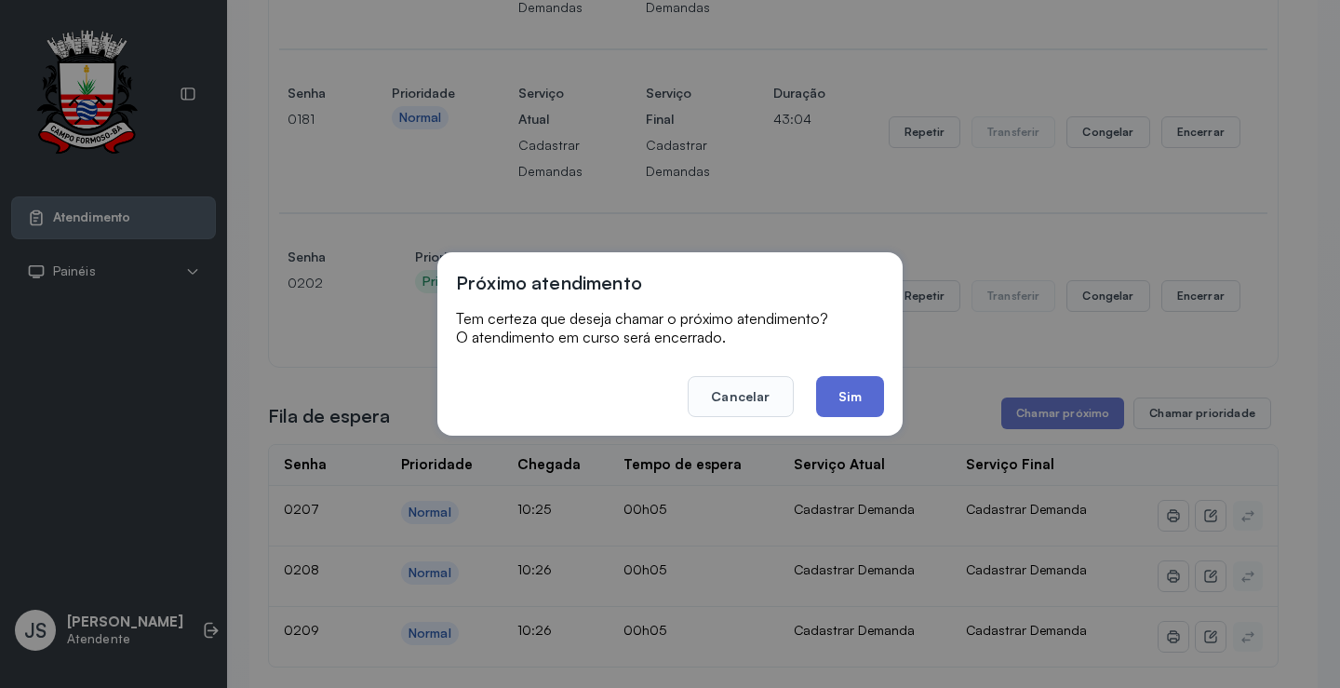
click at [871, 388] on button "Sim" at bounding box center [850, 396] width 68 height 41
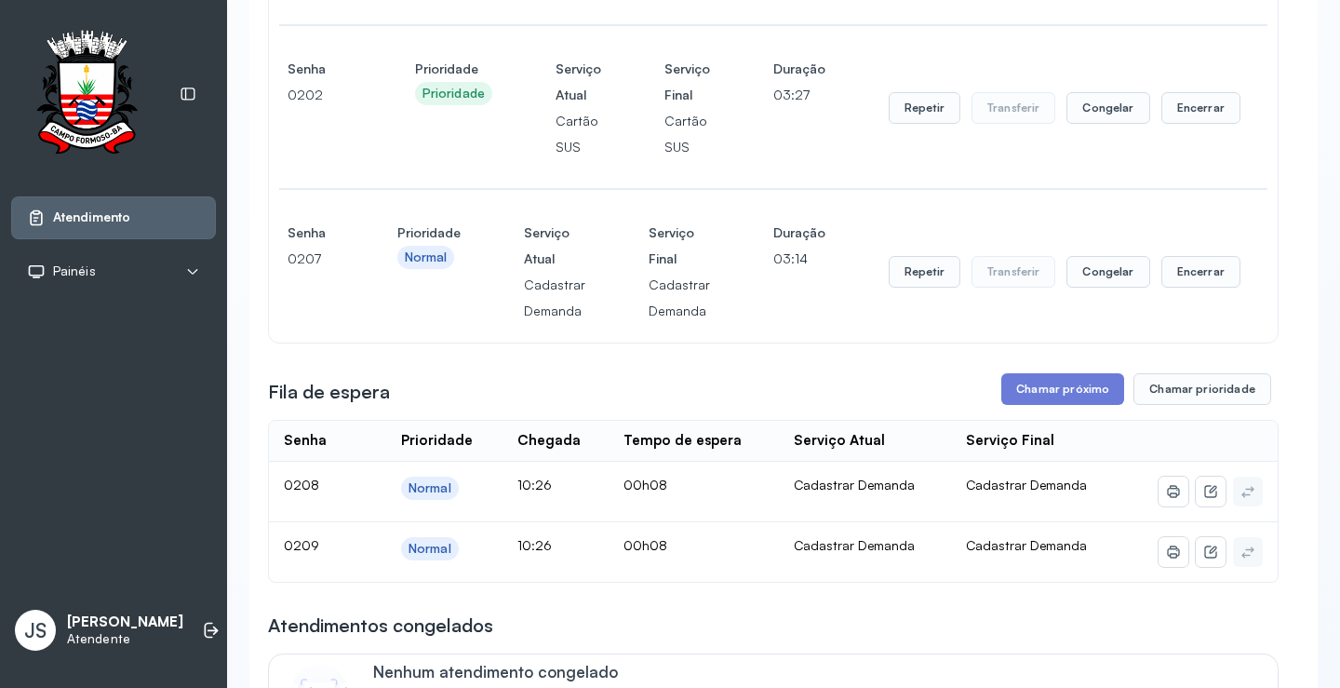
scroll to position [838, 0]
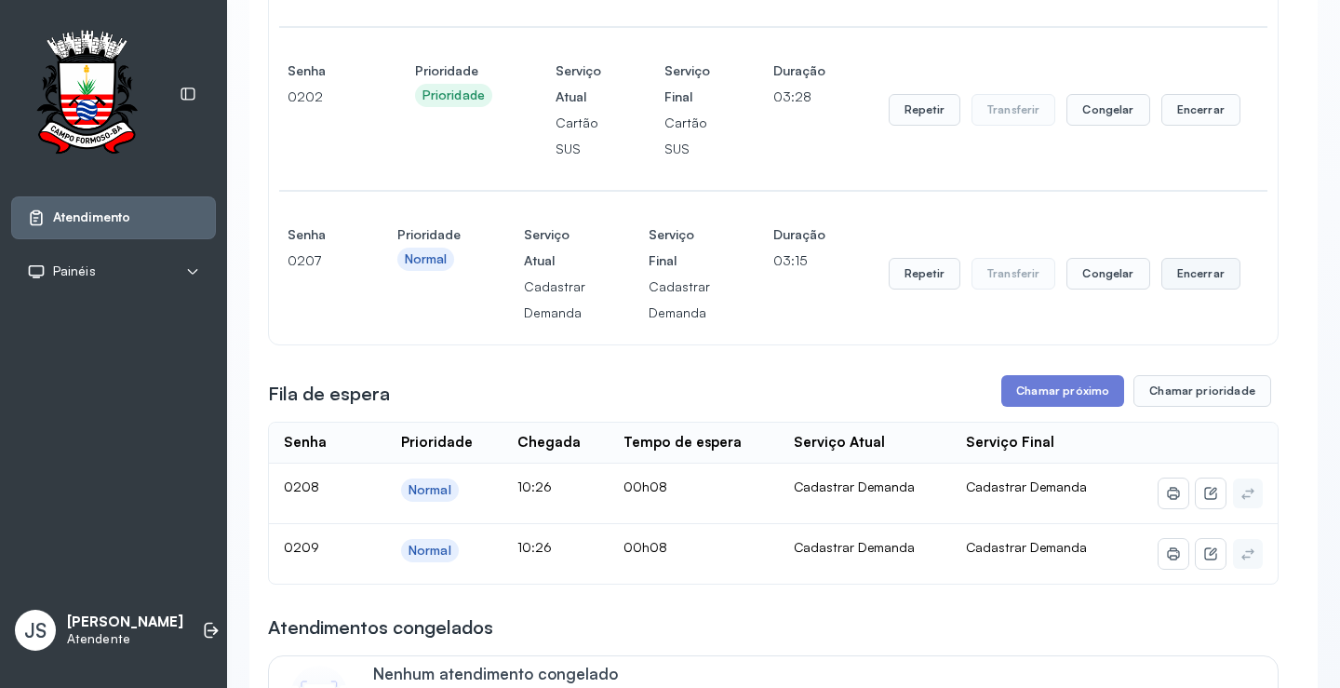
click at [1206, 286] on button "Encerrar" at bounding box center [1201, 274] width 79 height 32
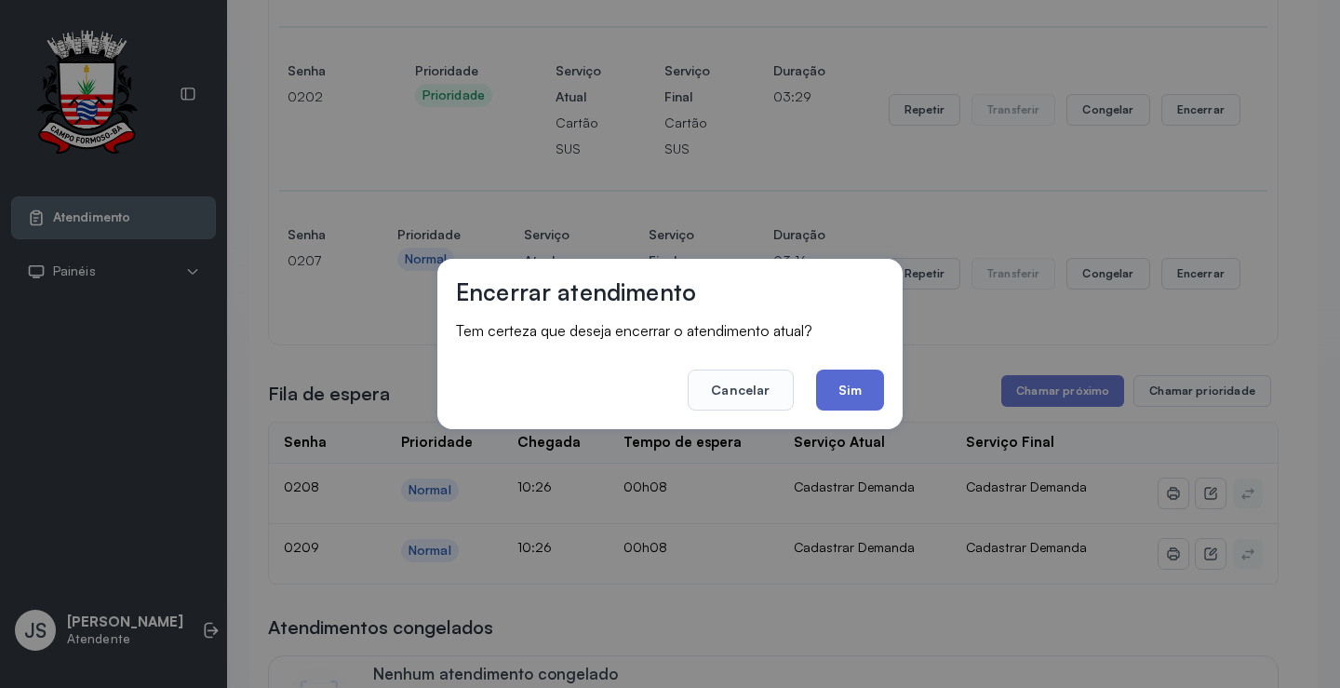
drag, startPoint x: 855, startPoint y: 396, endPoint x: 906, endPoint y: 346, distance: 71.1
click at [855, 394] on button "Sim" at bounding box center [850, 390] width 68 height 41
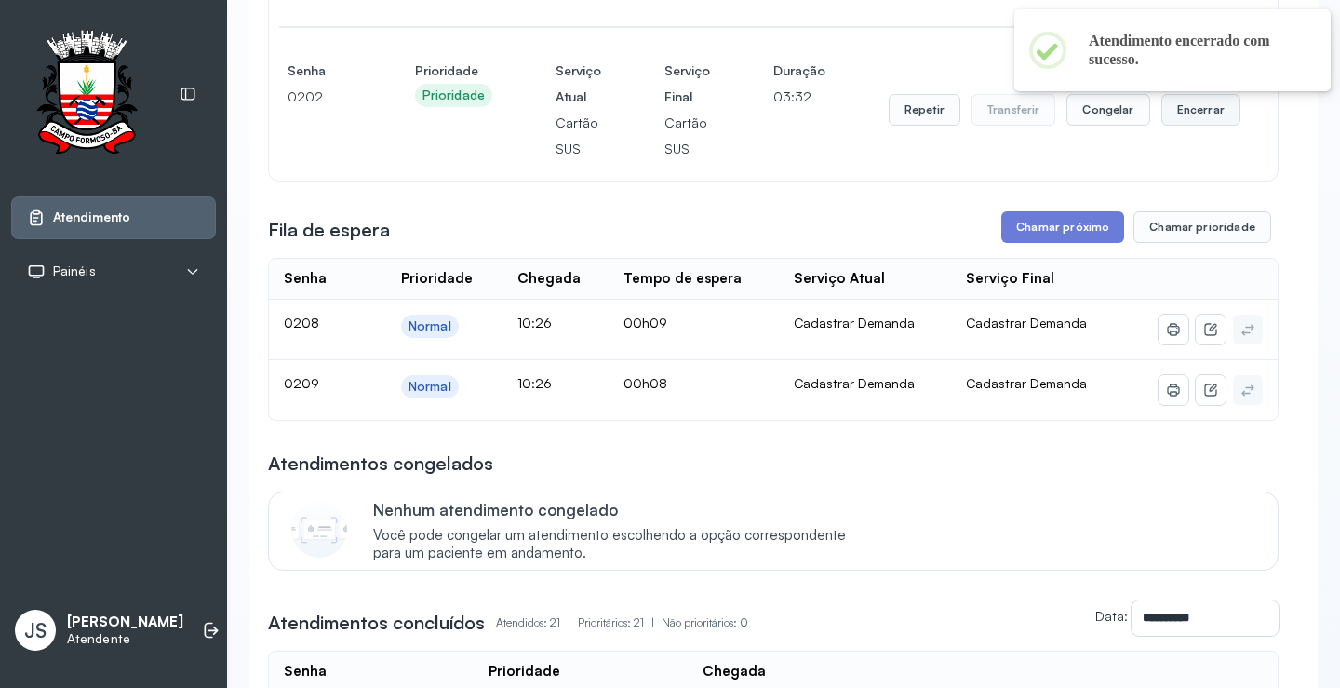
click at [1196, 116] on button "Encerrar" at bounding box center [1201, 110] width 79 height 32
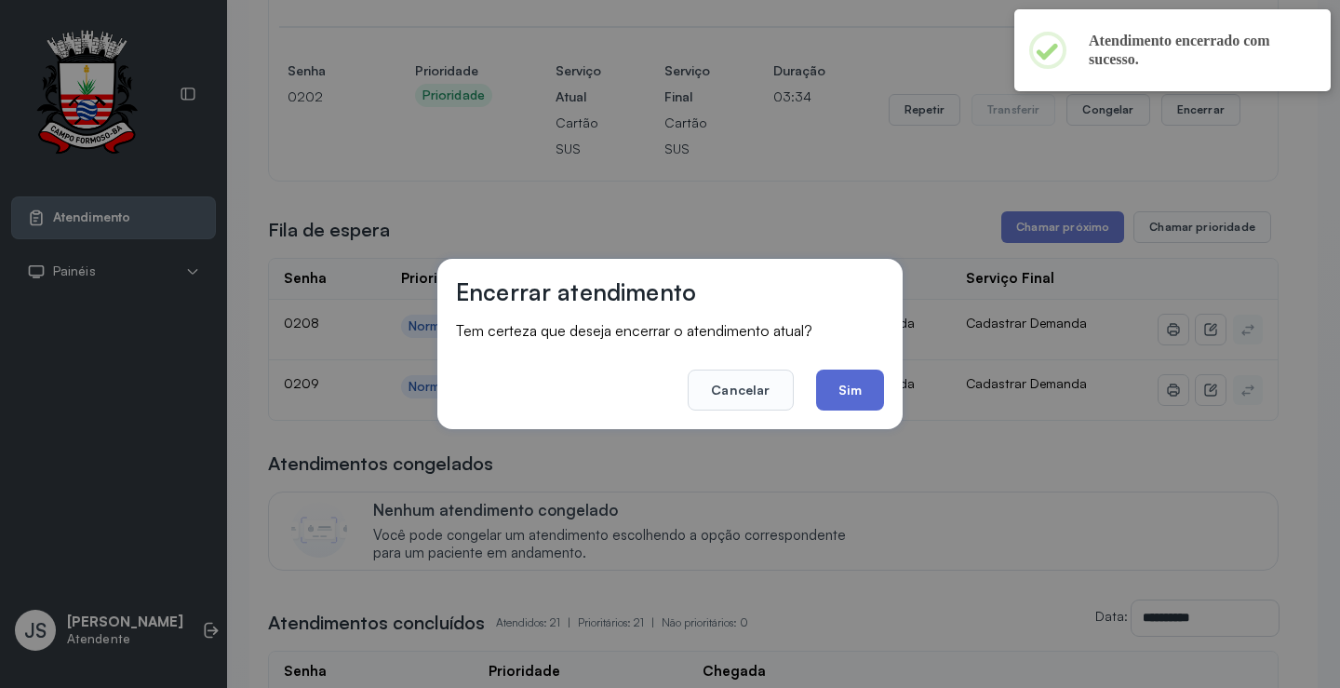
click at [842, 392] on button "Sim" at bounding box center [850, 390] width 68 height 41
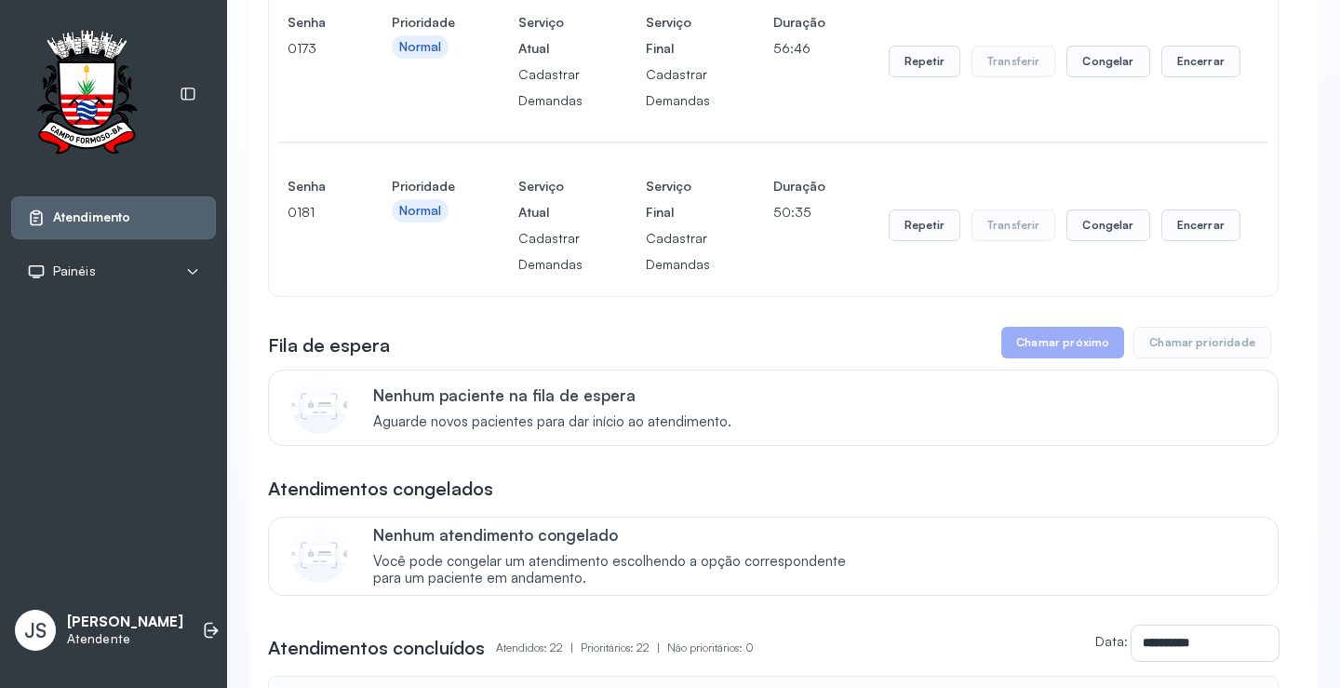
scroll to position [279, 0]
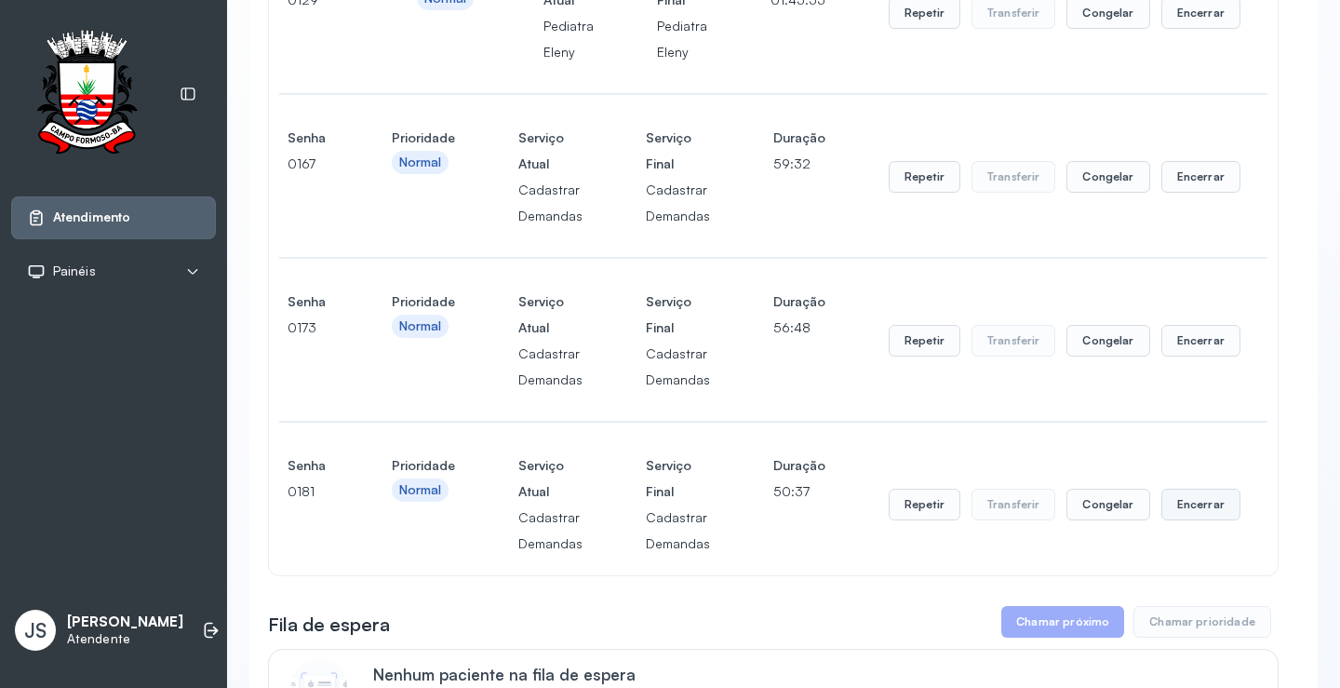
click at [1191, 512] on button "Encerrar" at bounding box center [1201, 505] width 79 height 32
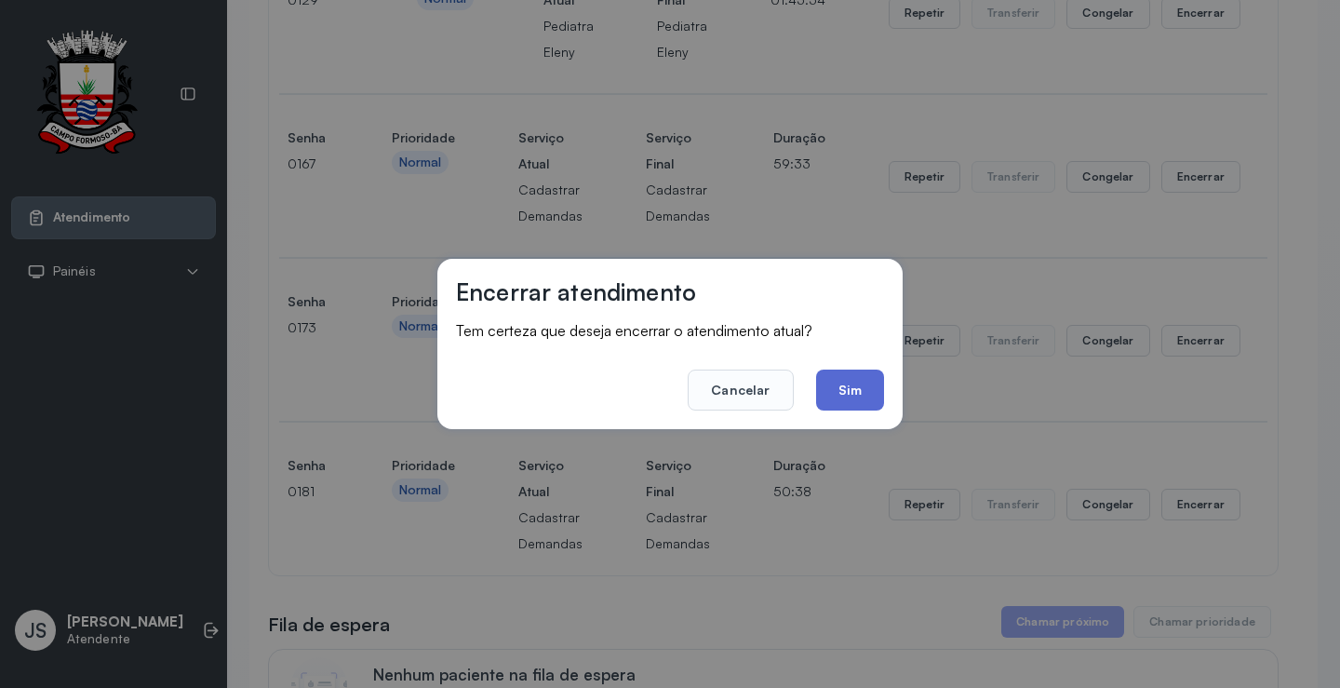
click at [855, 384] on button "Sim" at bounding box center [850, 390] width 68 height 41
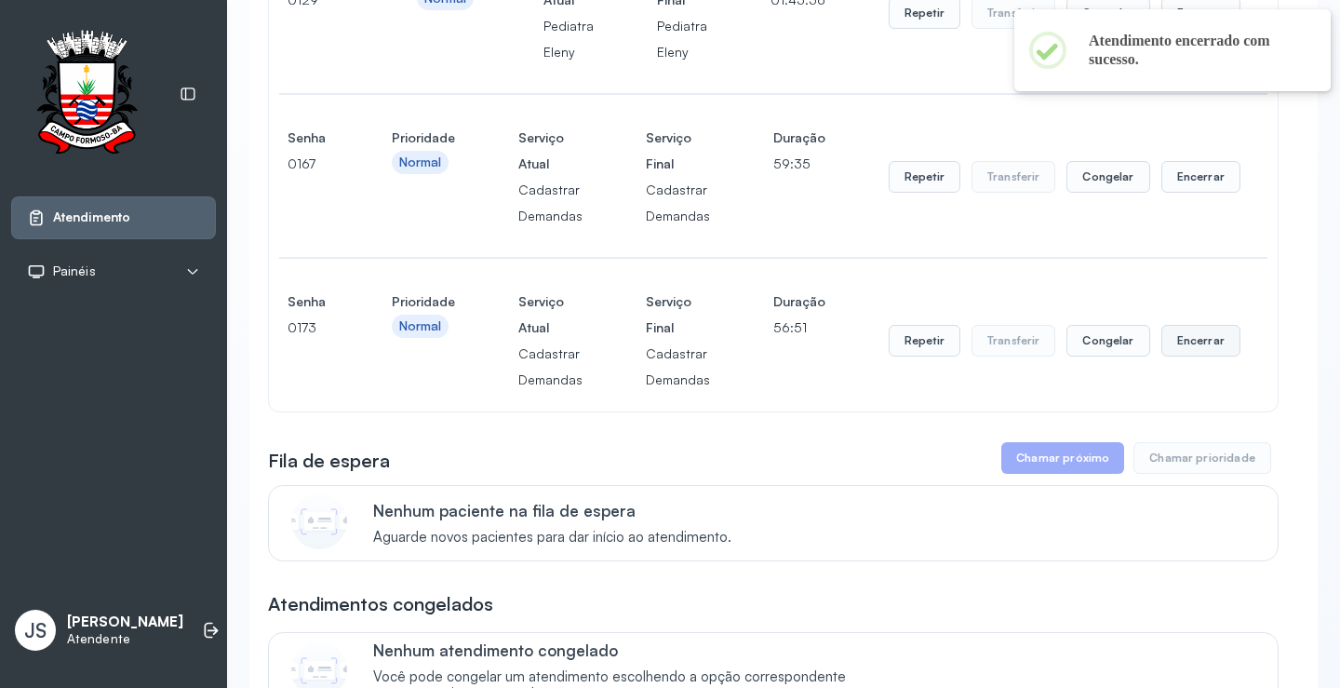
click at [1194, 345] on button "Encerrar" at bounding box center [1201, 341] width 79 height 32
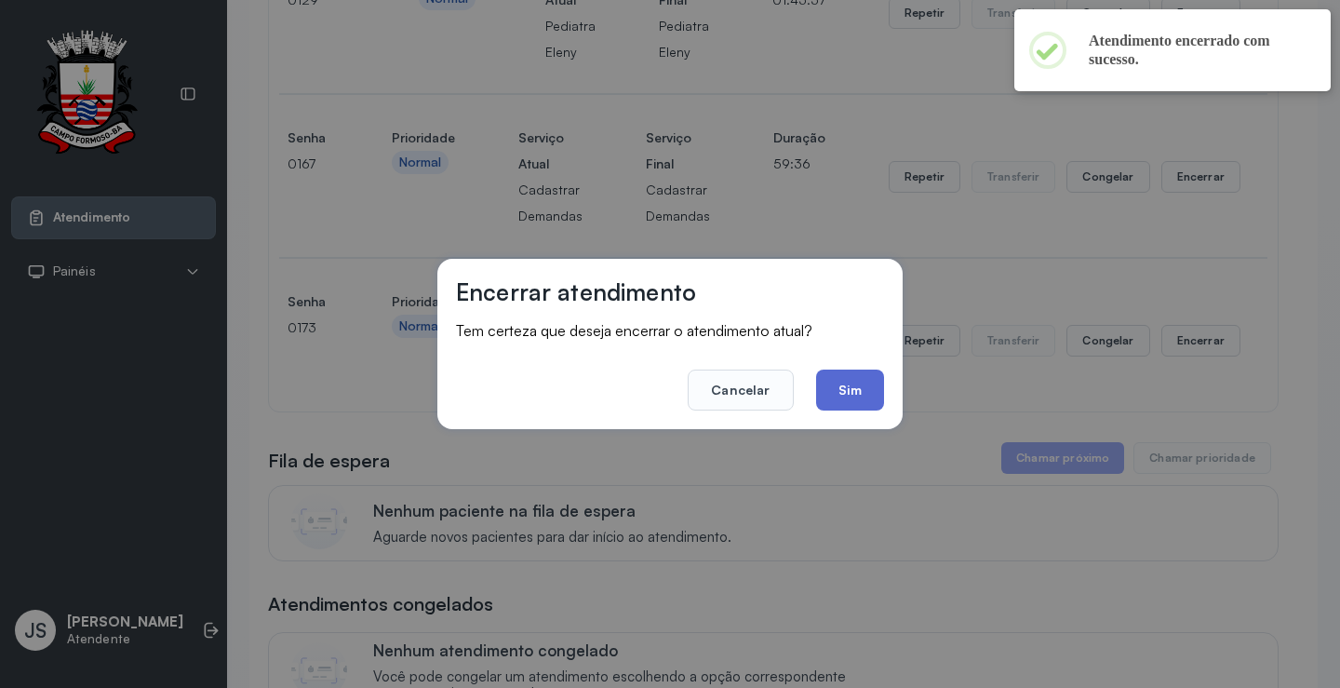
click at [867, 400] on button "Sim" at bounding box center [850, 390] width 68 height 41
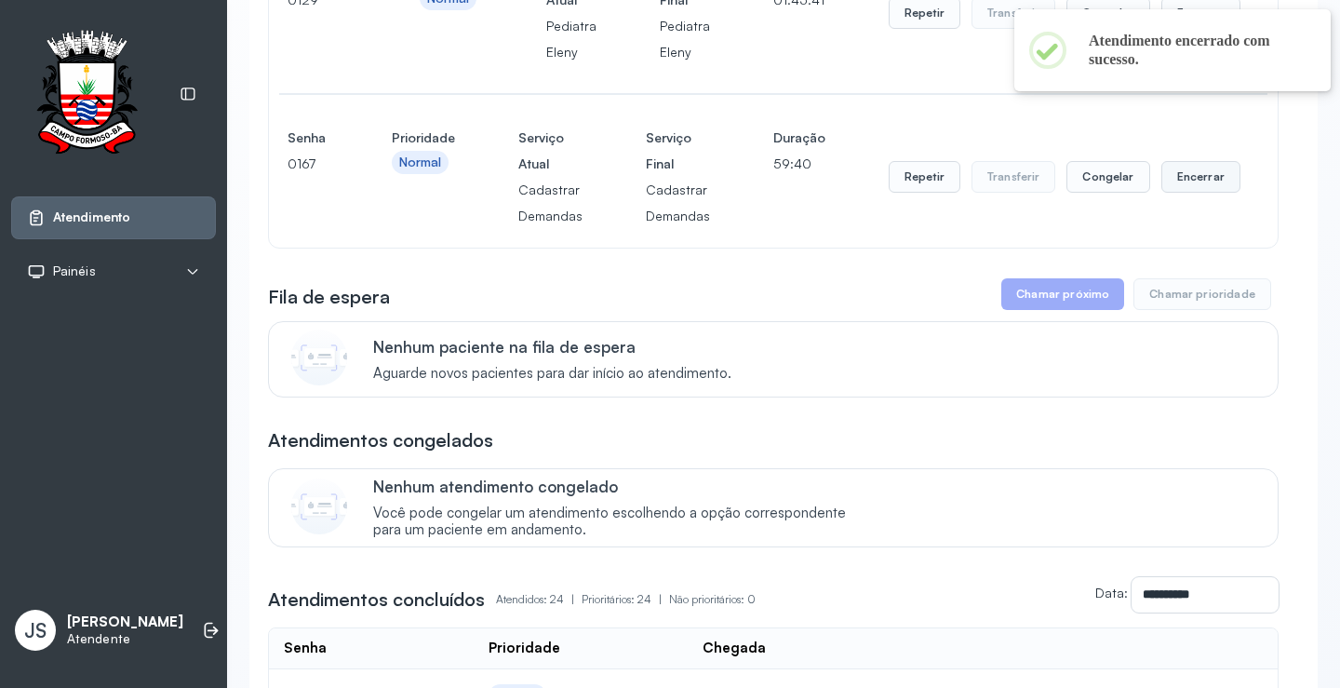
click at [1189, 185] on button "Encerrar" at bounding box center [1201, 177] width 79 height 32
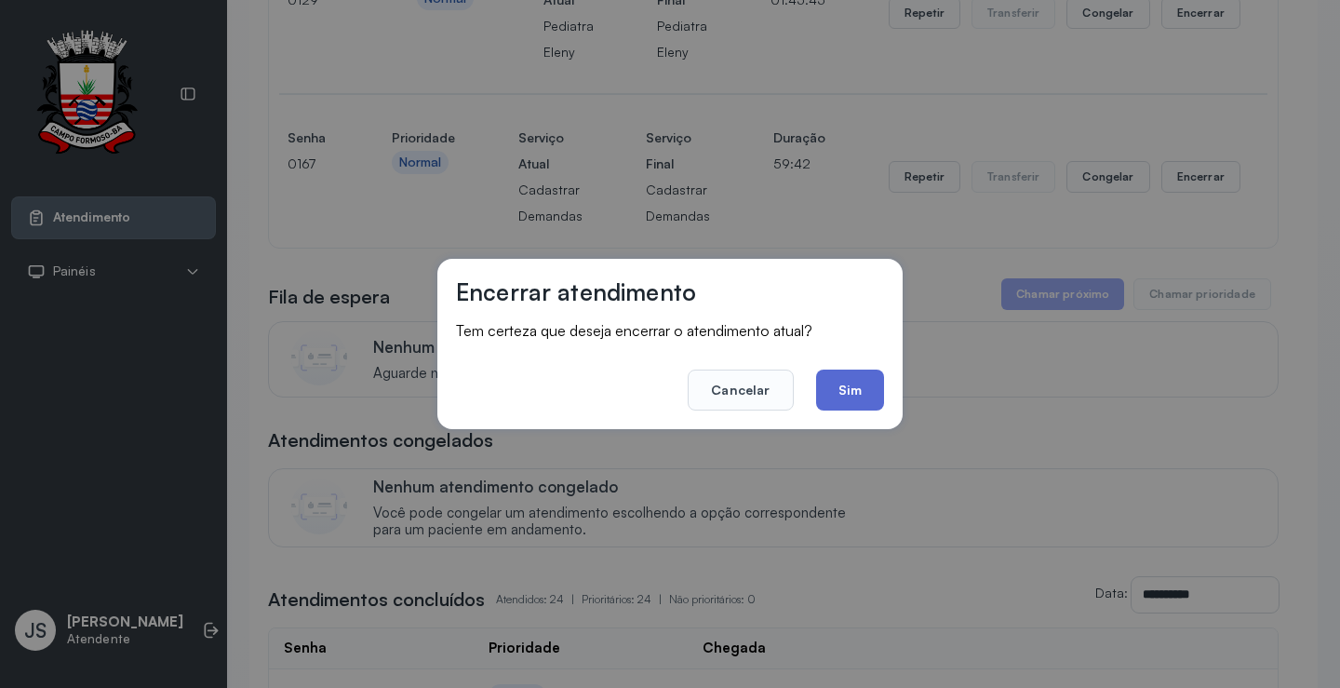
click at [843, 379] on button "Sim" at bounding box center [850, 390] width 68 height 41
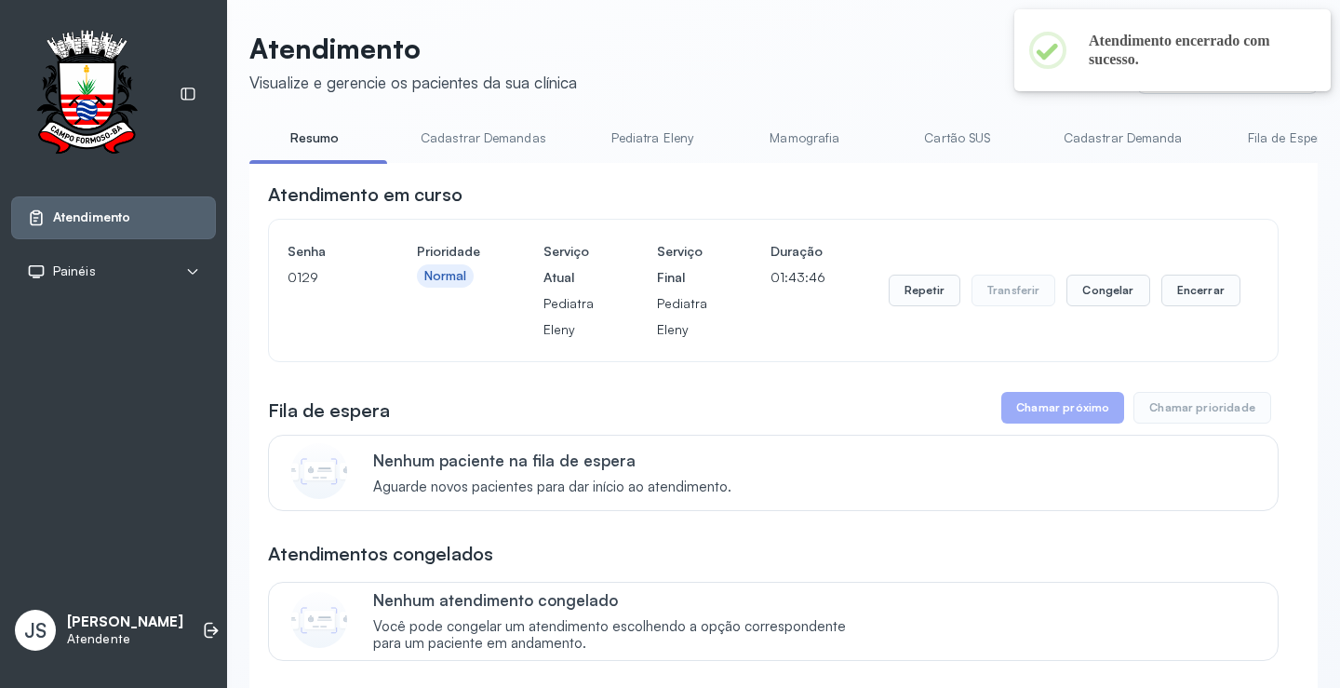
scroll to position [0, 0]
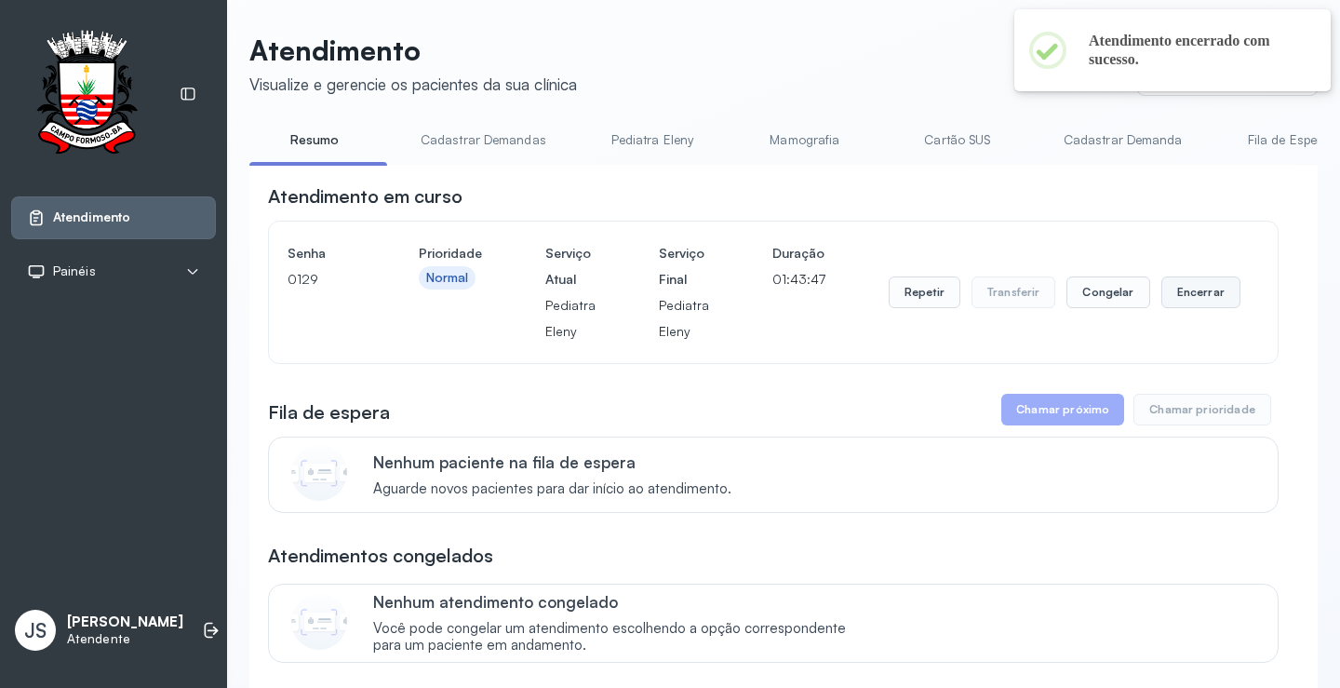
click at [1185, 296] on button "Encerrar" at bounding box center [1201, 292] width 79 height 32
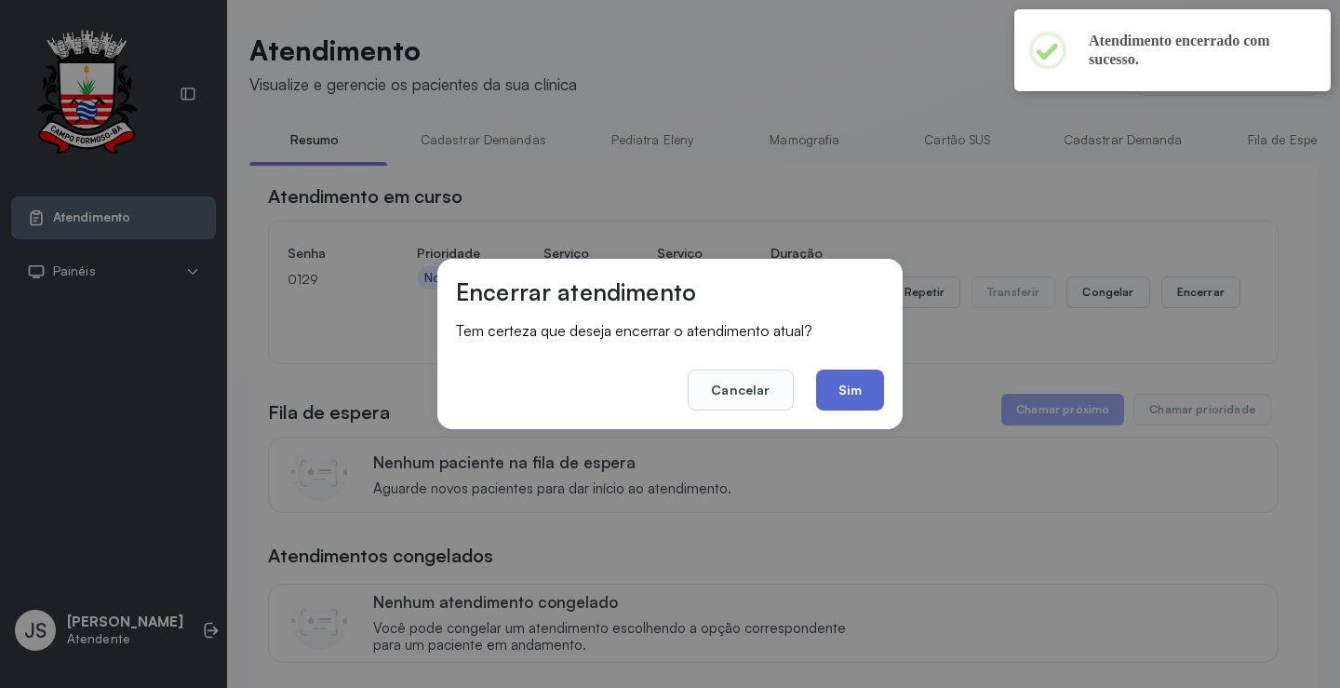
click at [834, 388] on button "Sim" at bounding box center [850, 390] width 68 height 41
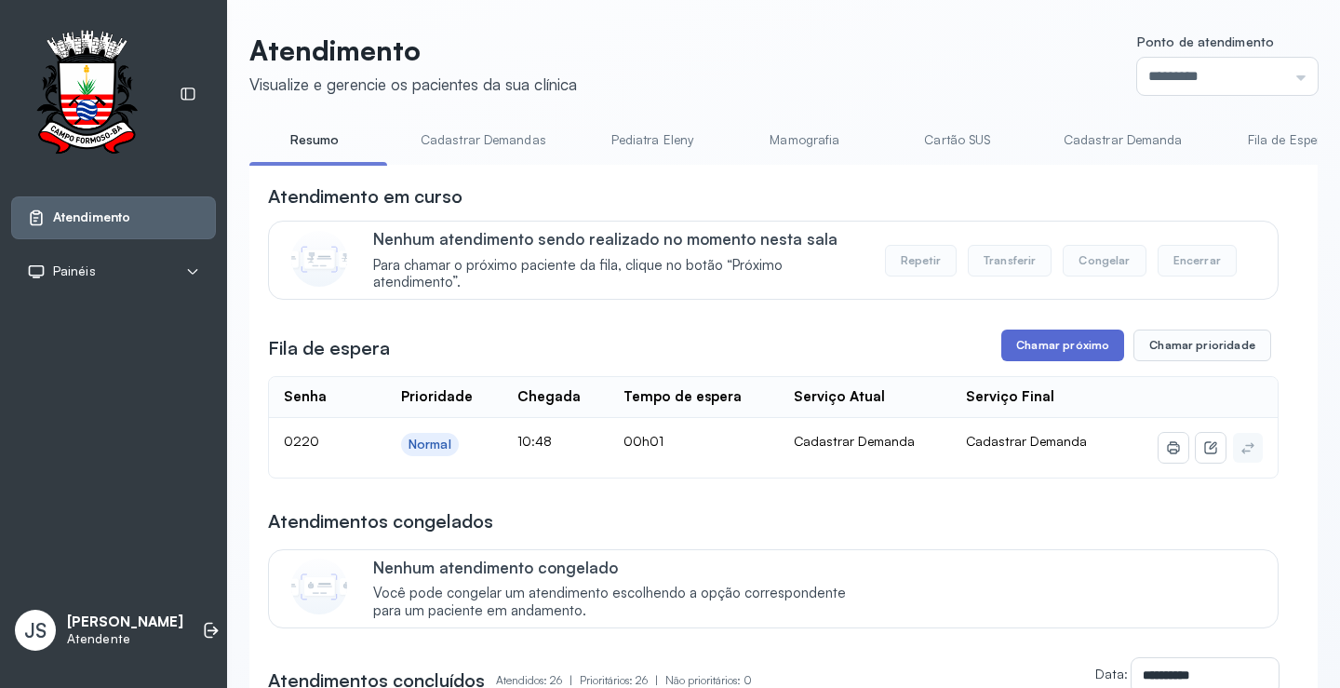
click at [1075, 349] on button "Chamar próximo" at bounding box center [1063, 346] width 123 height 32
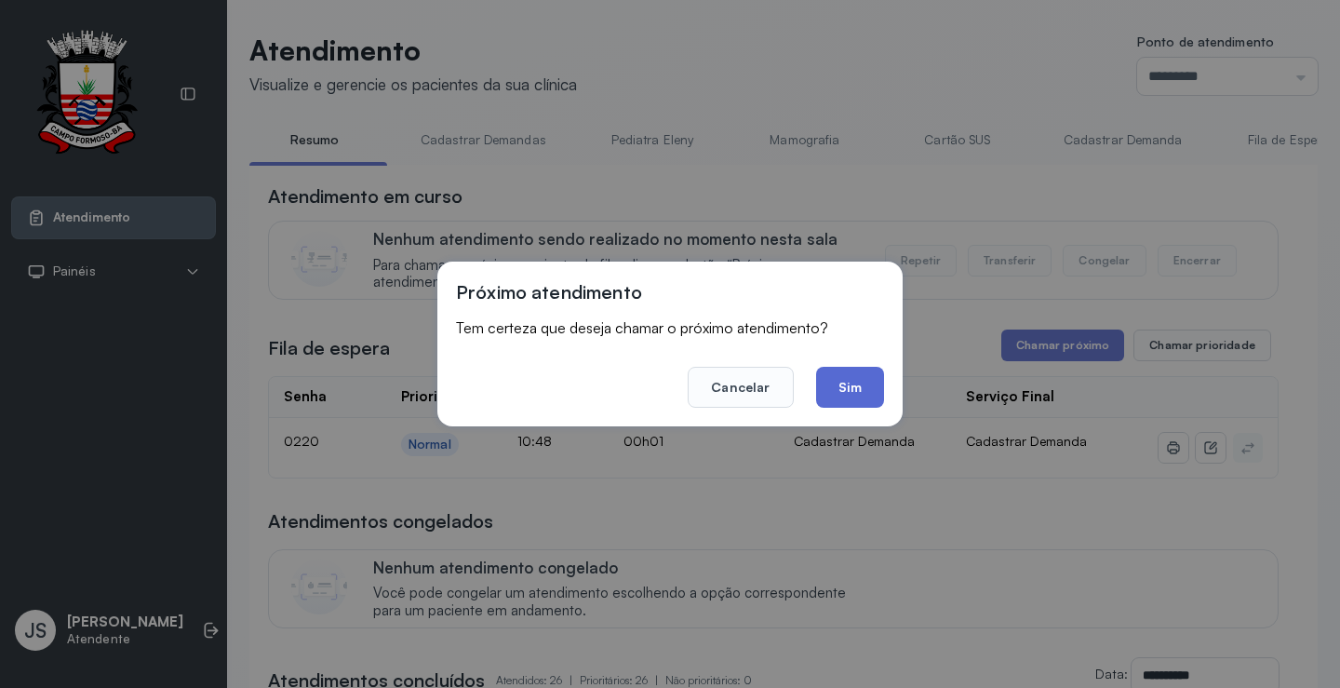
click at [869, 393] on button "Sim" at bounding box center [850, 387] width 68 height 41
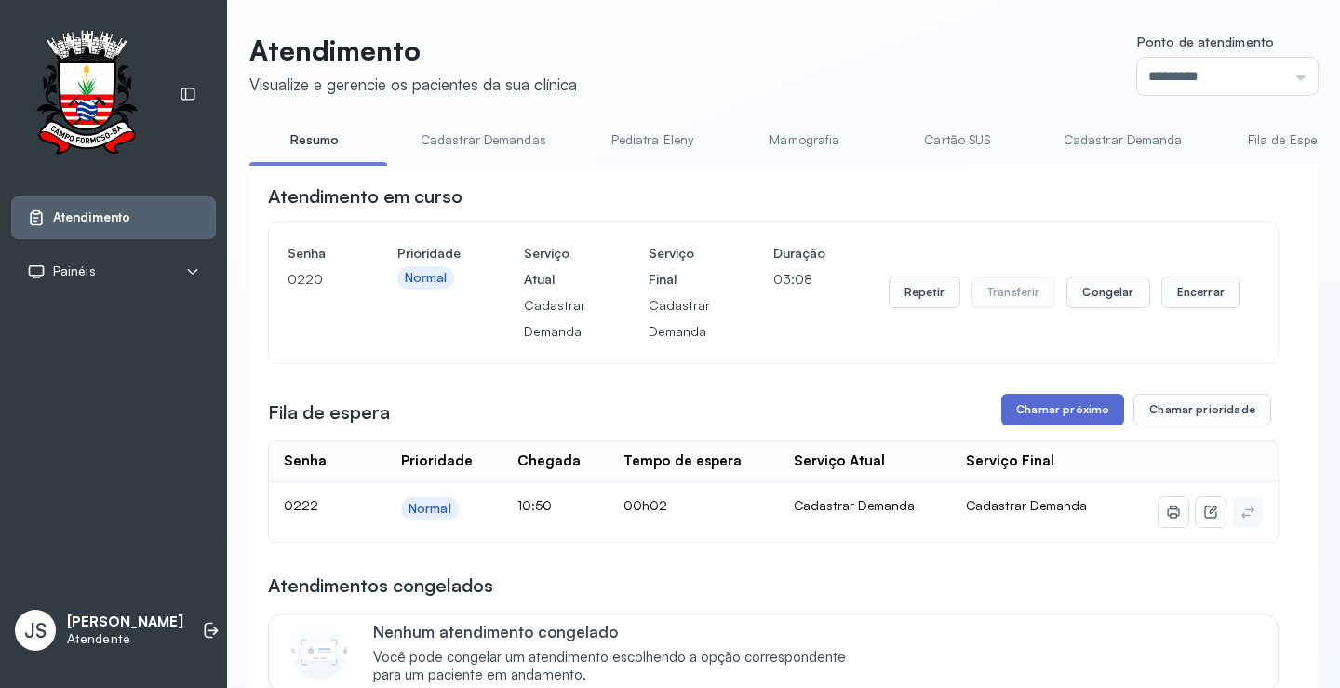
click at [1061, 416] on button "Chamar próximo" at bounding box center [1063, 410] width 123 height 32
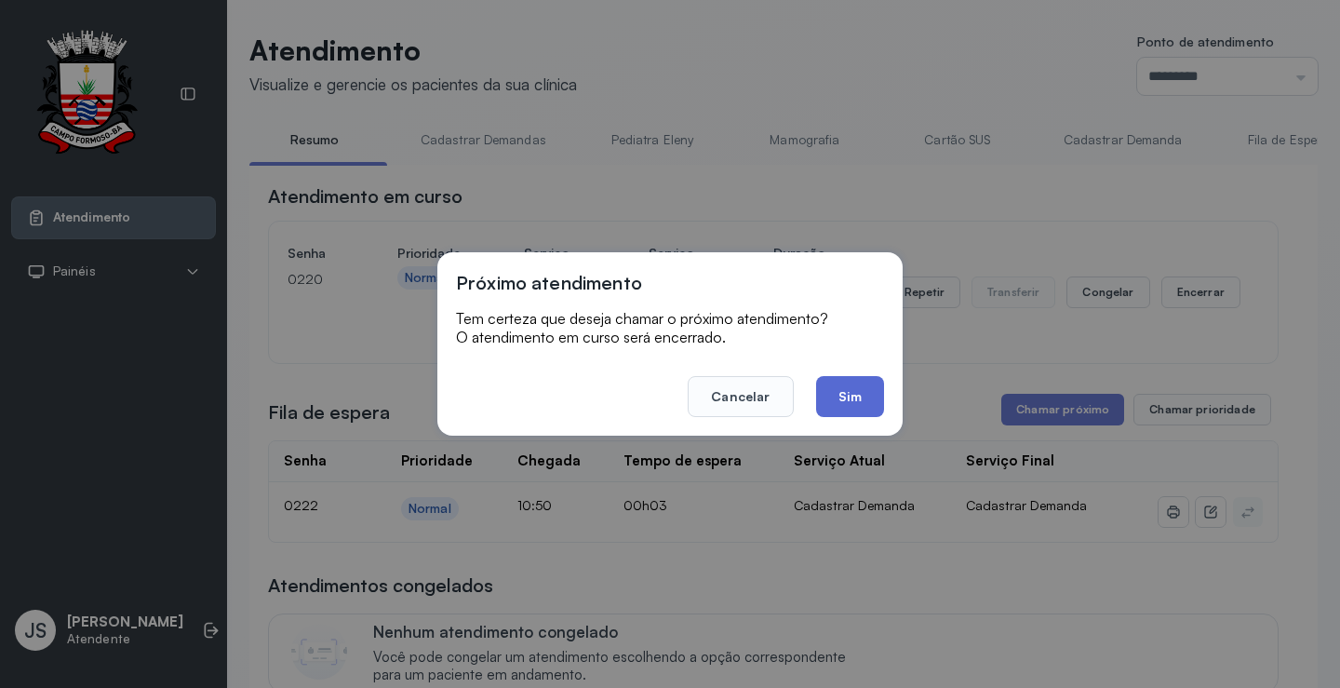
click at [855, 398] on button "Sim" at bounding box center [850, 396] width 68 height 41
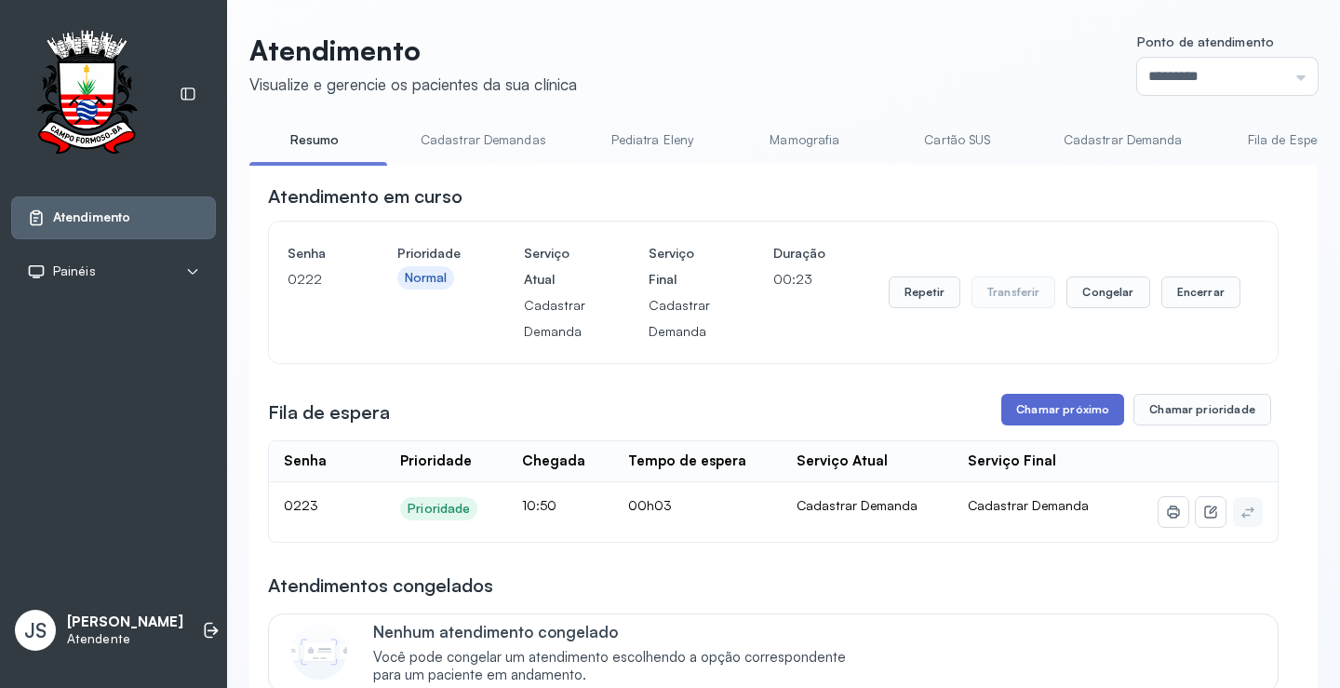
click at [1081, 418] on button "Chamar próximo" at bounding box center [1063, 410] width 123 height 32
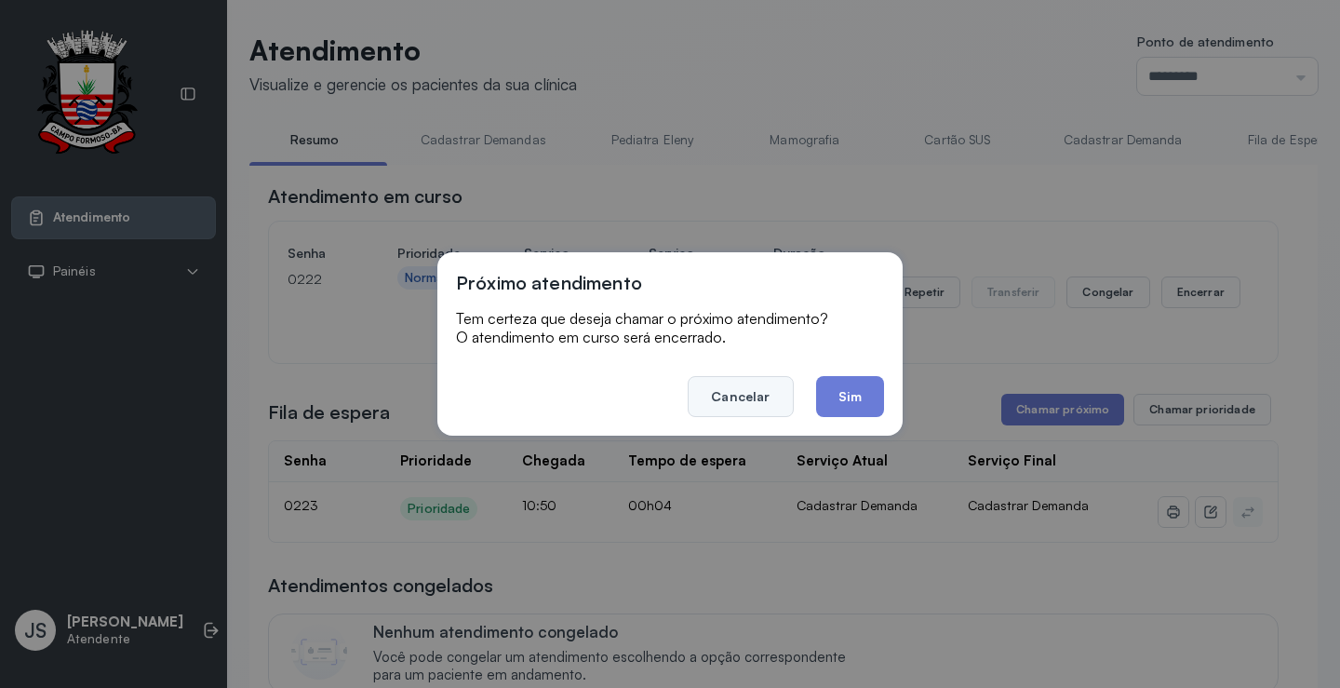
click at [740, 400] on button "Cancelar" at bounding box center [740, 396] width 105 height 41
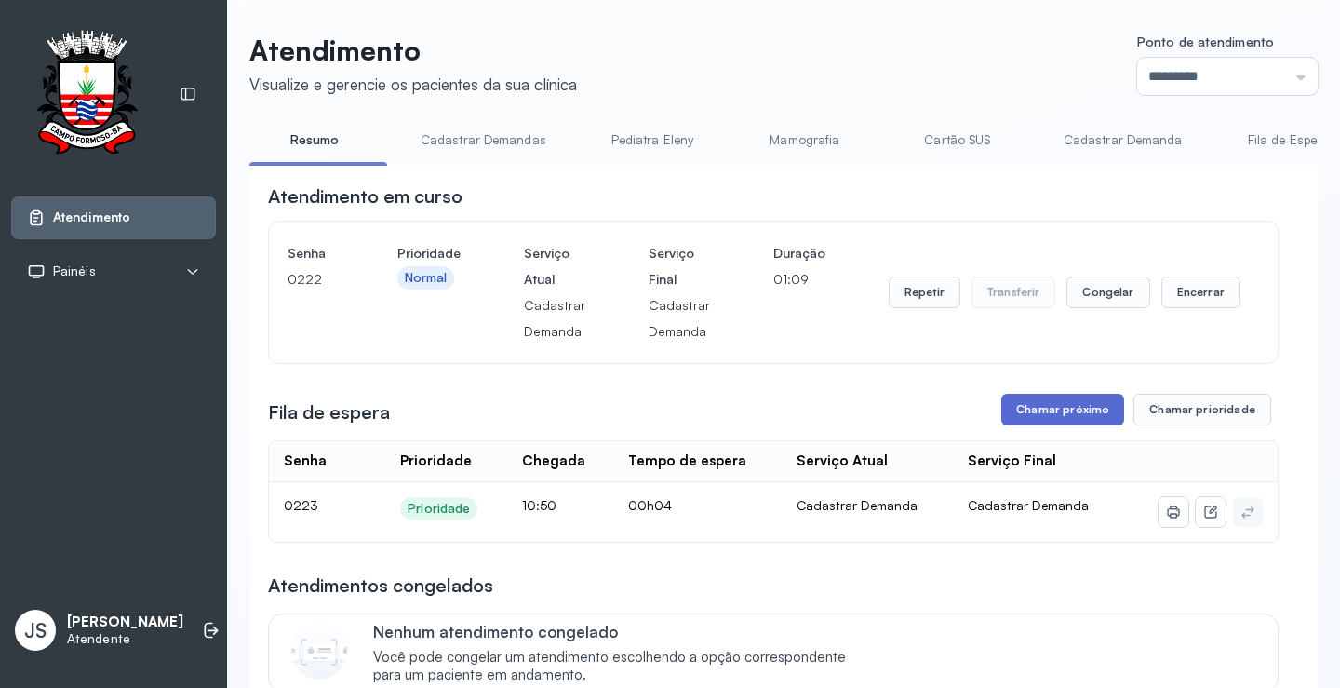
click at [1068, 412] on button "Chamar próximo" at bounding box center [1063, 410] width 123 height 32
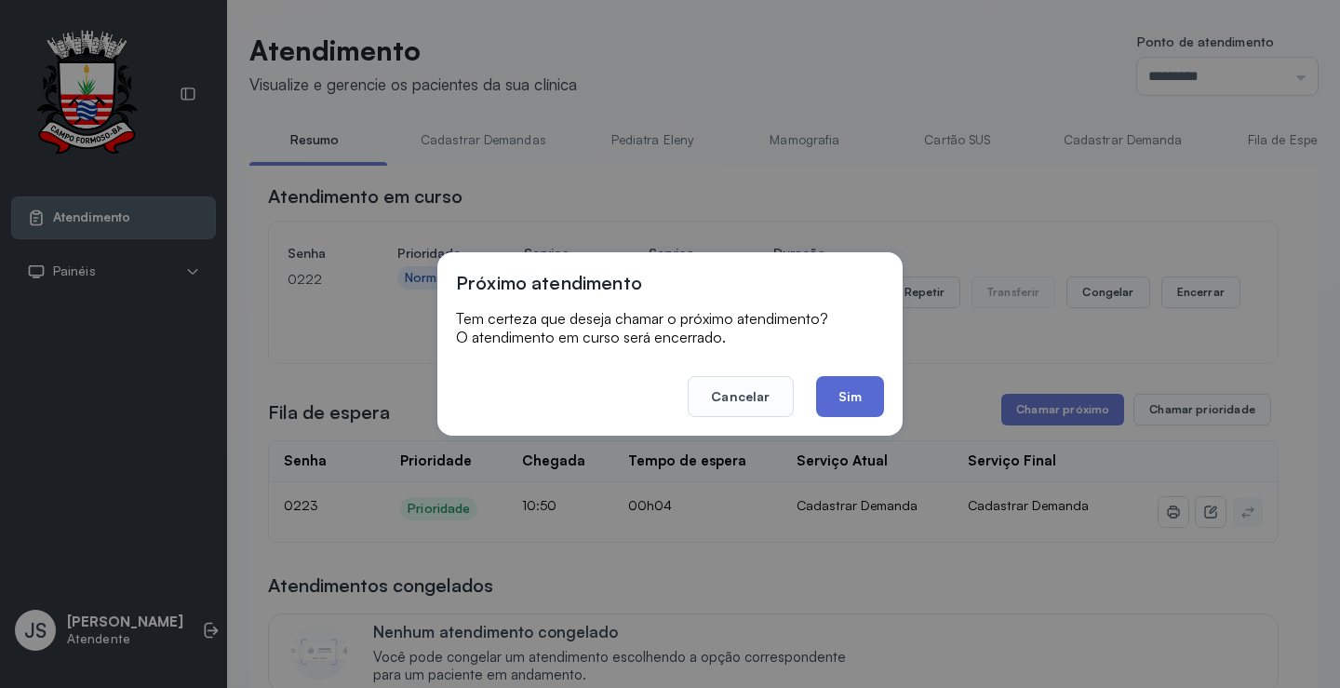
click at [851, 396] on button "Sim" at bounding box center [850, 396] width 68 height 41
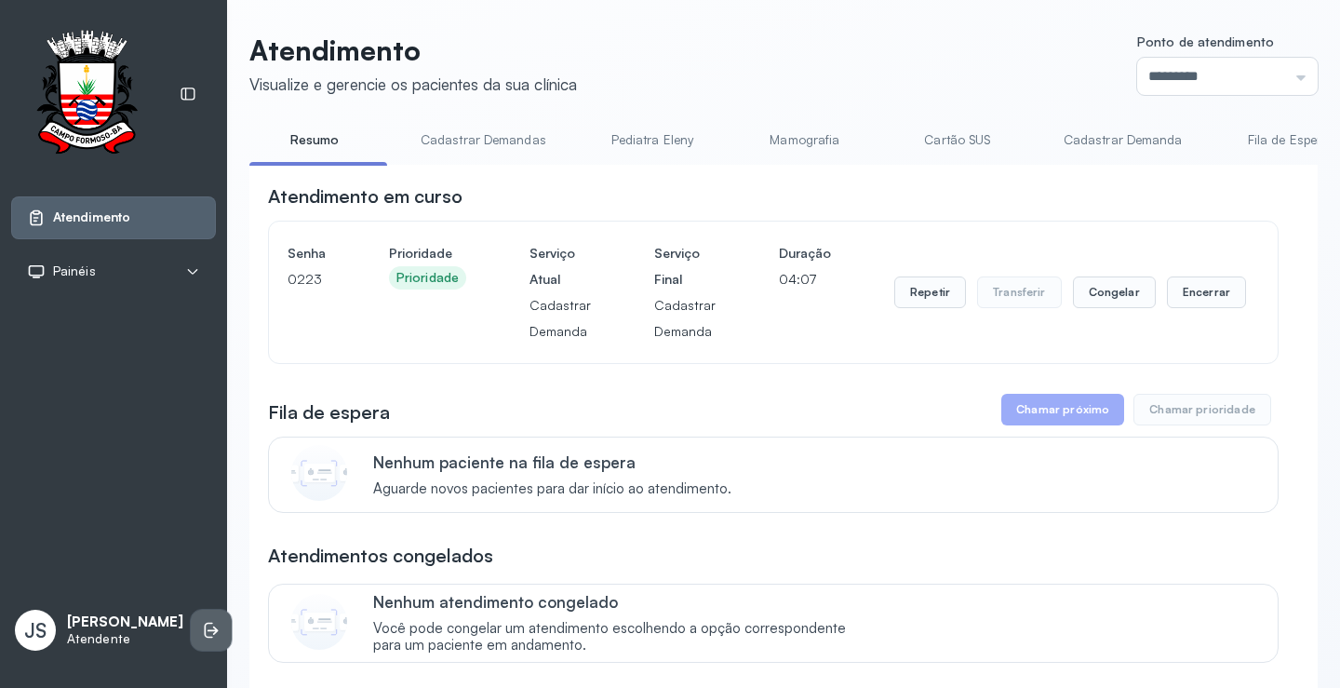
click at [202, 629] on icon at bounding box center [211, 630] width 19 height 19
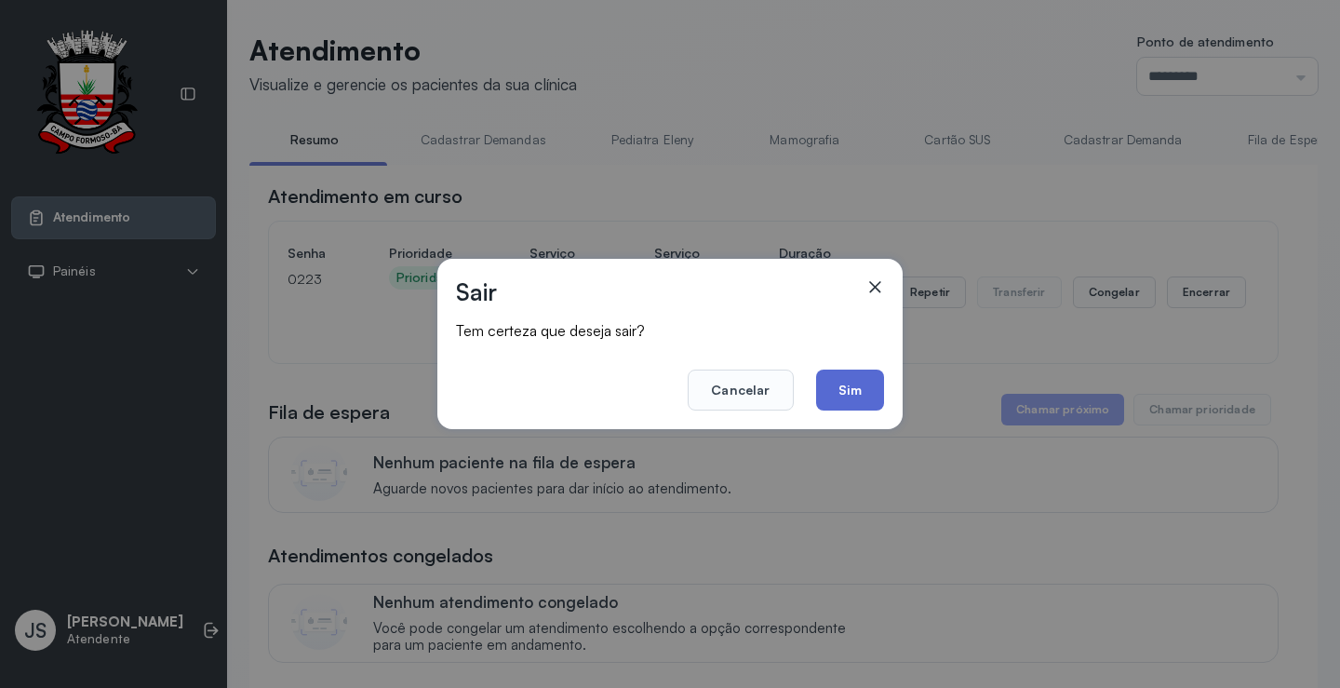
click at [848, 388] on button "Sim" at bounding box center [850, 390] width 68 height 41
